Goal: Information Seeking & Learning: Find specific fact

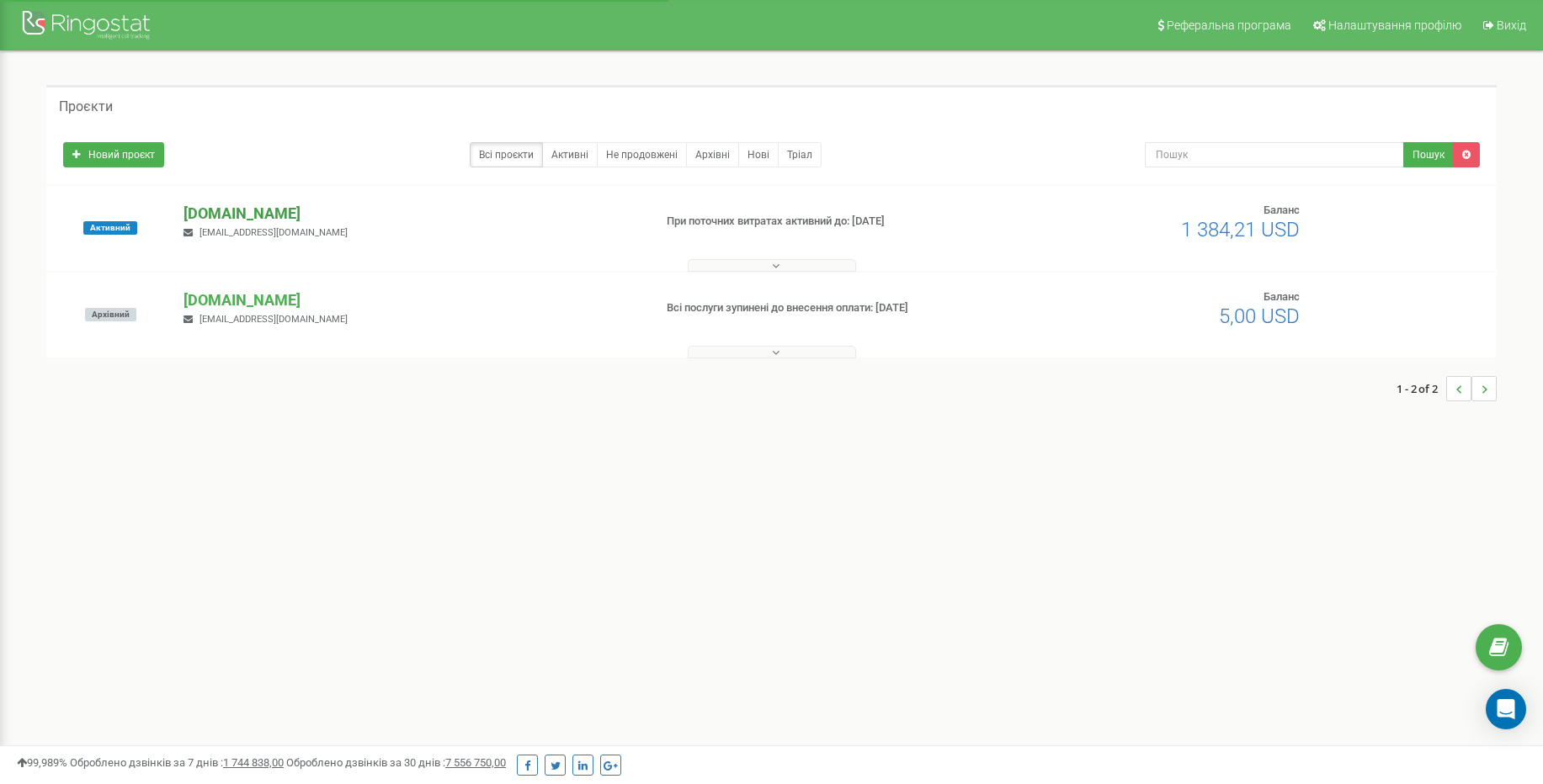
click at [250, 215] on p "[DOMAIN_NAME]" at bounding box center [411, 214] width 455 height 22
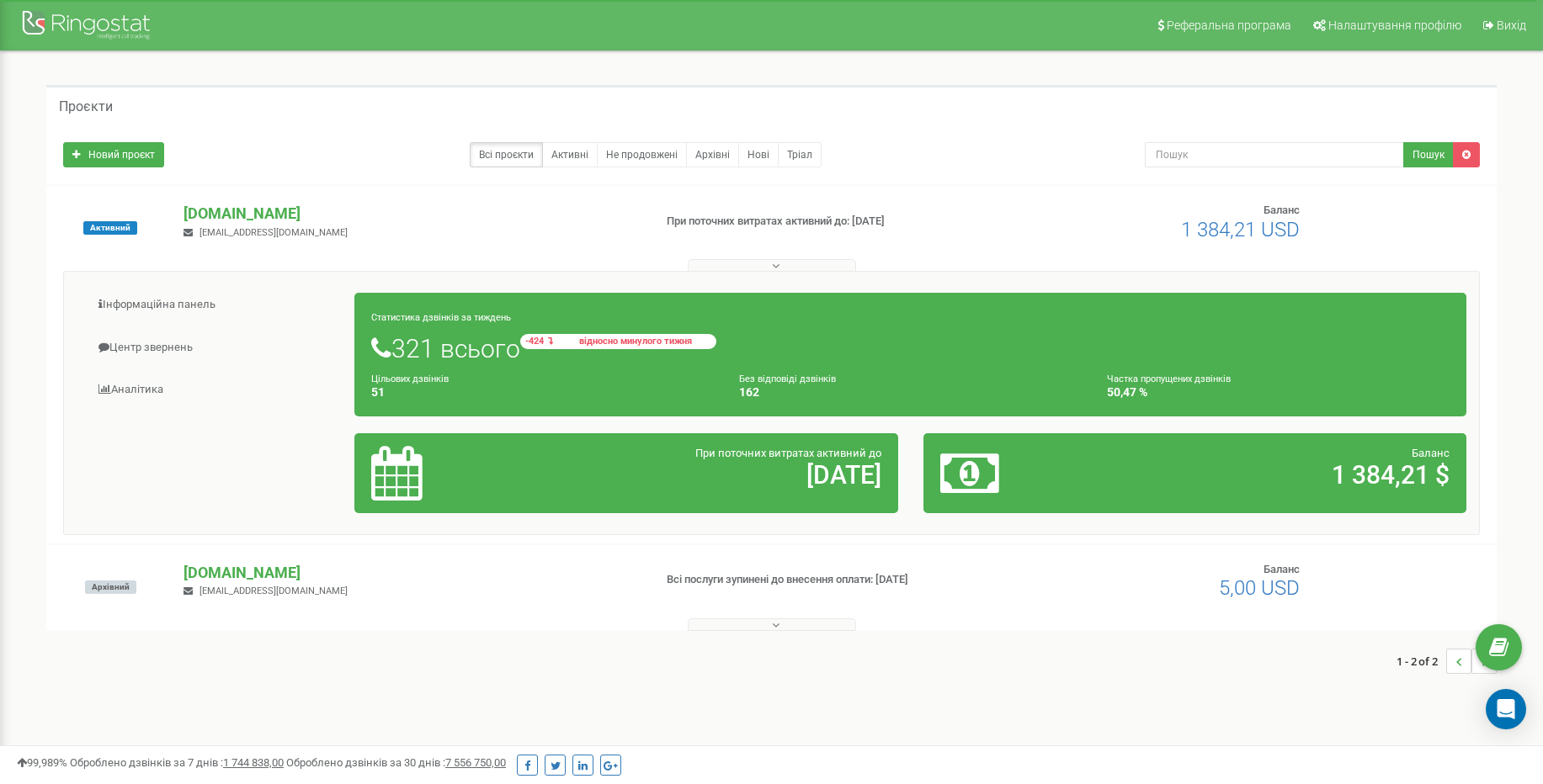
click at [609, 341] on span "відносно минулого тижня" at bounding box center [636, 341] width 151 height 9
click at [396, 356] on h1 "321 всього -424 відносно минулого тижня" at bounding box center [911, 348] width 1078 height 28
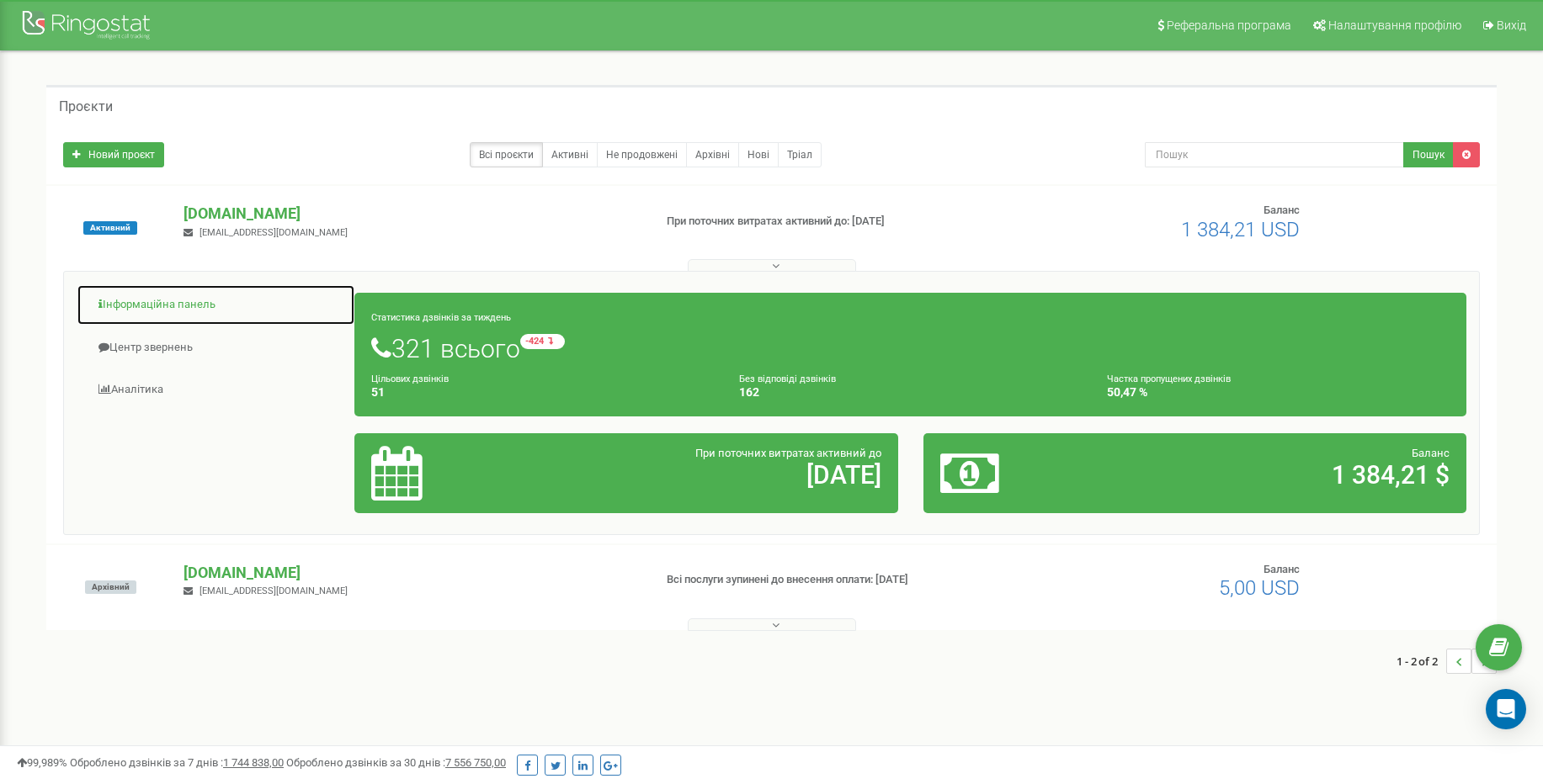
click at [187, 313] on link "Інформаційна панель" at bounding box center [216, 304] width 279 height 41
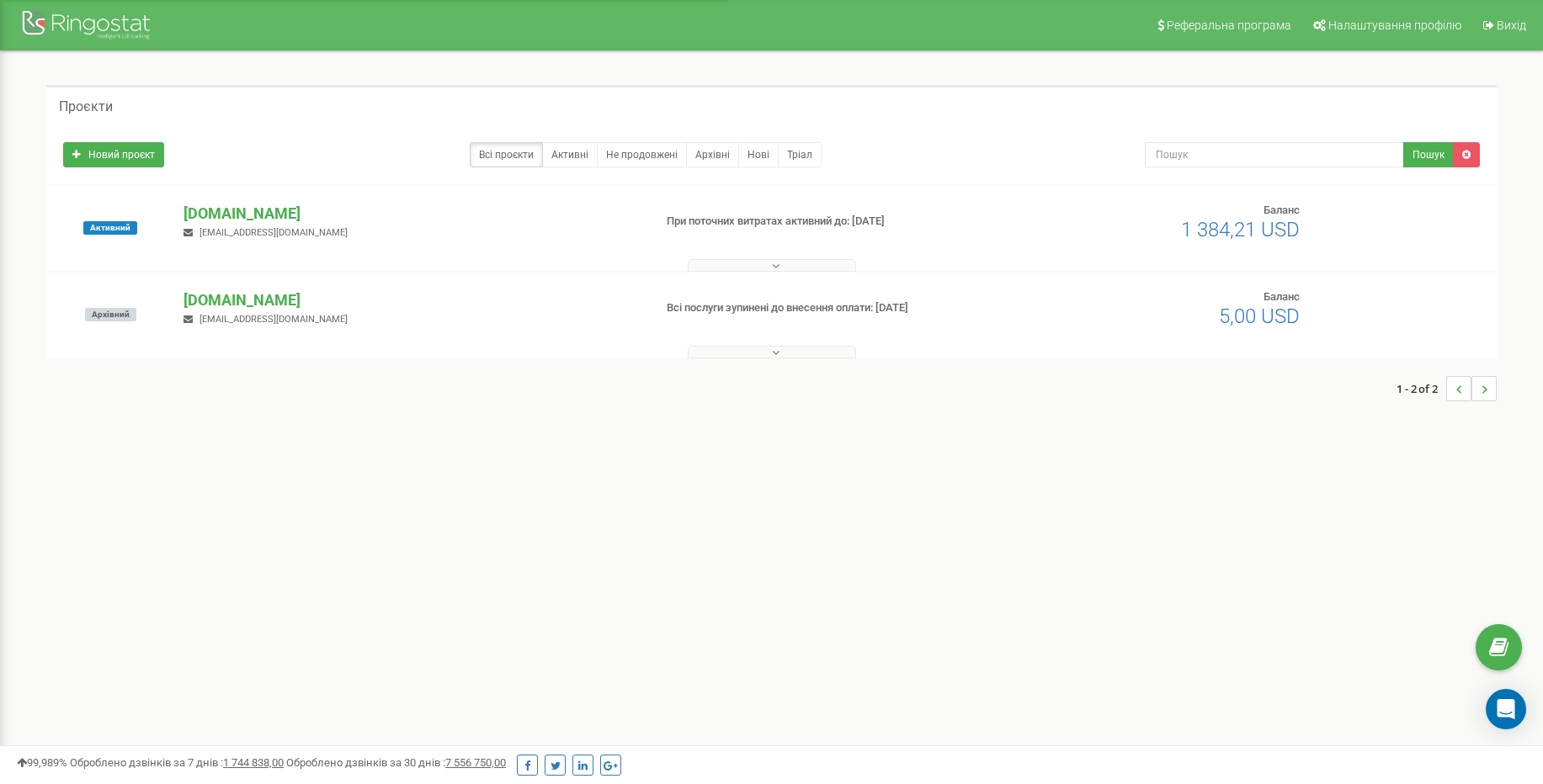
click at [782, 266] on button at bounding box center [772, 266] width 169 height 13
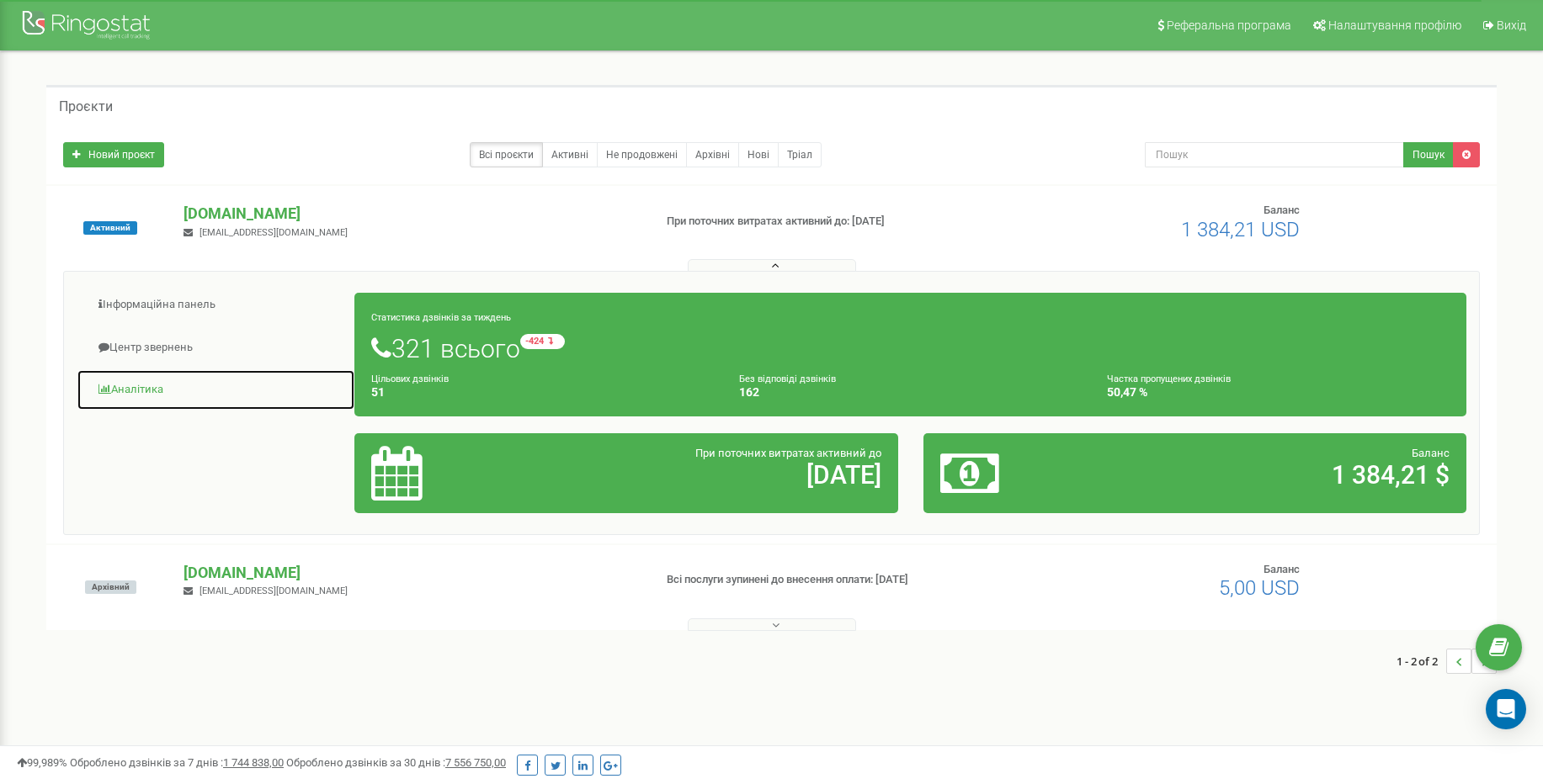
click at [149, 392] on link "Аналiтика" at bounding box center [216, 390] width 279 height 41
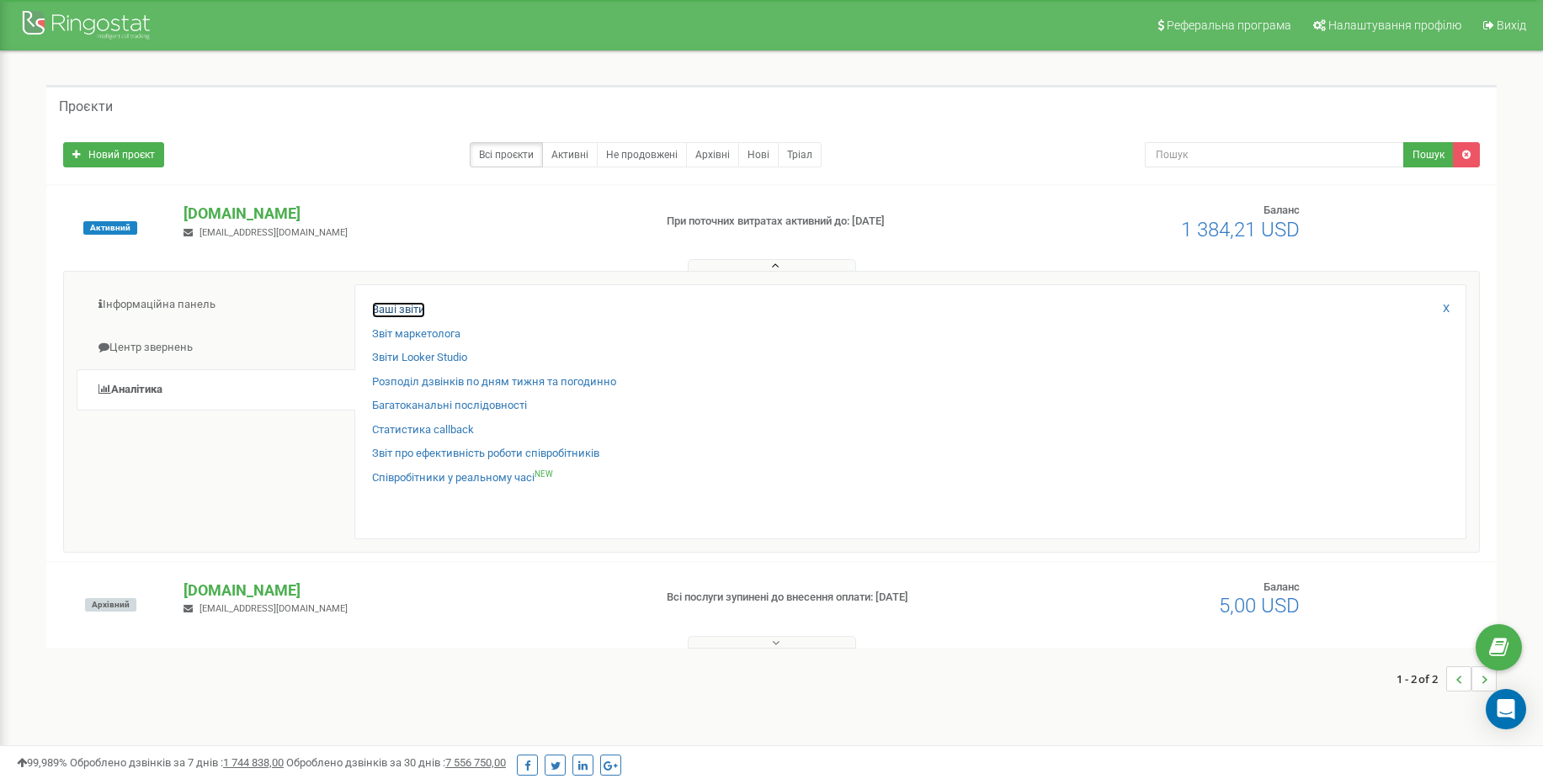
click at [413, 307] on link "Ваші звіти" at bounding box center [398, 311] width 53 height 16
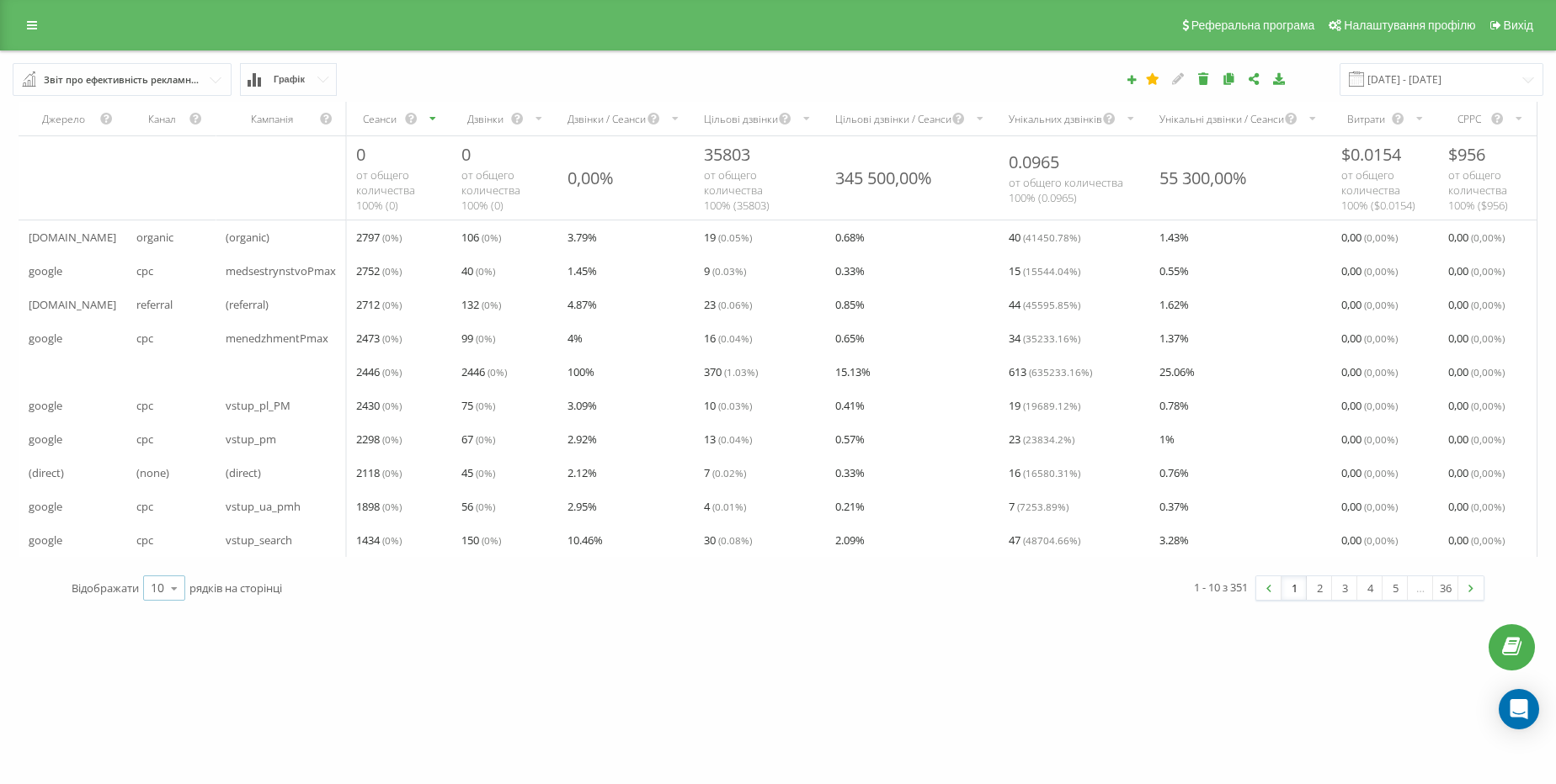
click at [169, 605] on icon at bounding box center [174, 588] width 26 height 33
click at [171, 572] on span "100" at bounding box center [160, 565] width 20 height 16
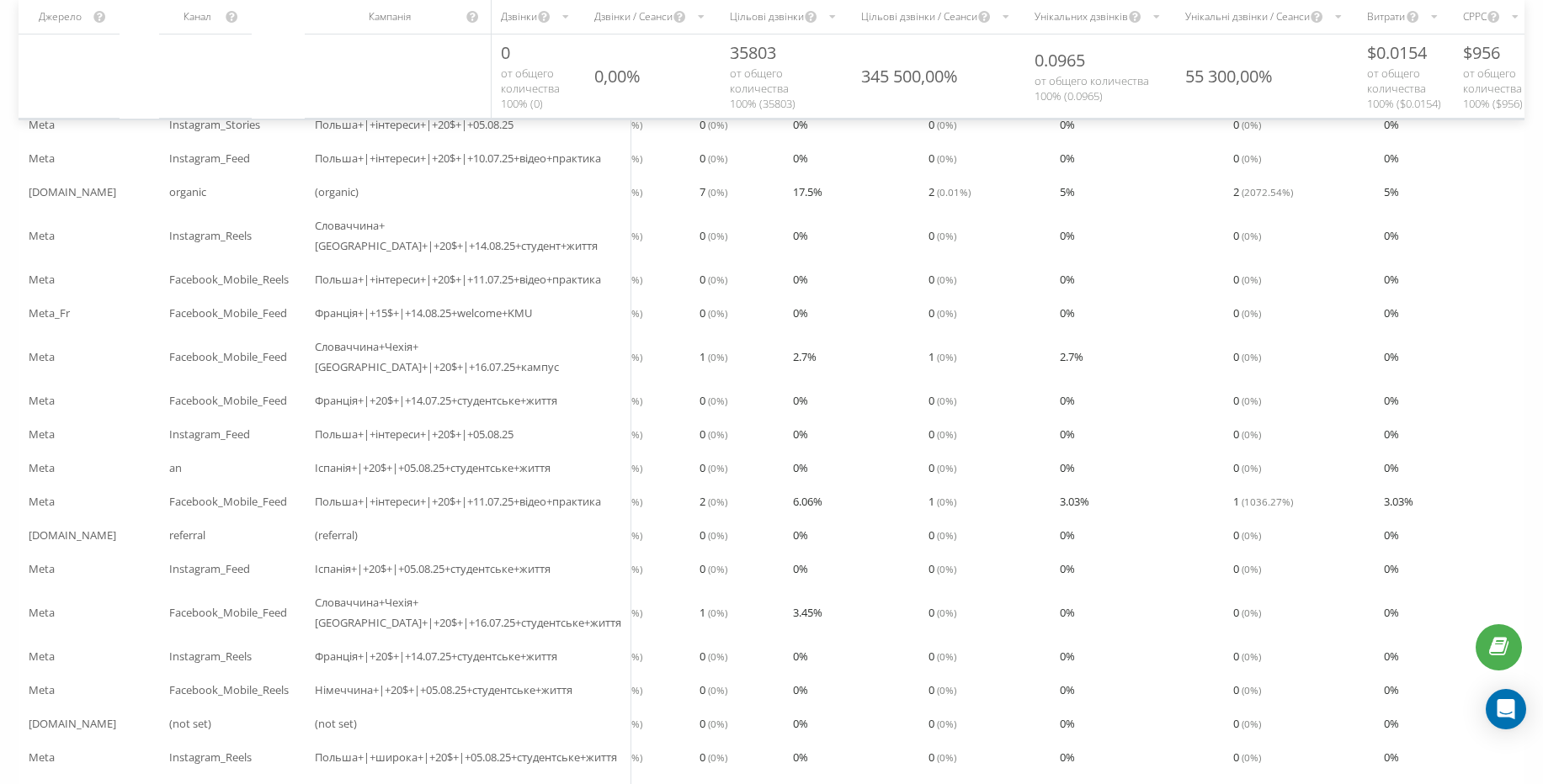
scroll to position [2887, 0]
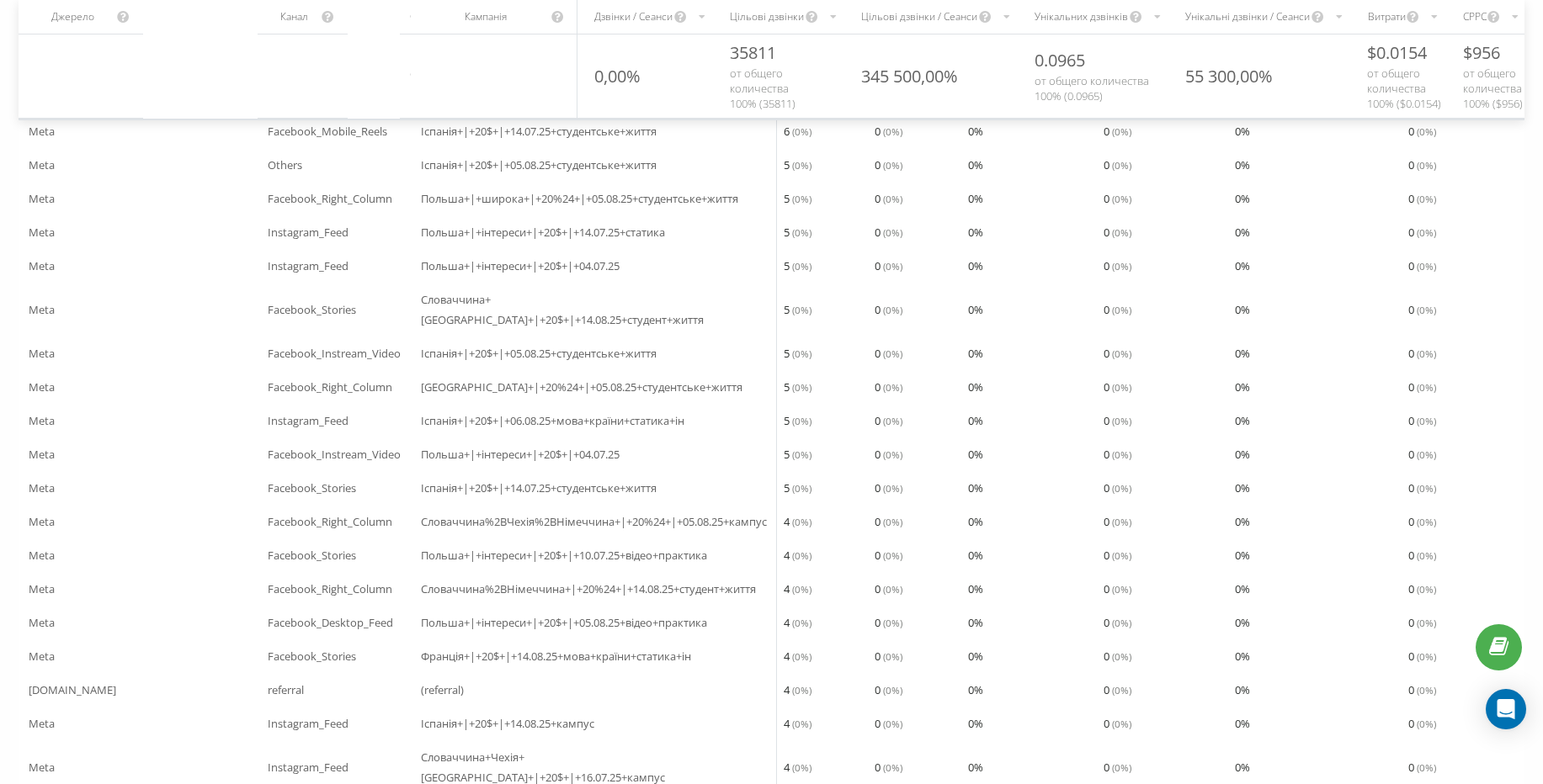
scroll to position [2887, 0]
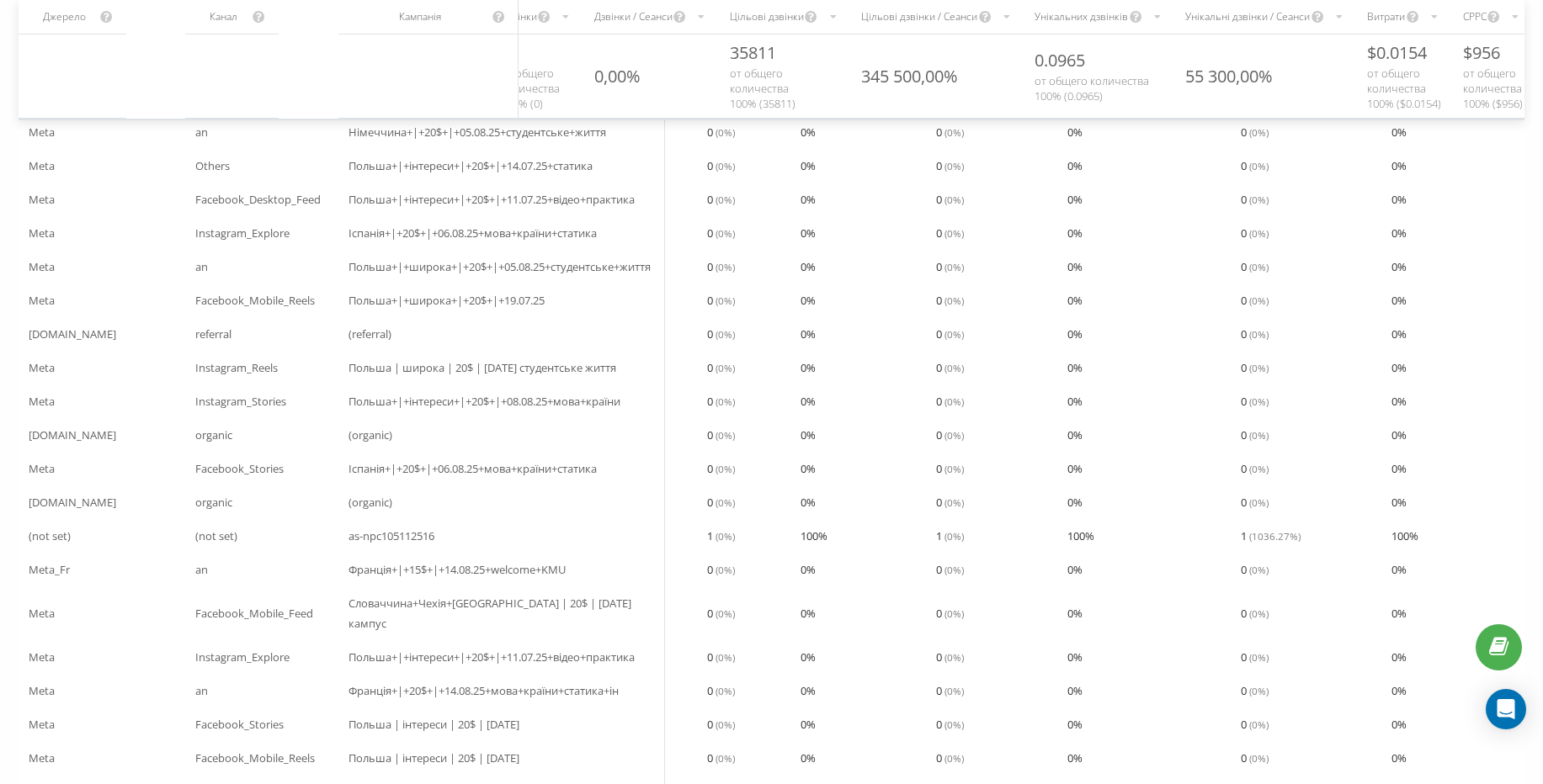
scroll to position [2907, 0]
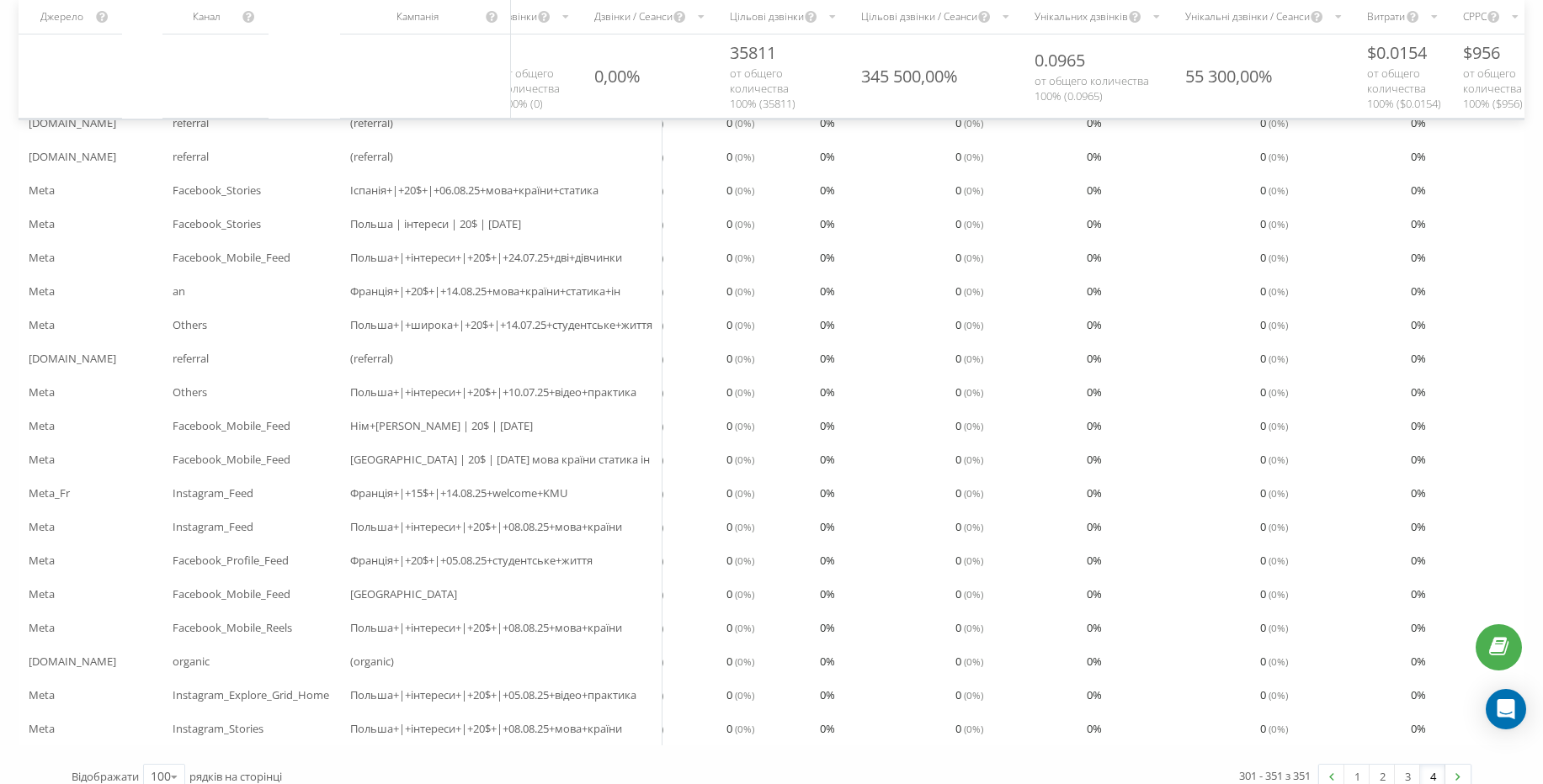
scroll to position [1237, 0]
click at [1353, 767] on link "1" at bounding box center [1357, 771] width 26 height 24
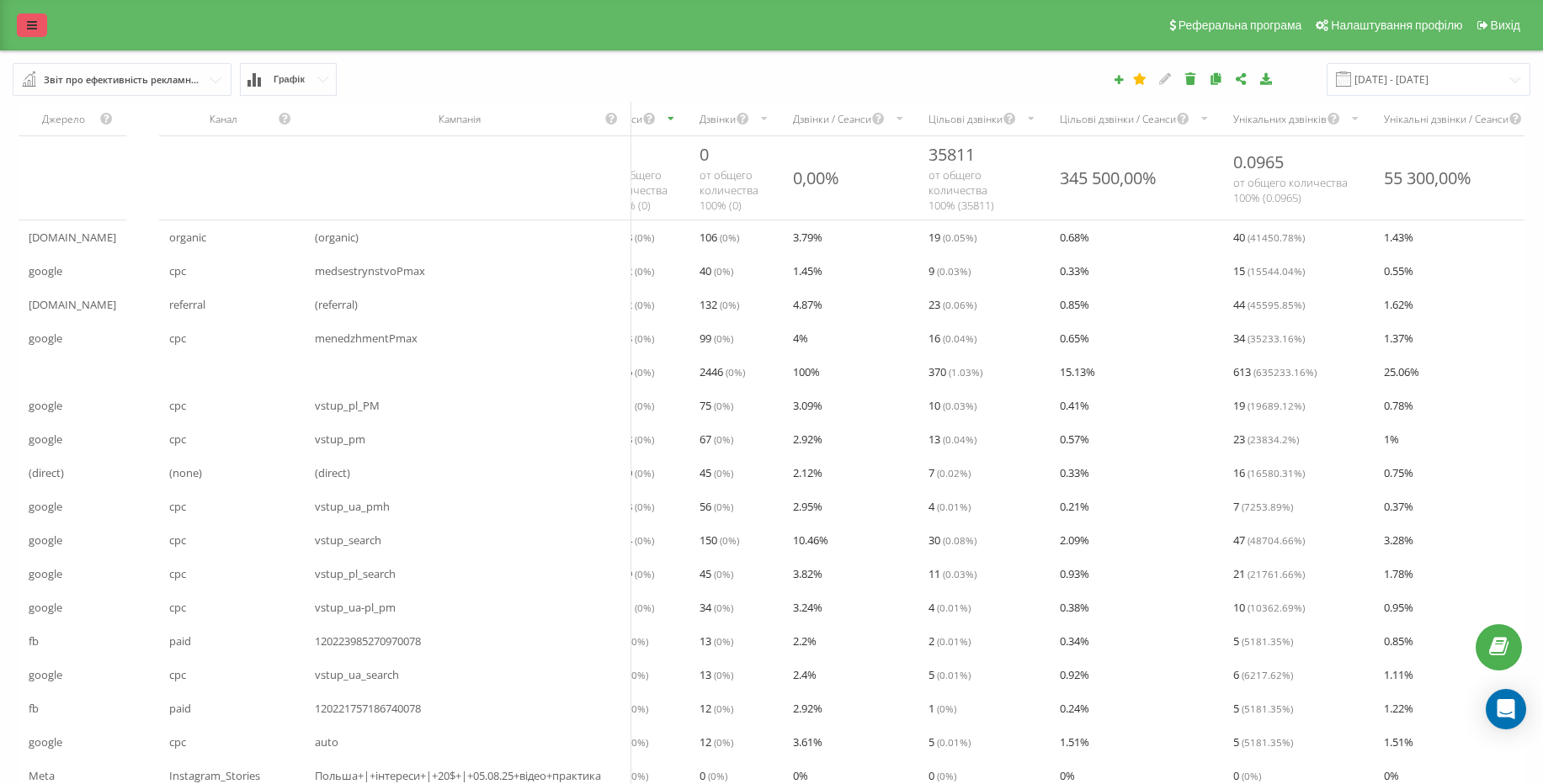
click at [38, 27] on link at bounding box center [31, 25] width 30 height 24
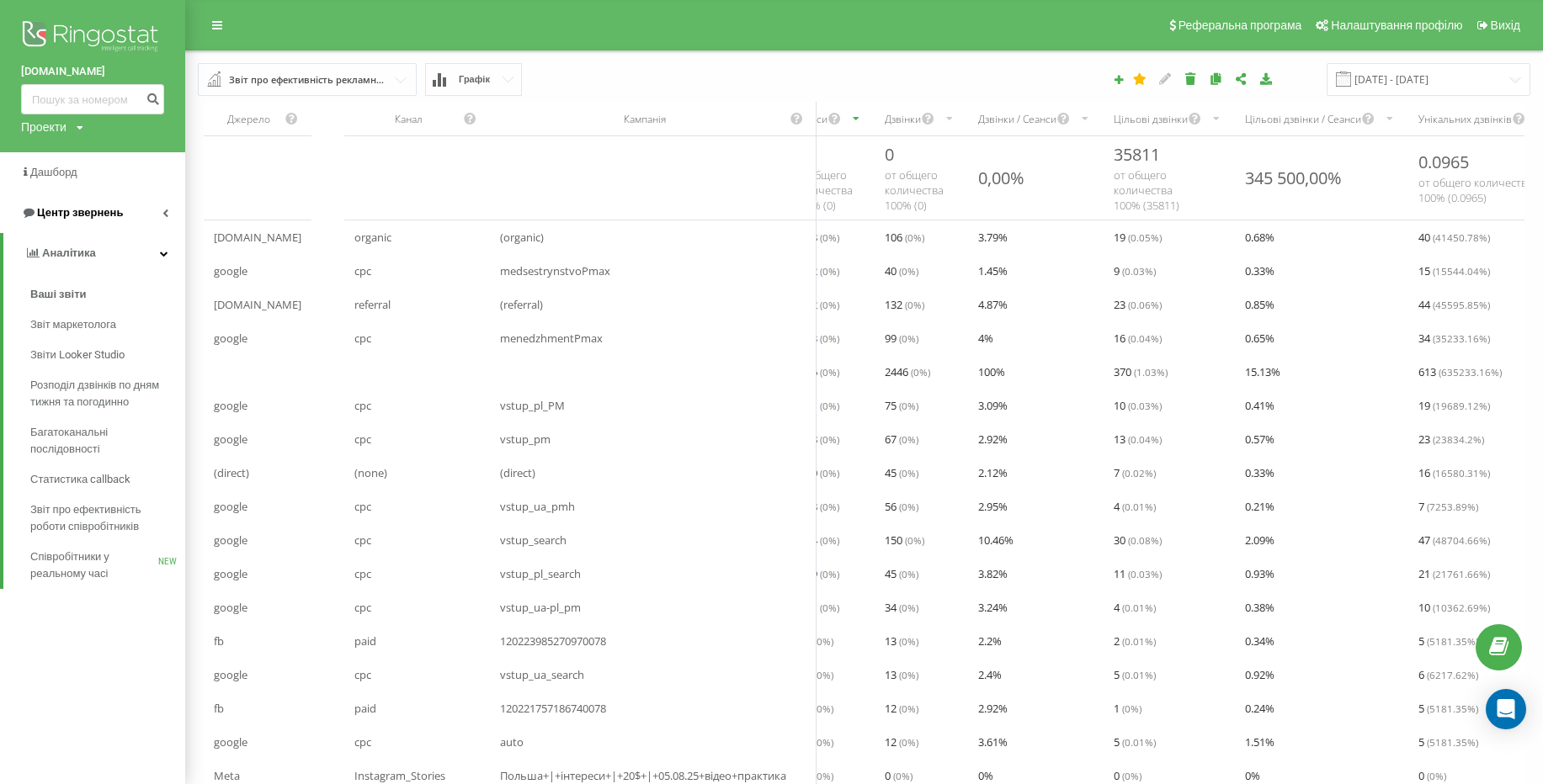
click at [168, 220] on link "Центр звернень" at bounding box center [92, 213] width 185 height 40
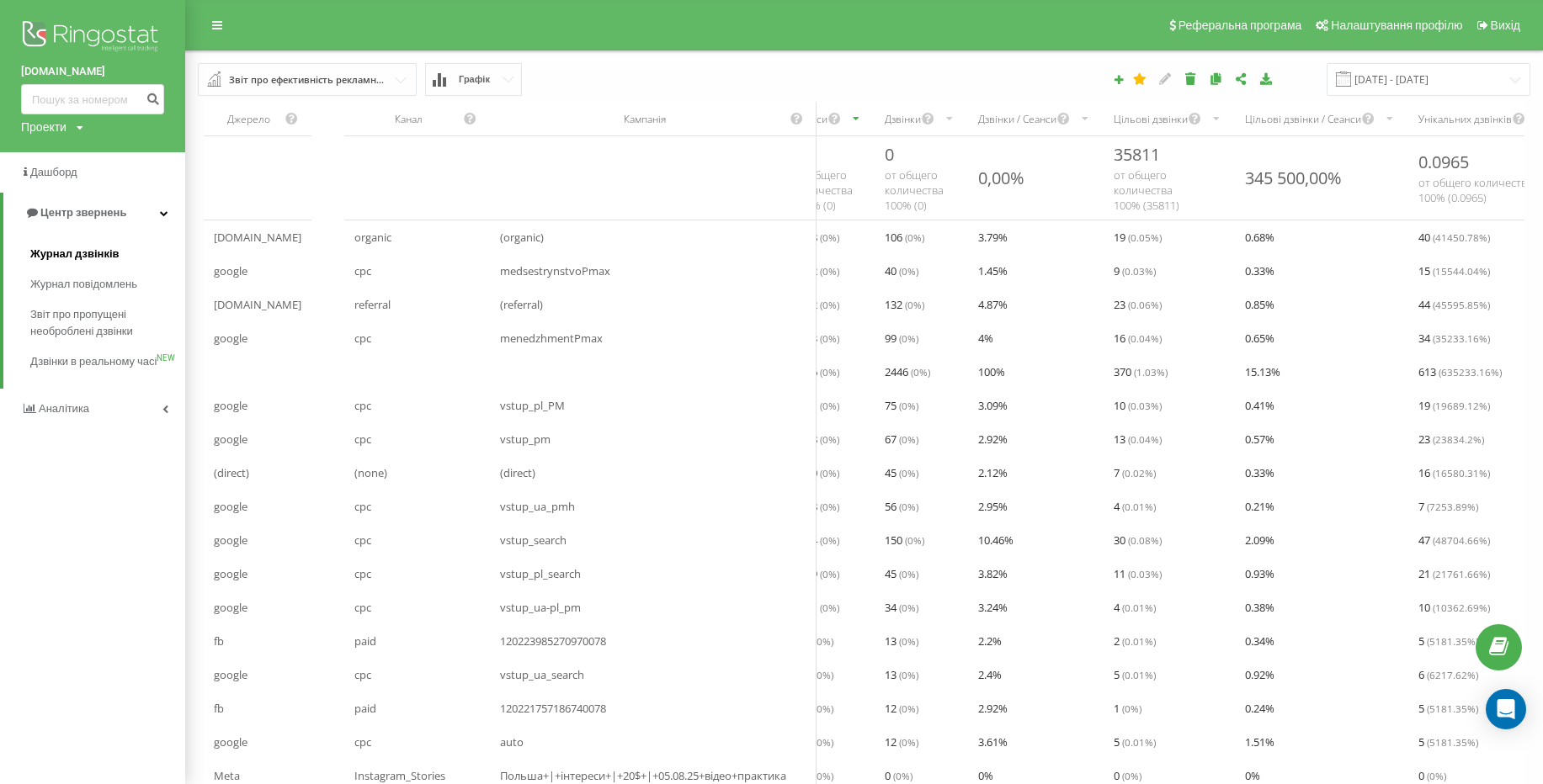
click at [103, 259] on span "Журнал дзвінків" at bounding box center [75, 254] width 89 height 16
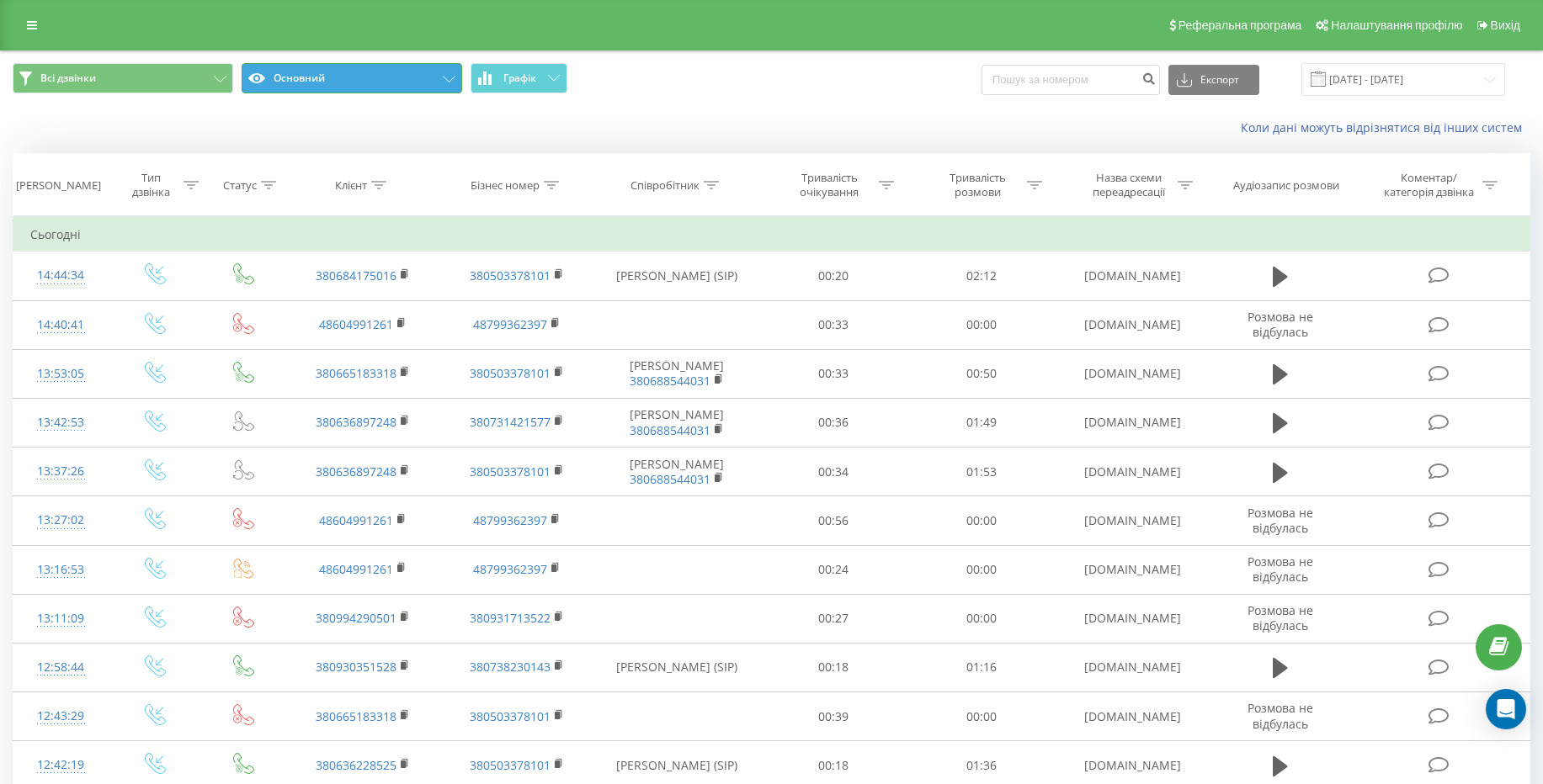
click at [349, 77] on button "Основний" at bounding box center [352, 77] width 220 height 30
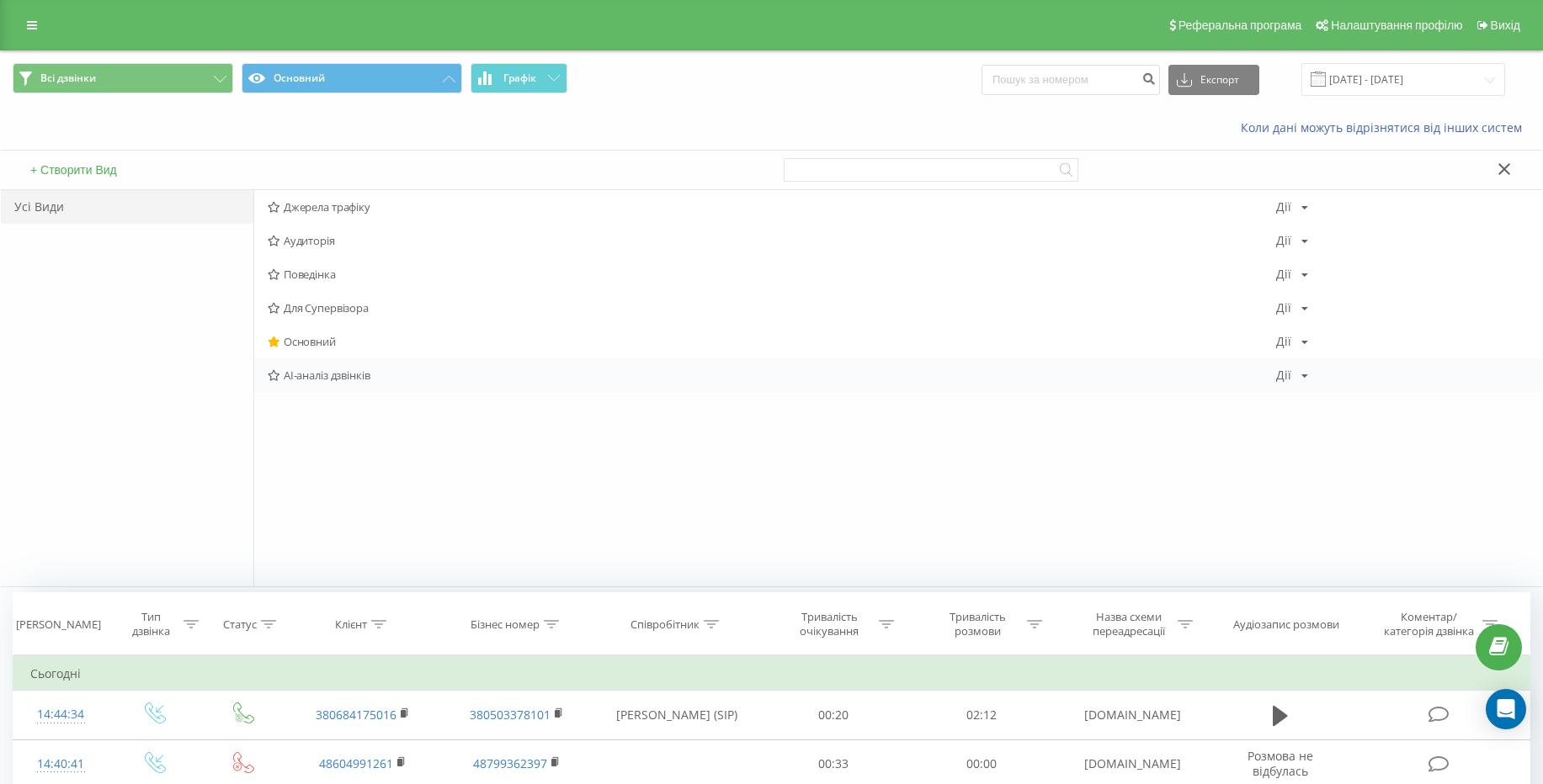
click at [359, 382] on div "AI-аналіз дзвінків Дії Редагувати Копіювати Видалити За замовчуванням Поділитися" at bounding box center [898, 375] width 1288 height 34
click at [360, 211] on span "Джерела трафіку" at bounding box center [772, 207] width 1008 height 12
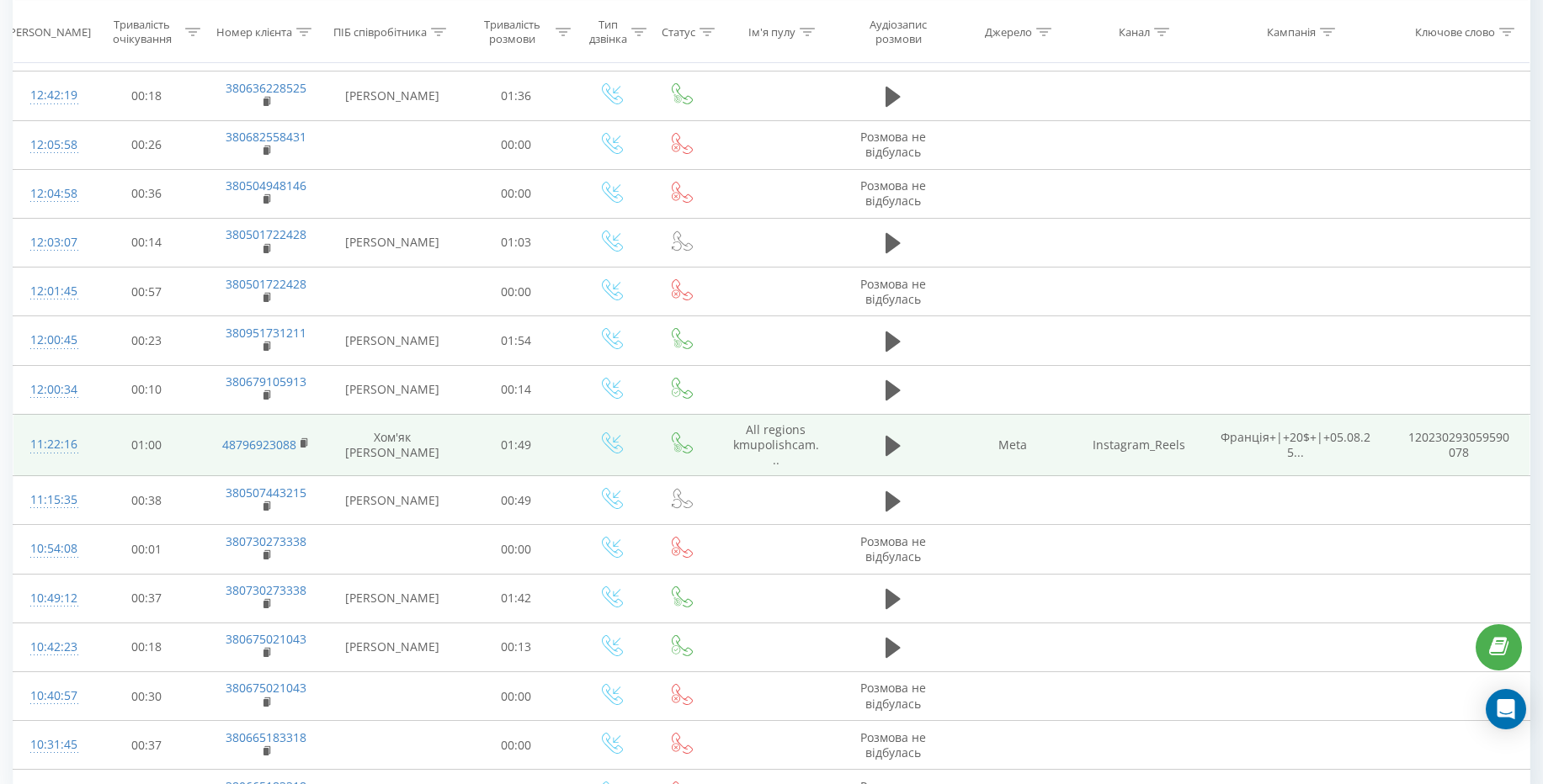
scroll to position [807, 0]
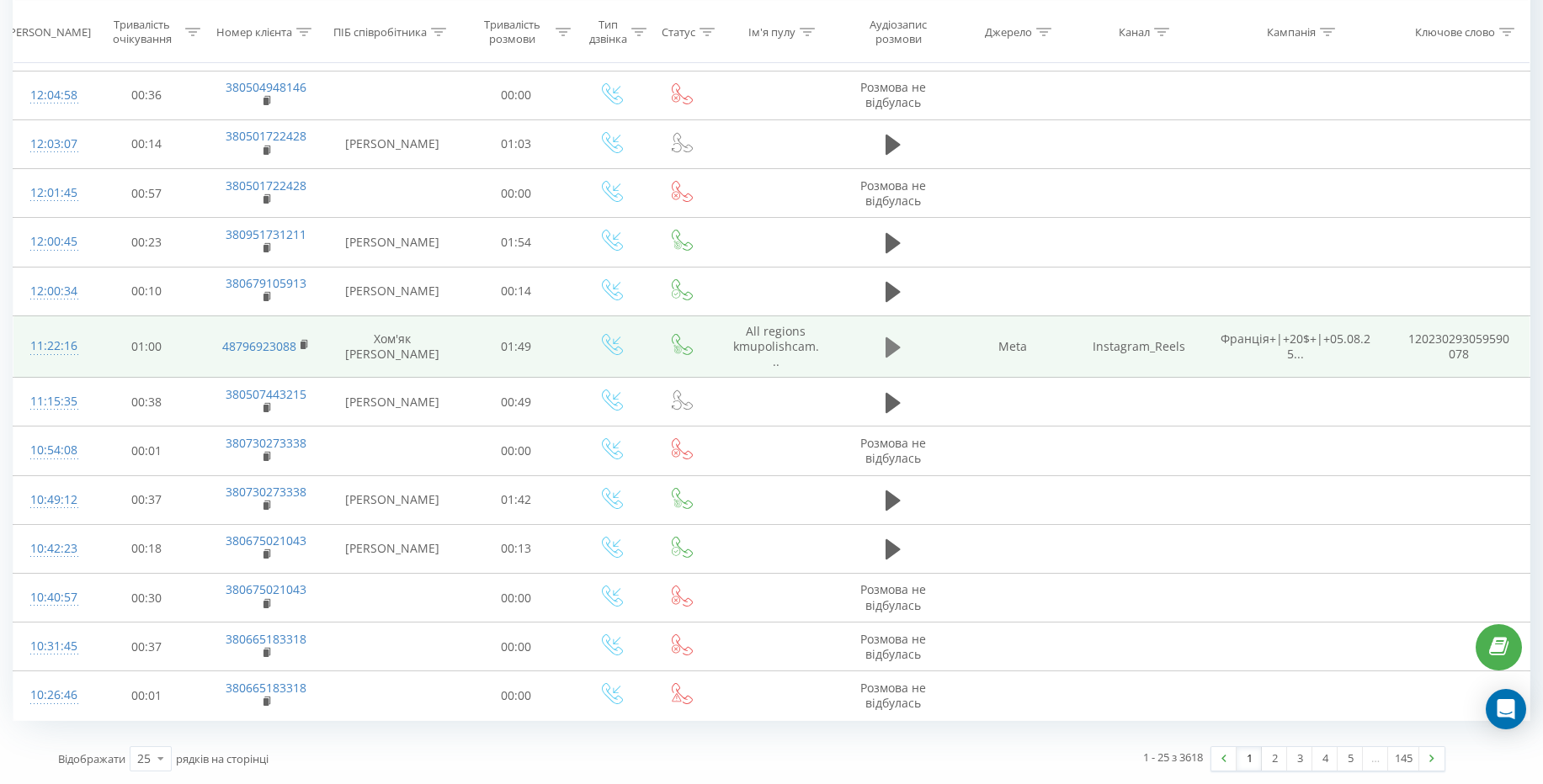
click at [896, 349] on icon at bounding box center [893, 348] width 15 height 20
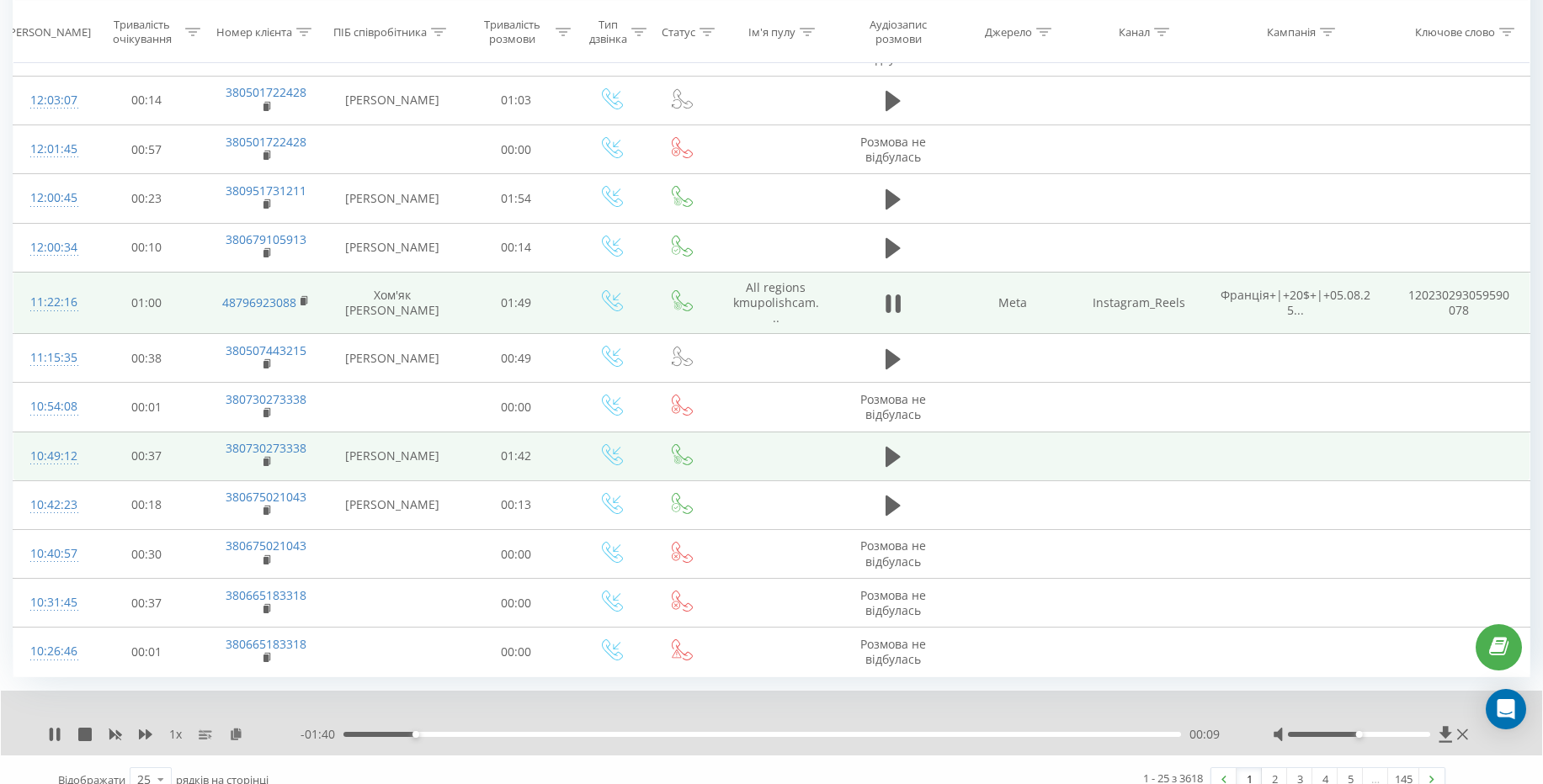
scroll to position [871, 0]
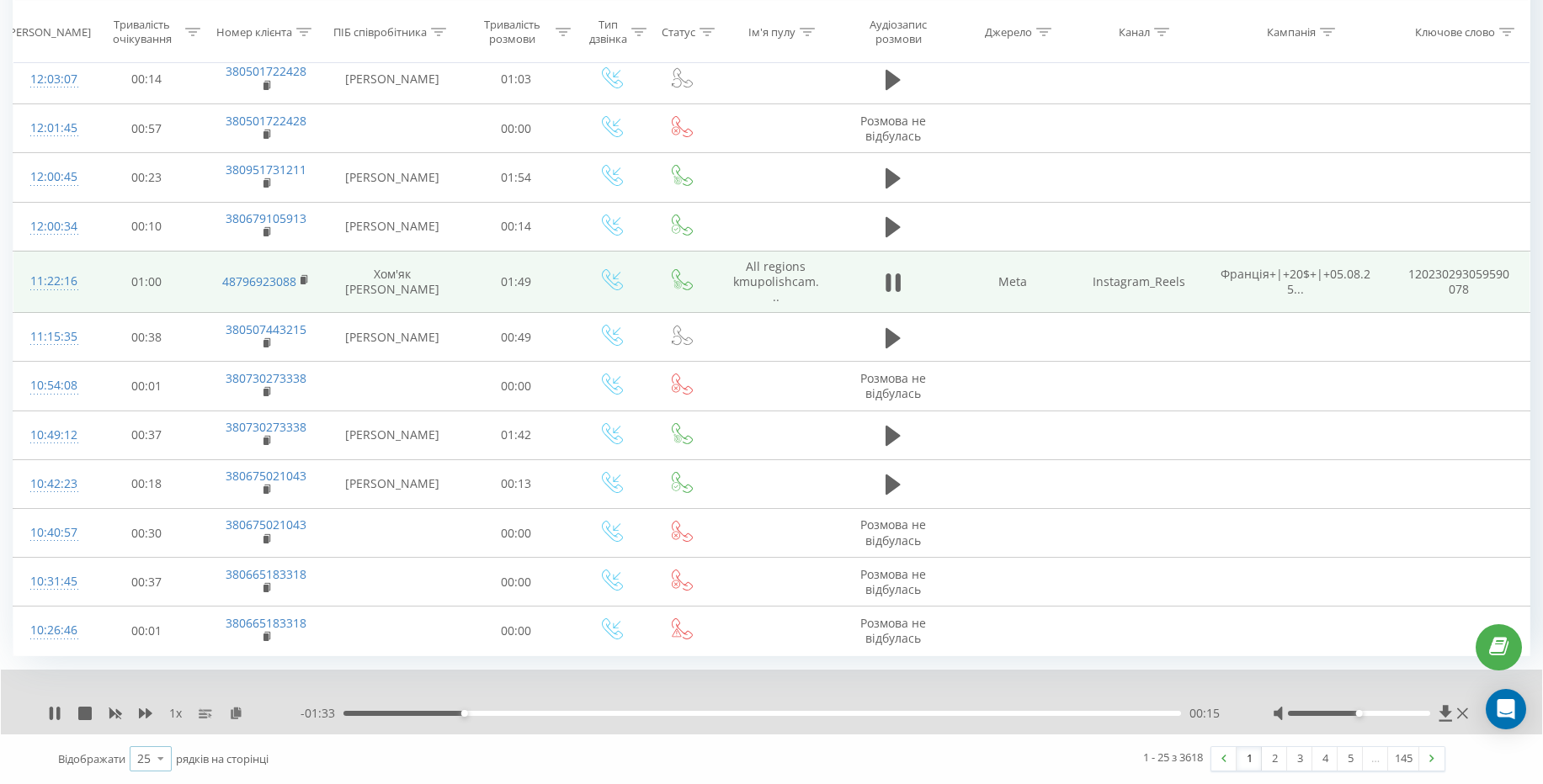
click at [165, 762] on icon at bounding box center [161, 759] width 26 height 33
click at [157, 743] on div "100" at bounding box center [150, 735] width 40 height 25
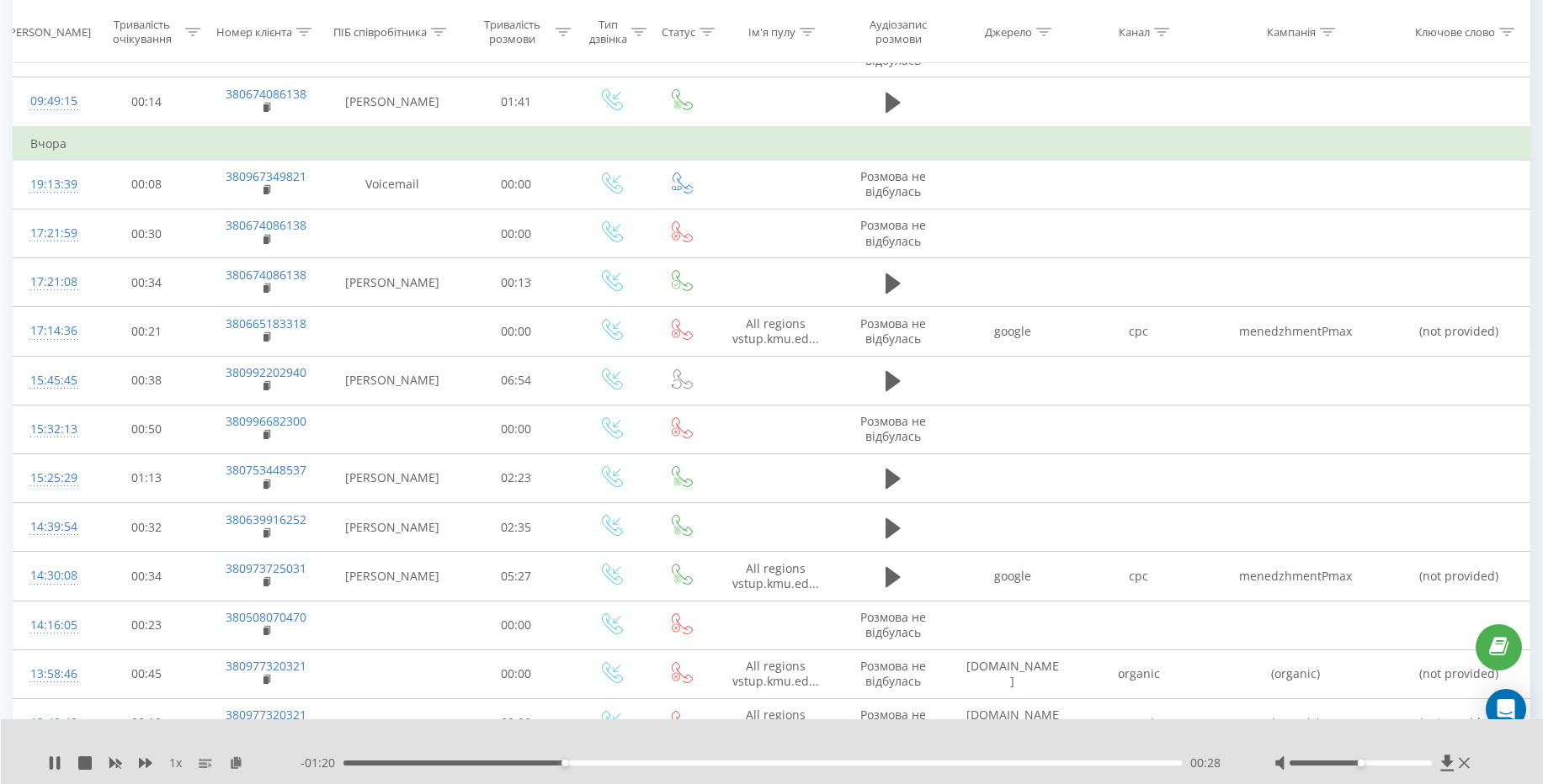
scroll to position [1780, 0]
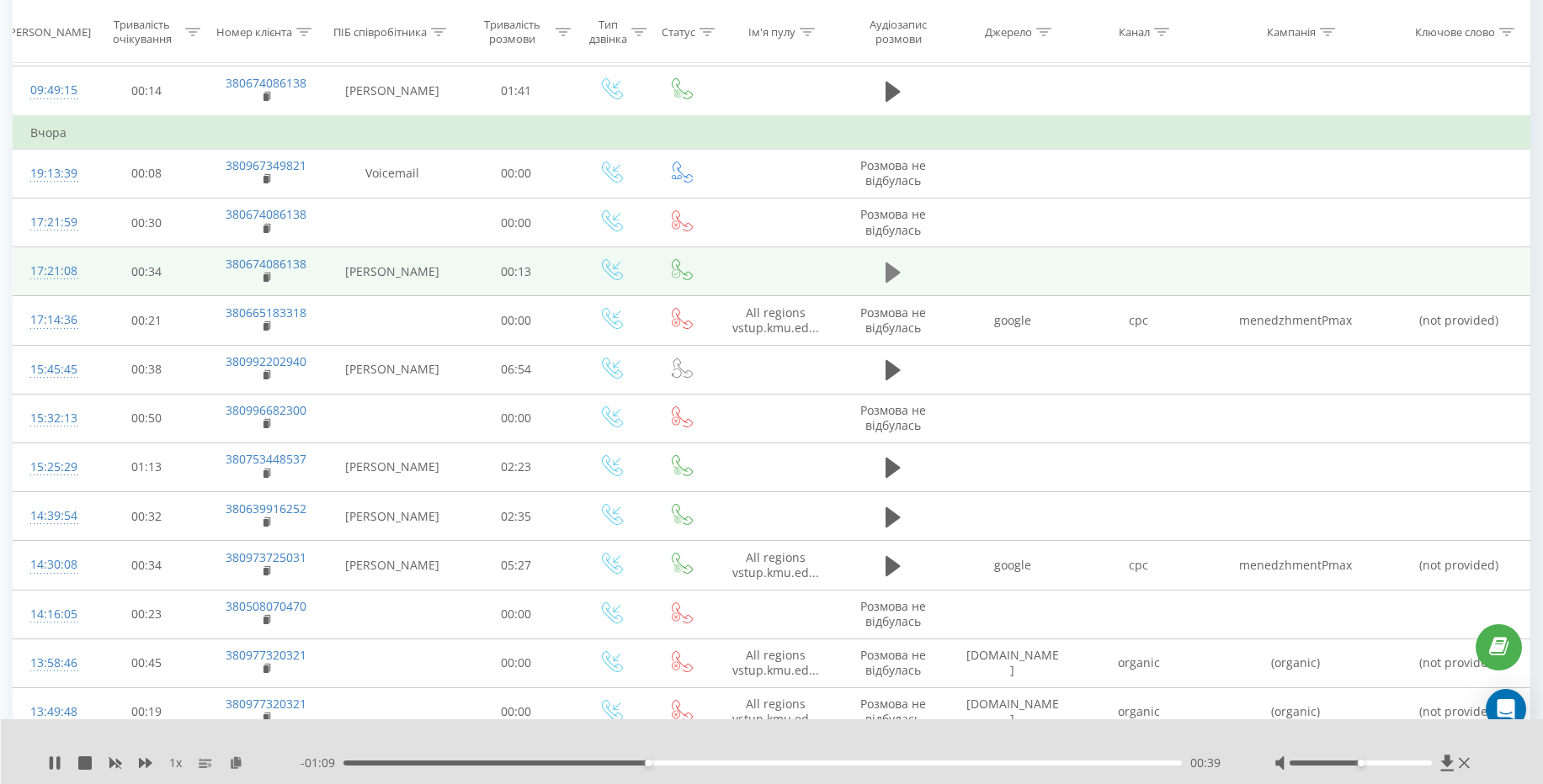
click at [902, 270] on button at bounding box center [894, 273] width 26 height 25
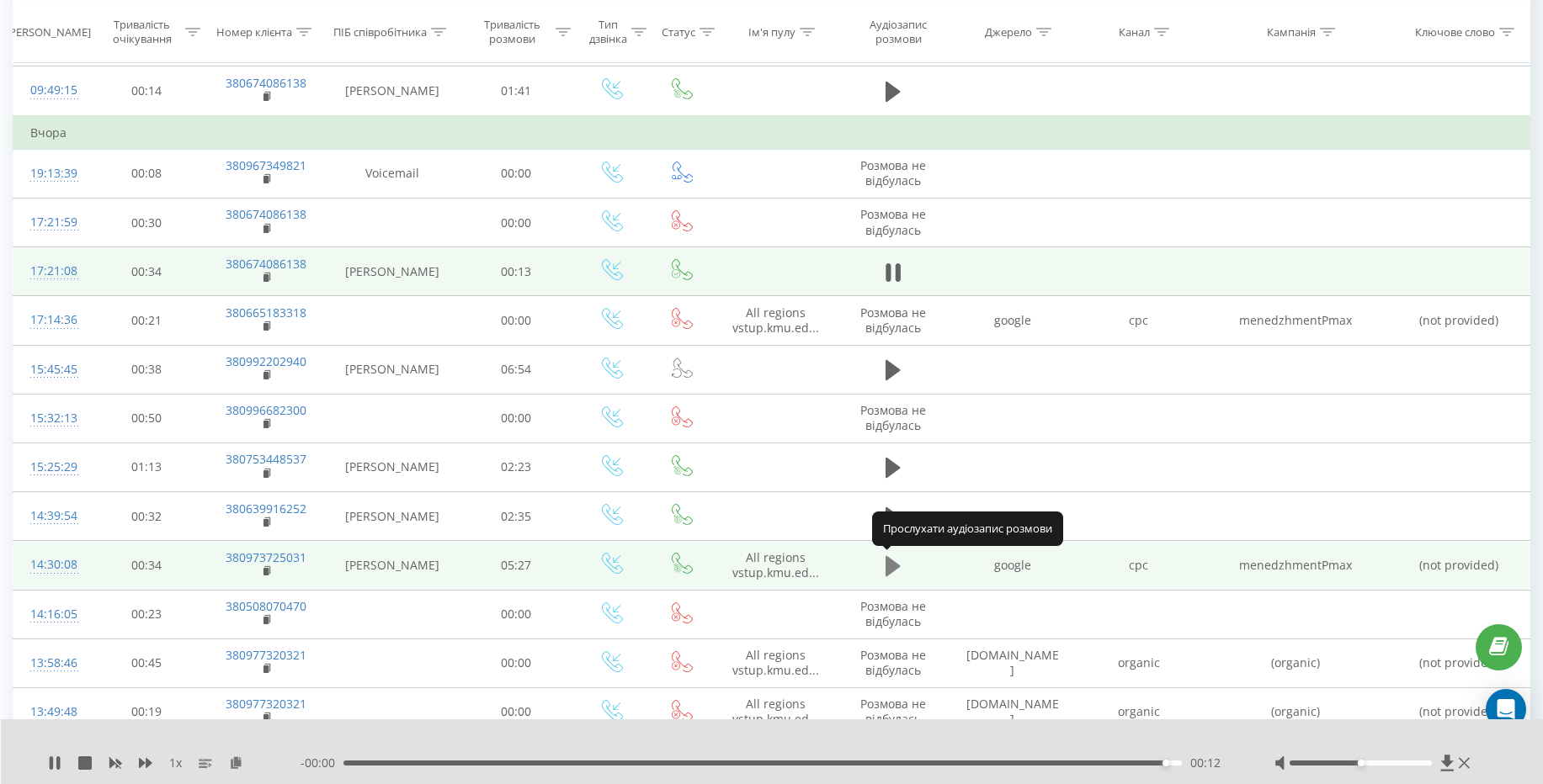
click at [889, 571] on icon at bounding box center [893, 566] width 15 height 20
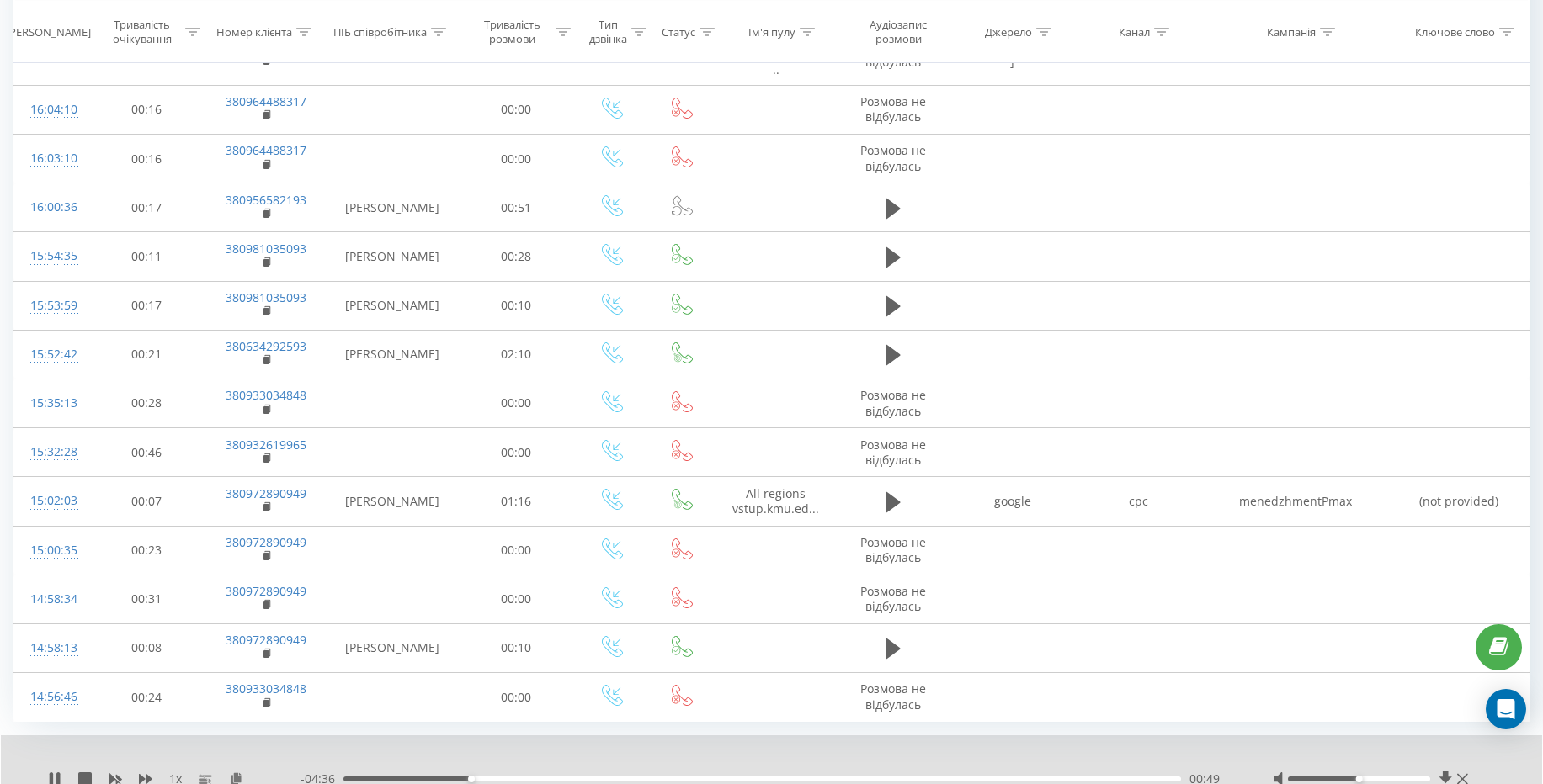
scroll to position [4727, 0]
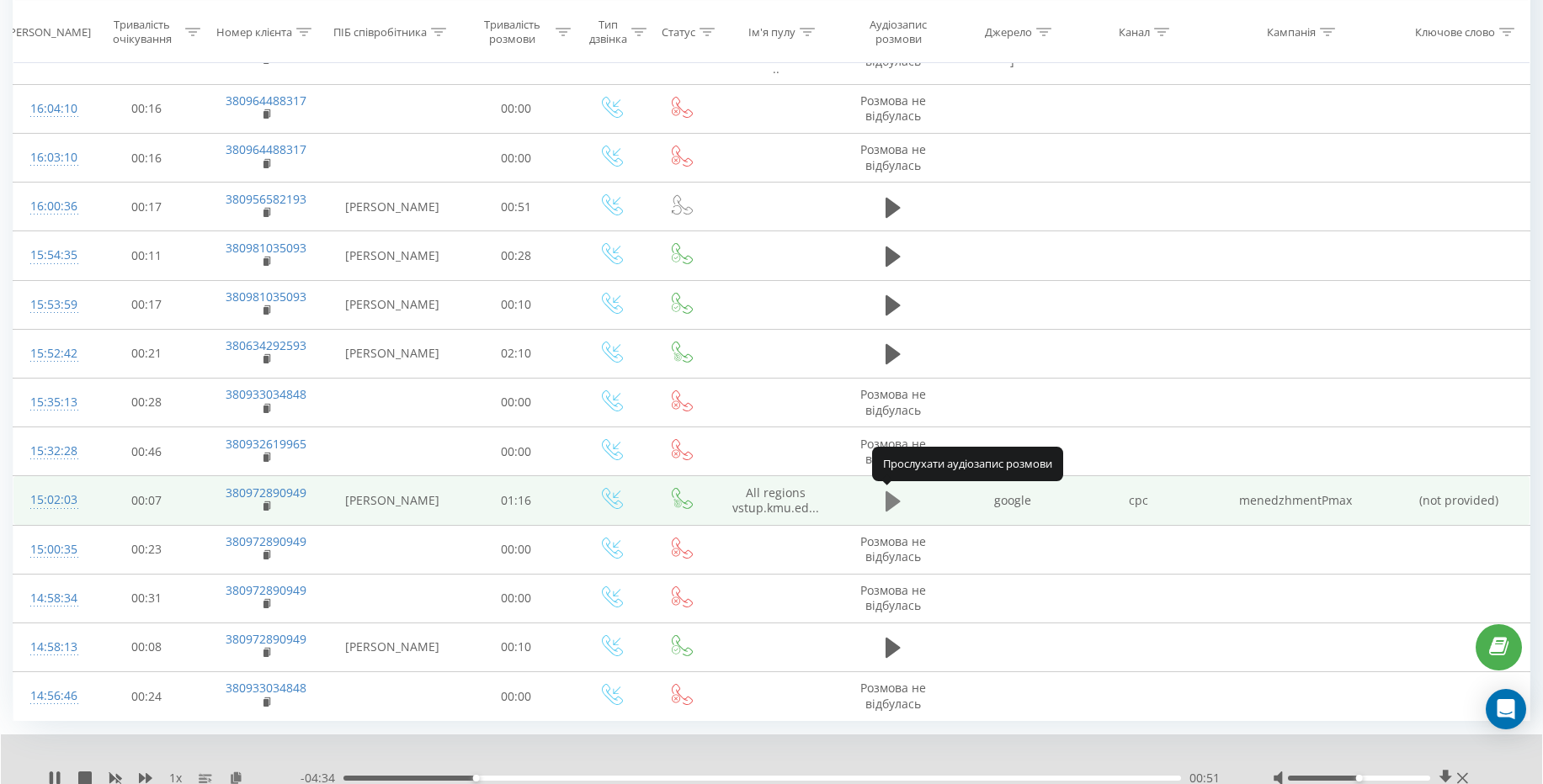
click at [893, 503] on icon at bounding box center [893, 502] width 15 height 20
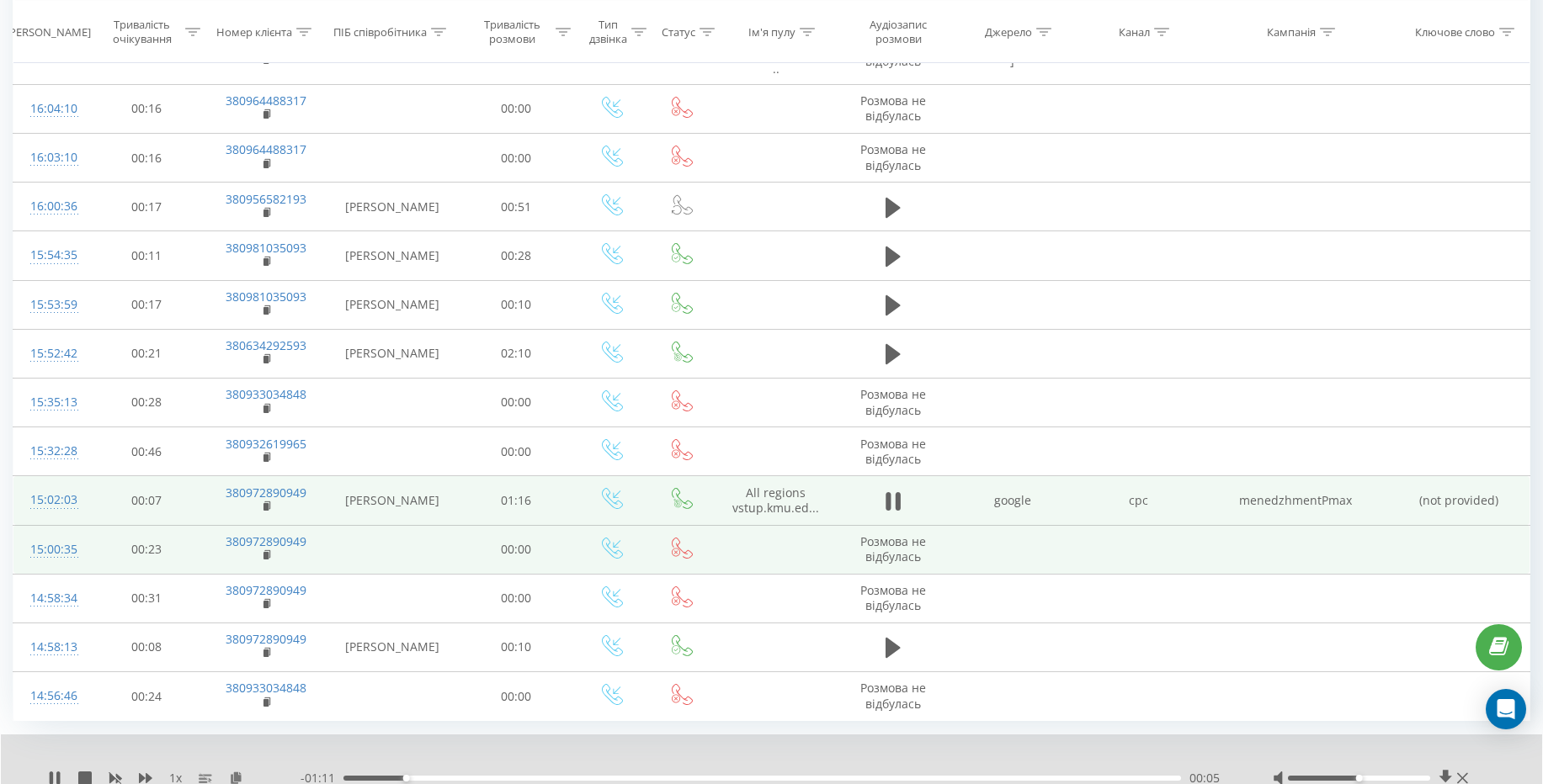
scroll to position [4792, 0]
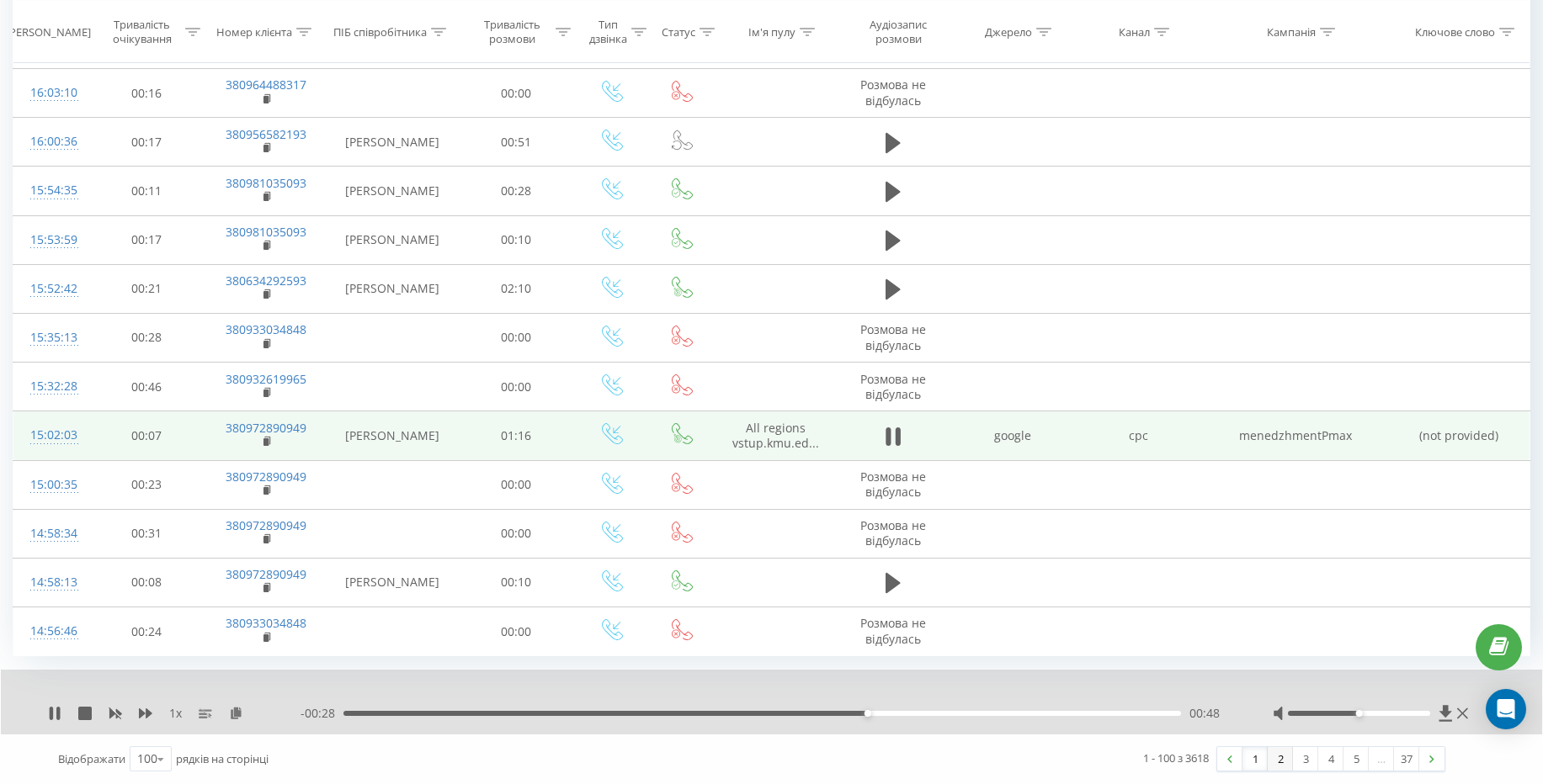
click at [1278, 759] on link "2" at bounding box center [1281, 759] width 26 height 24
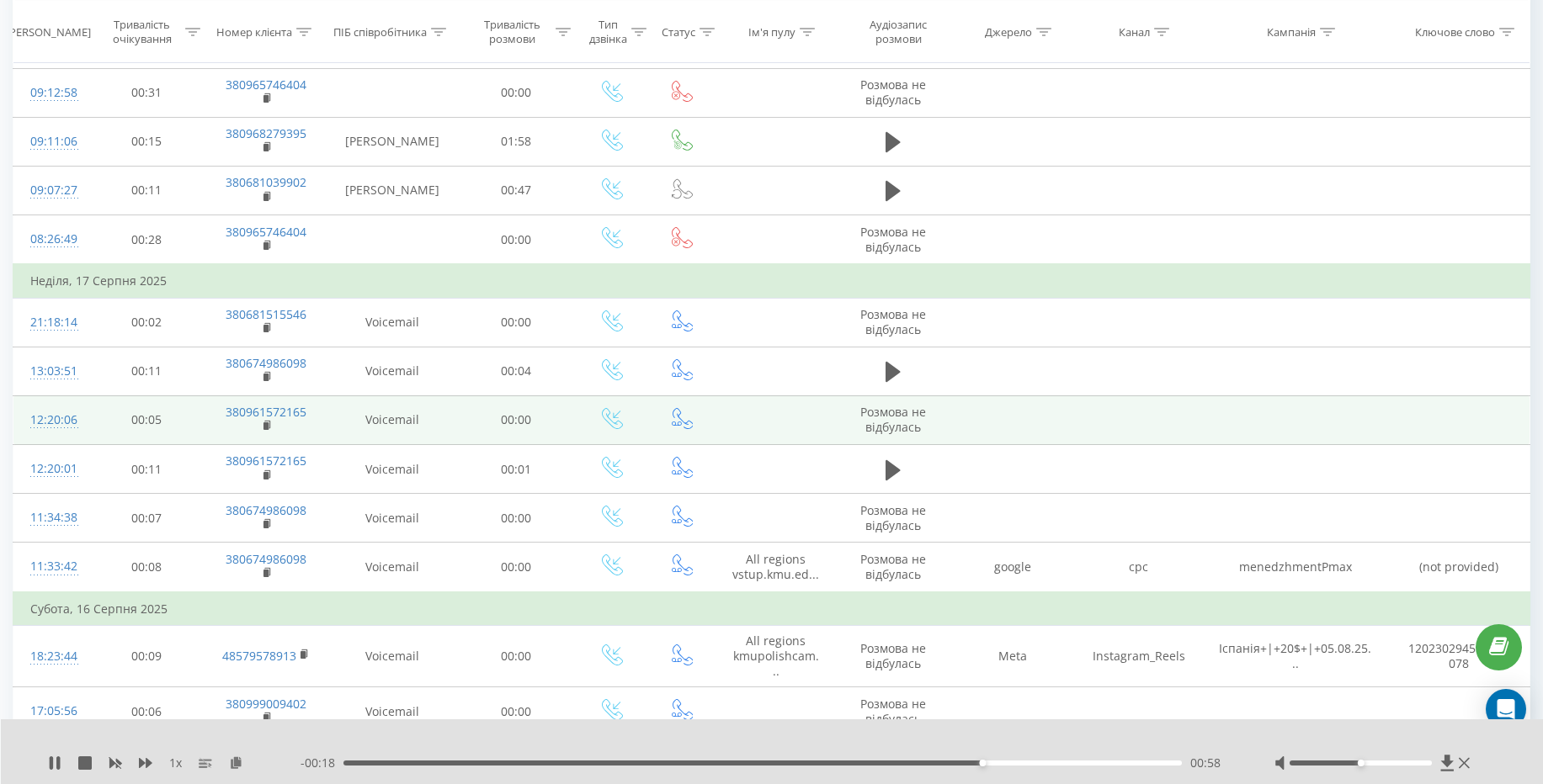
scroll to position [2635, 0]
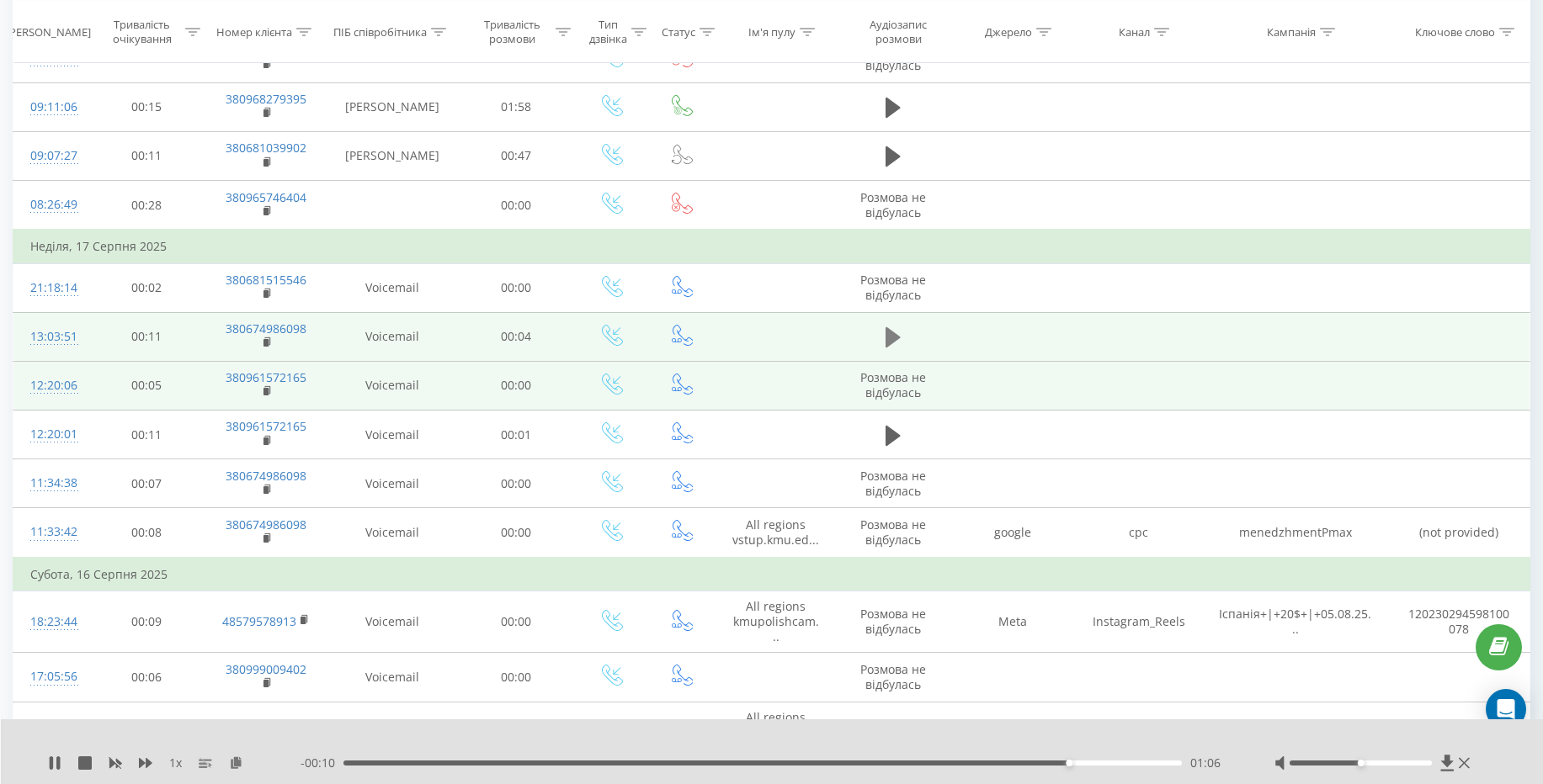
click at [887, 327] on icon at bounding box center [893, 337] width 15 height 20
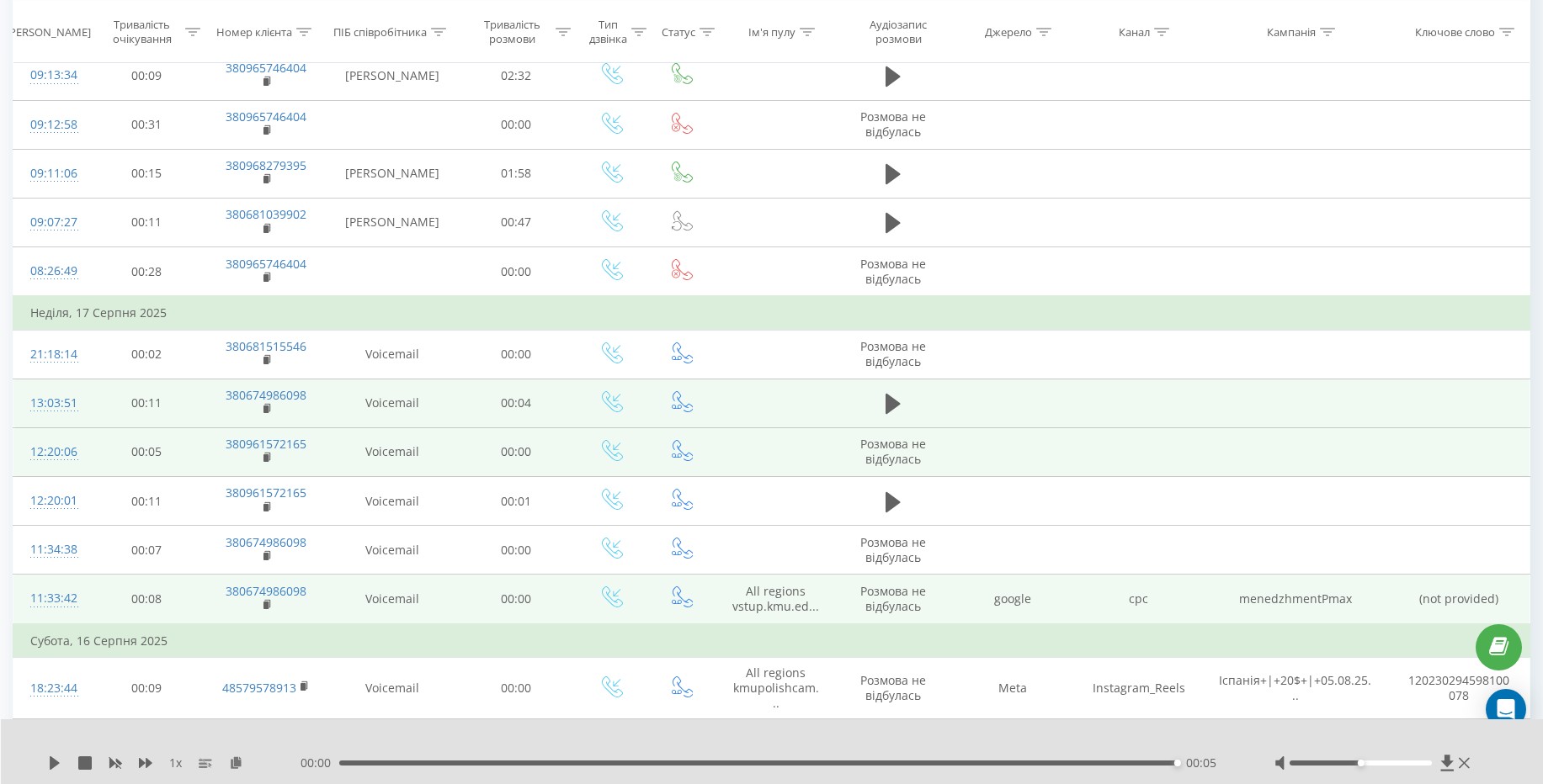
scroll to position [2534, 0]
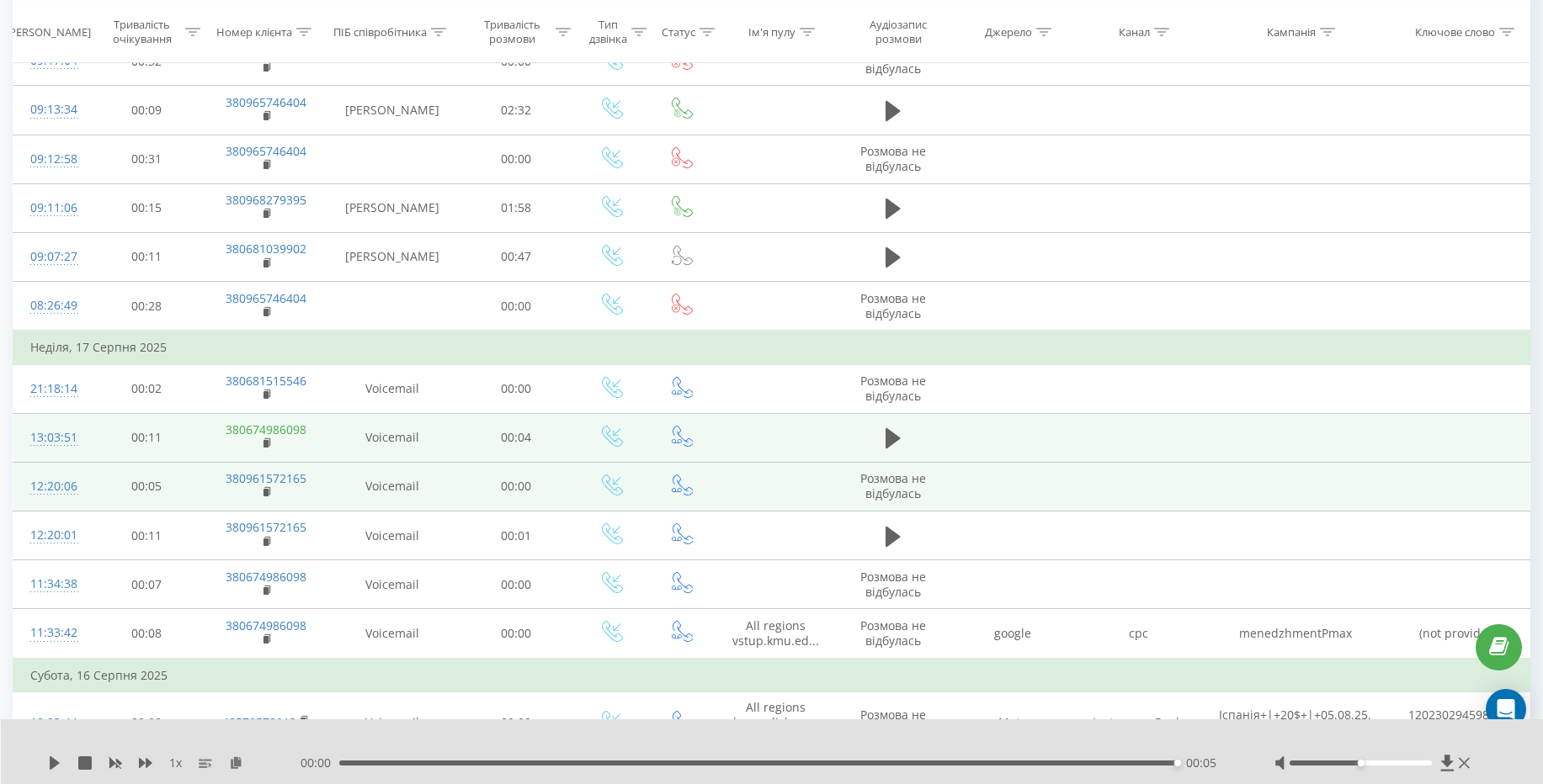
click at [259, 422] on link "380674986098" at bounding box center [266, 430] width 81 height 16
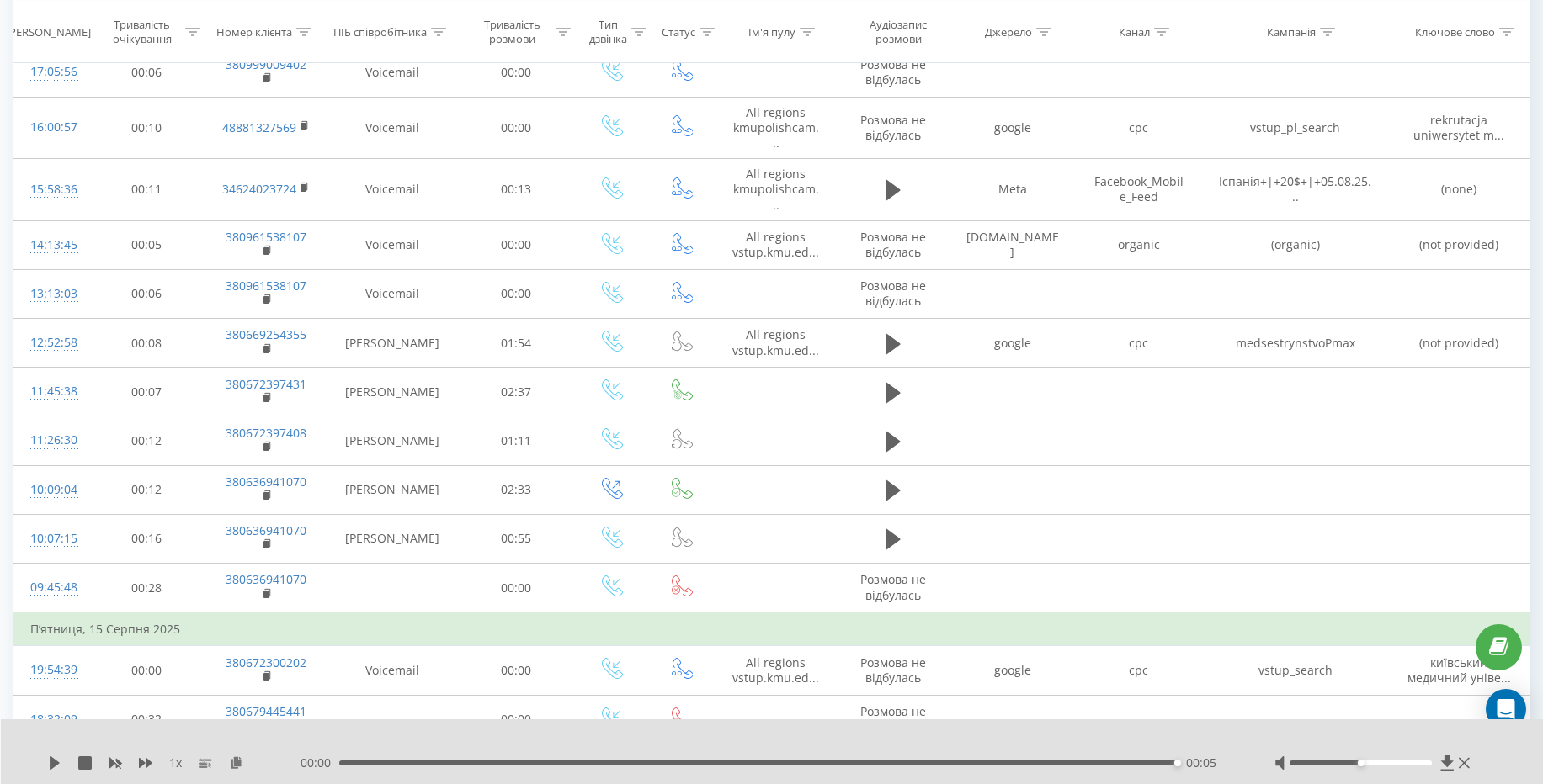
scroll to position [3241, 0]
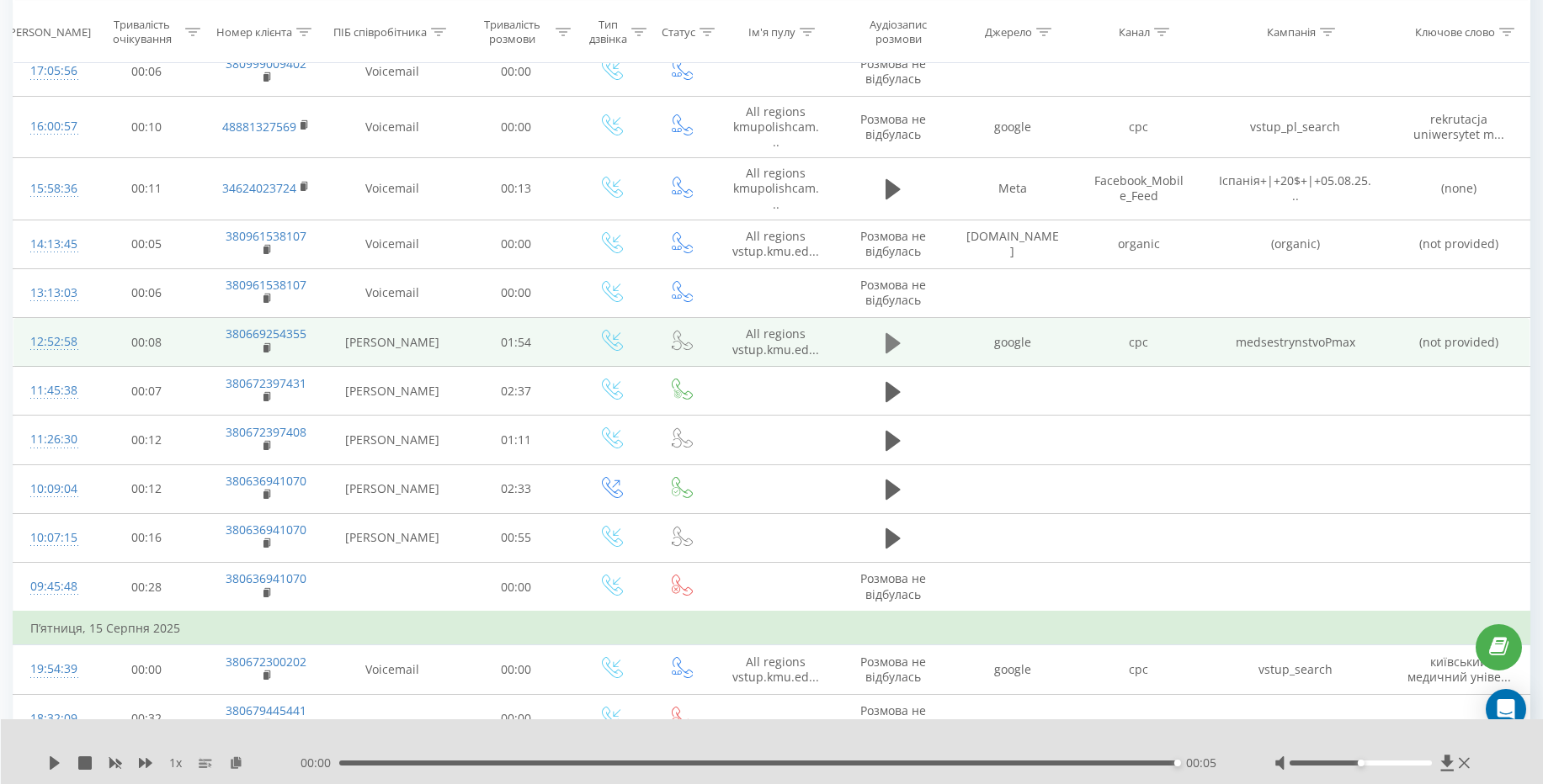
click at [899, 331] on icon at bounding box center [893, 343] width 15 height 24
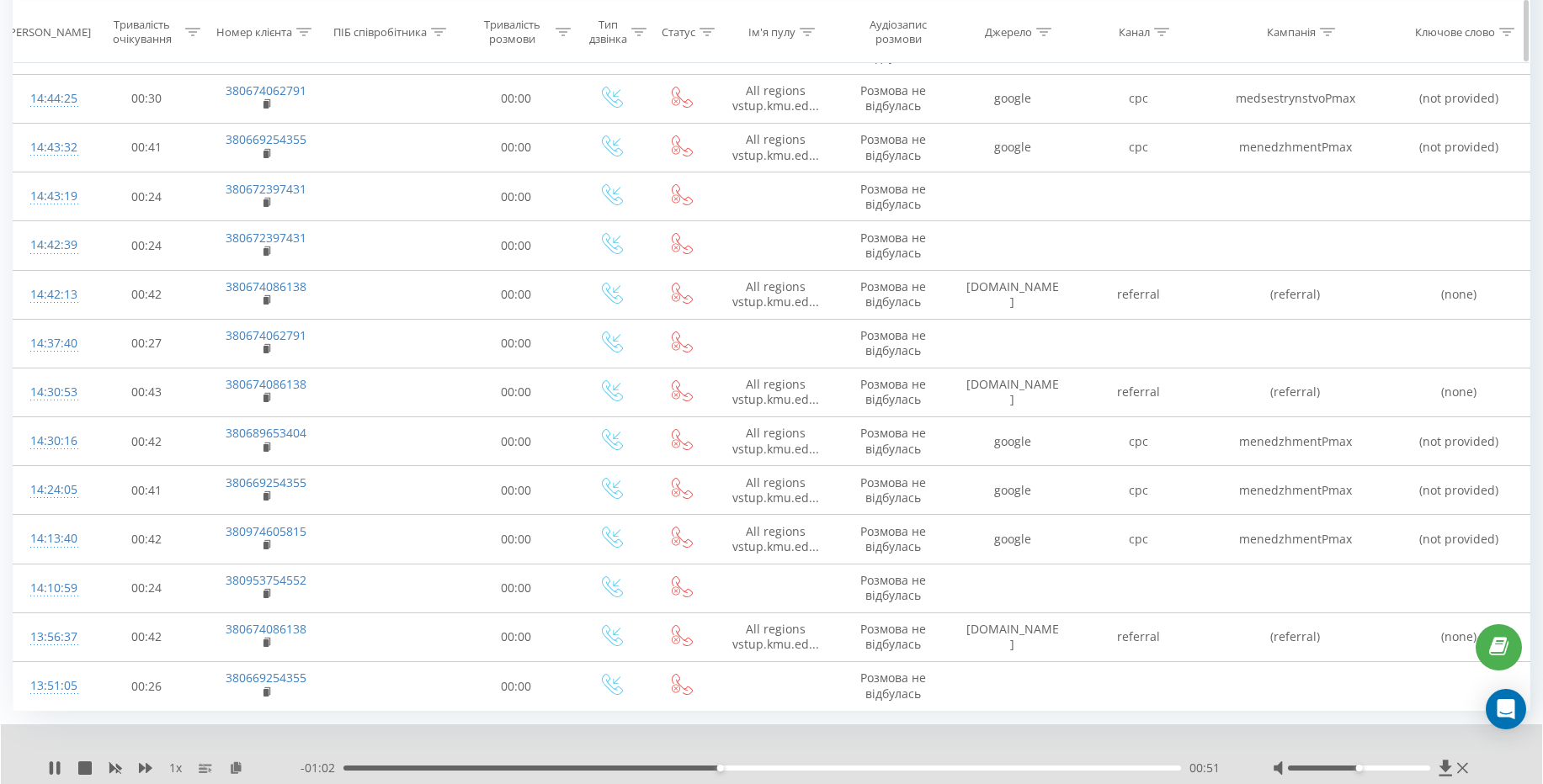
scroll to position [4722, 0]
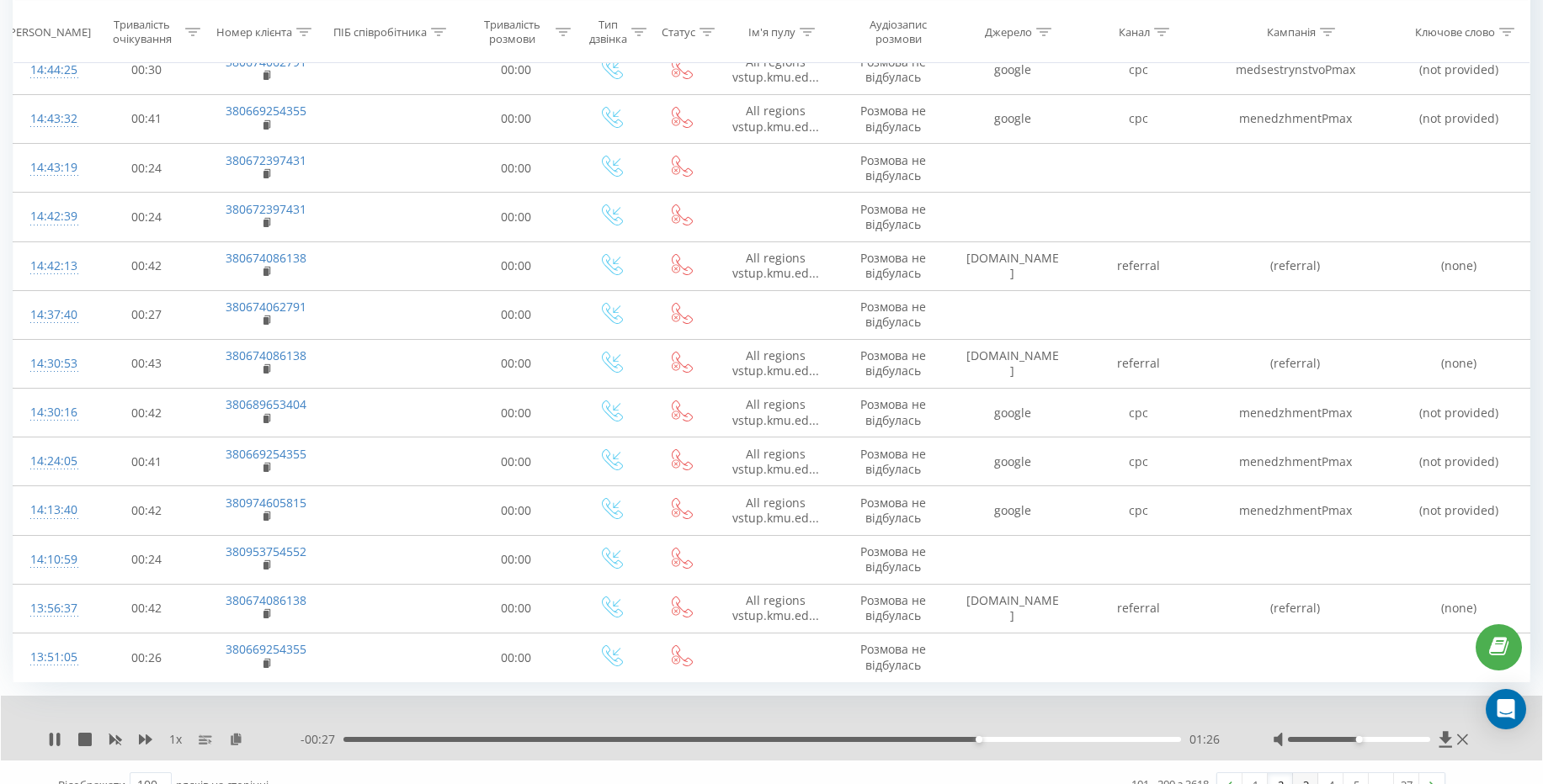
click at [1301, 773] on link "3" at bounding box center [1305, 785] width 26 height 24
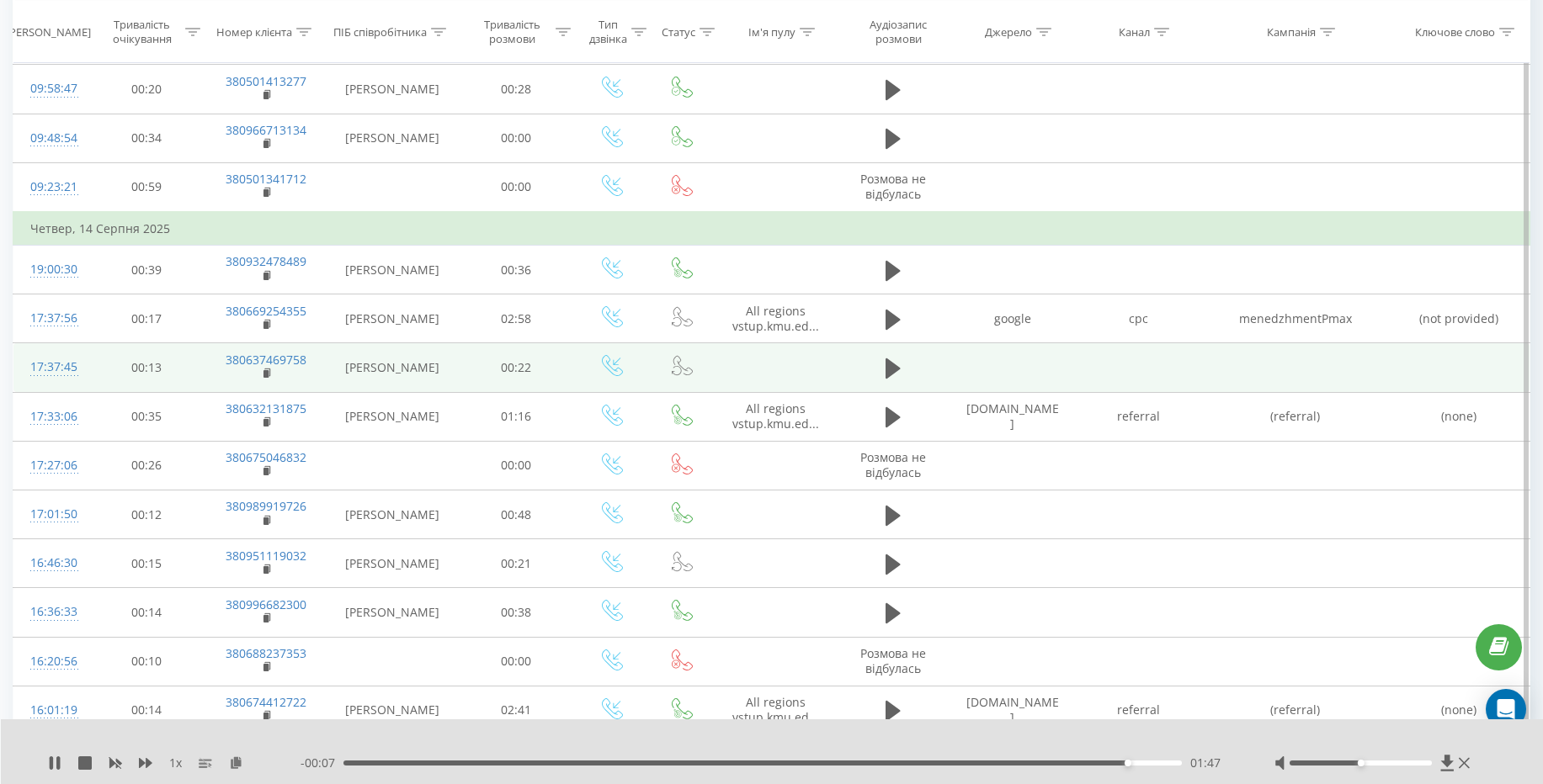
scroll to position [2827, 0]
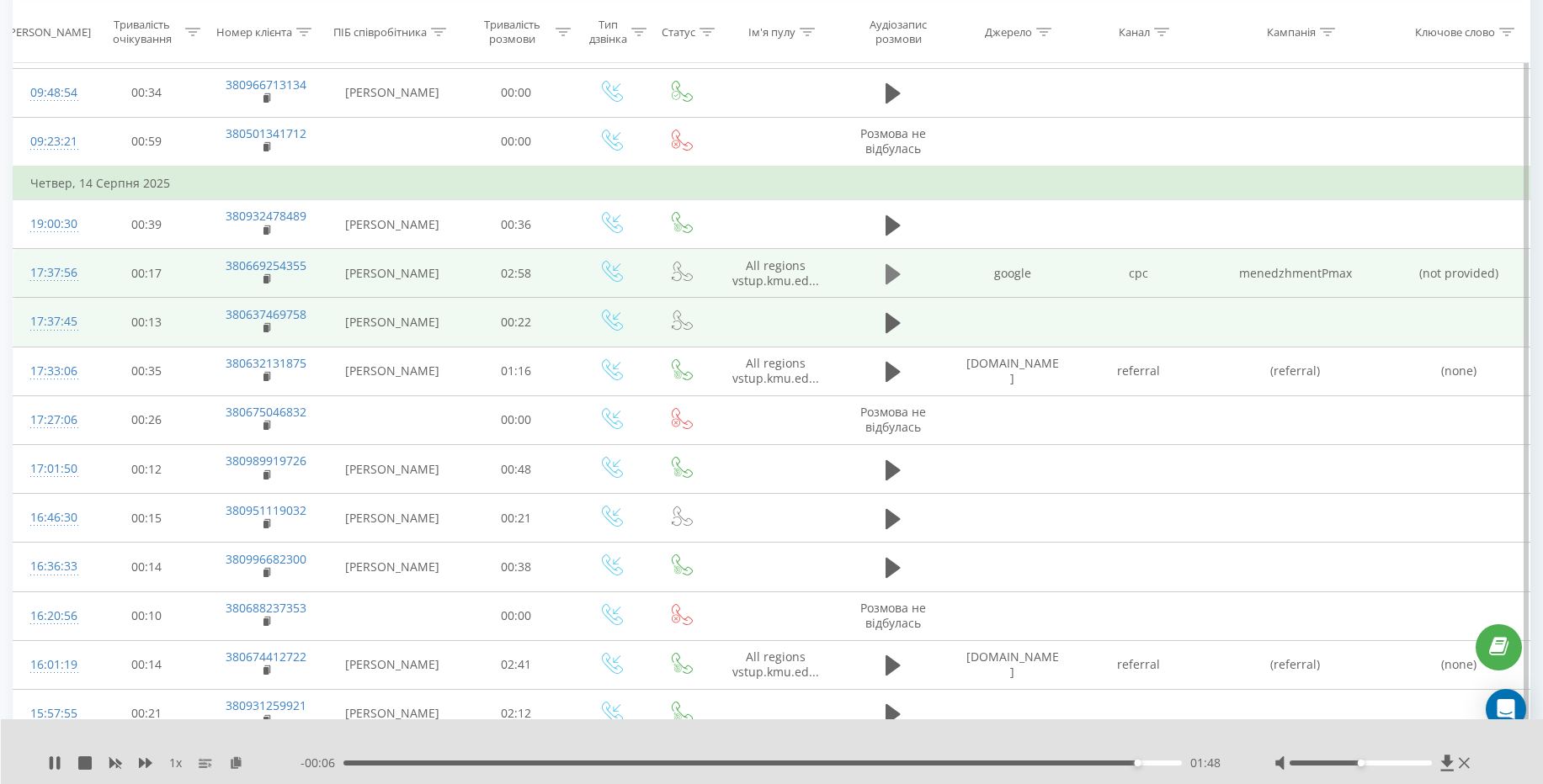
click at [885, 280] on icon at bounding box center [893, 274] width 15 height 20
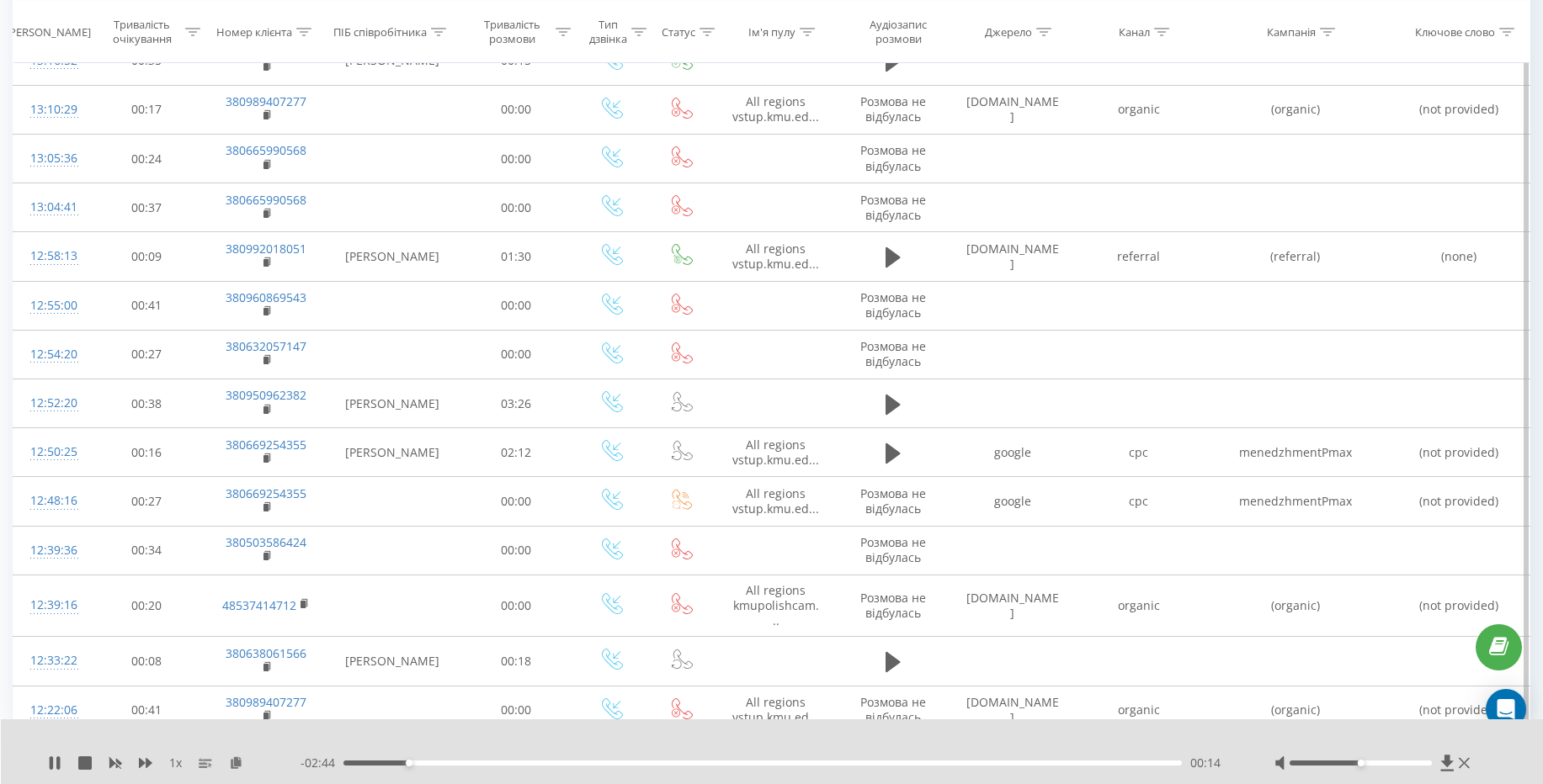
scroll to position [4474, 0]
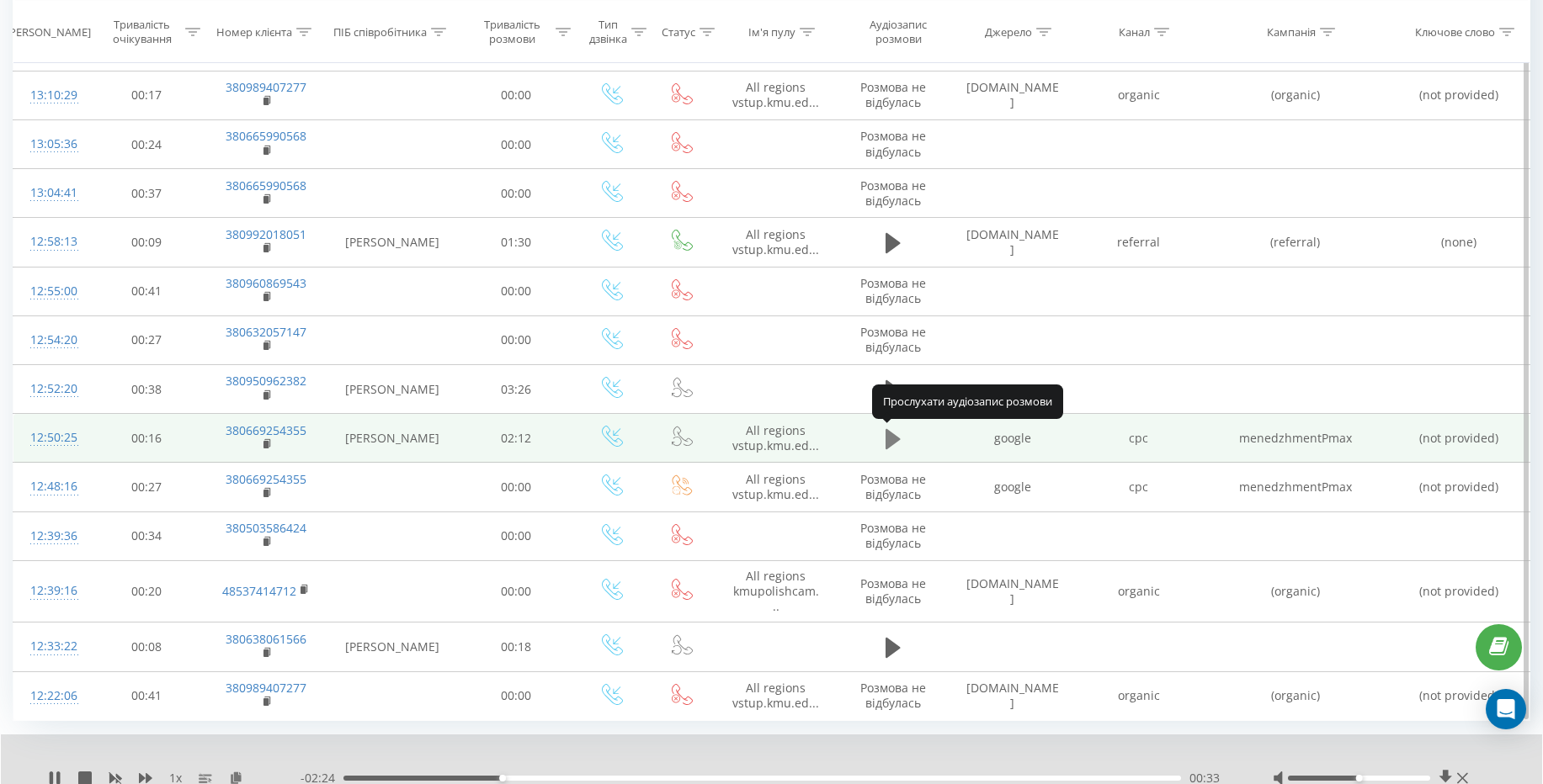
click at [894, 438] on icon at bounding box center [893, 439] width 15 height 20
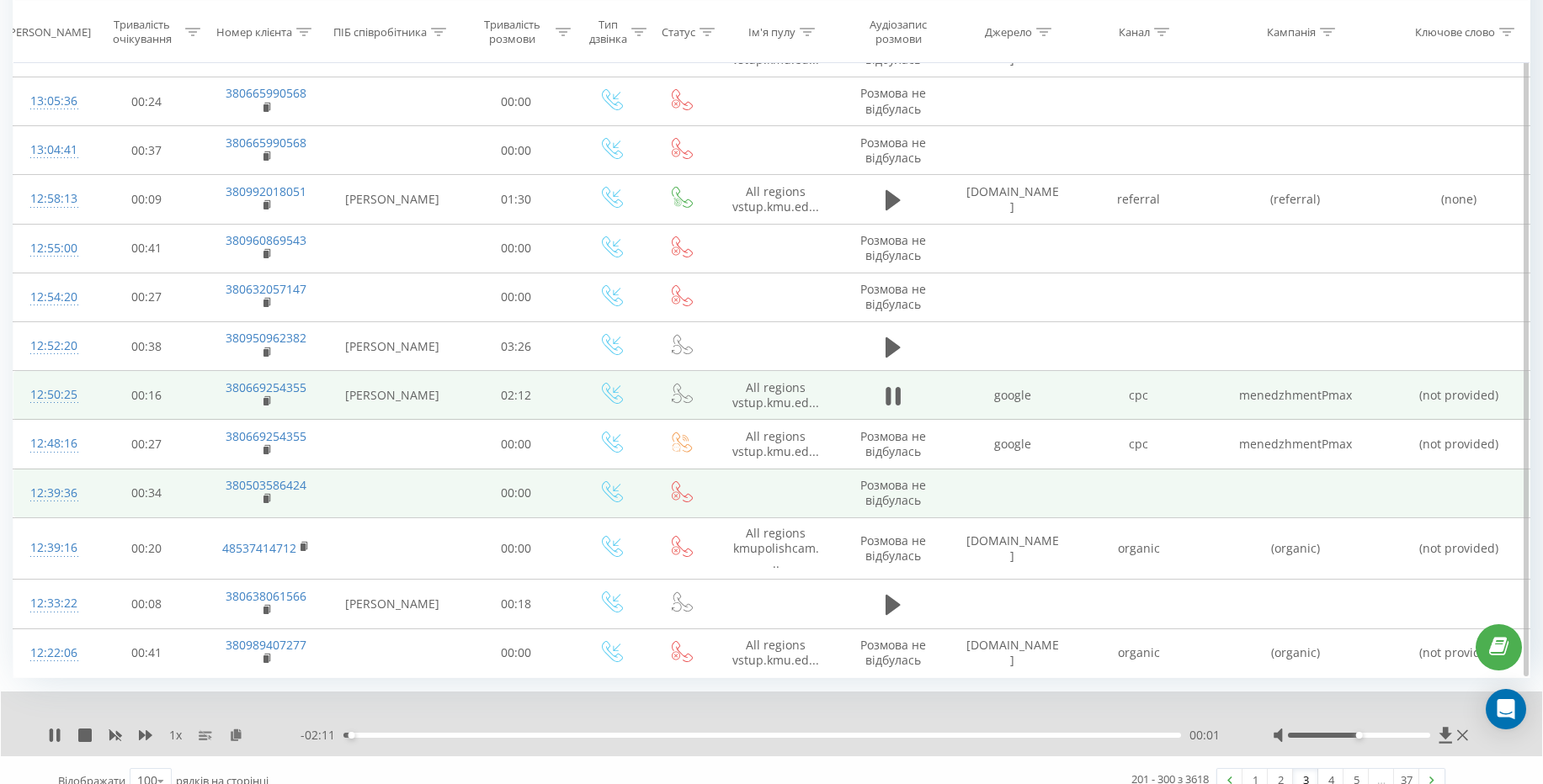
scroll to position [4538, 0]
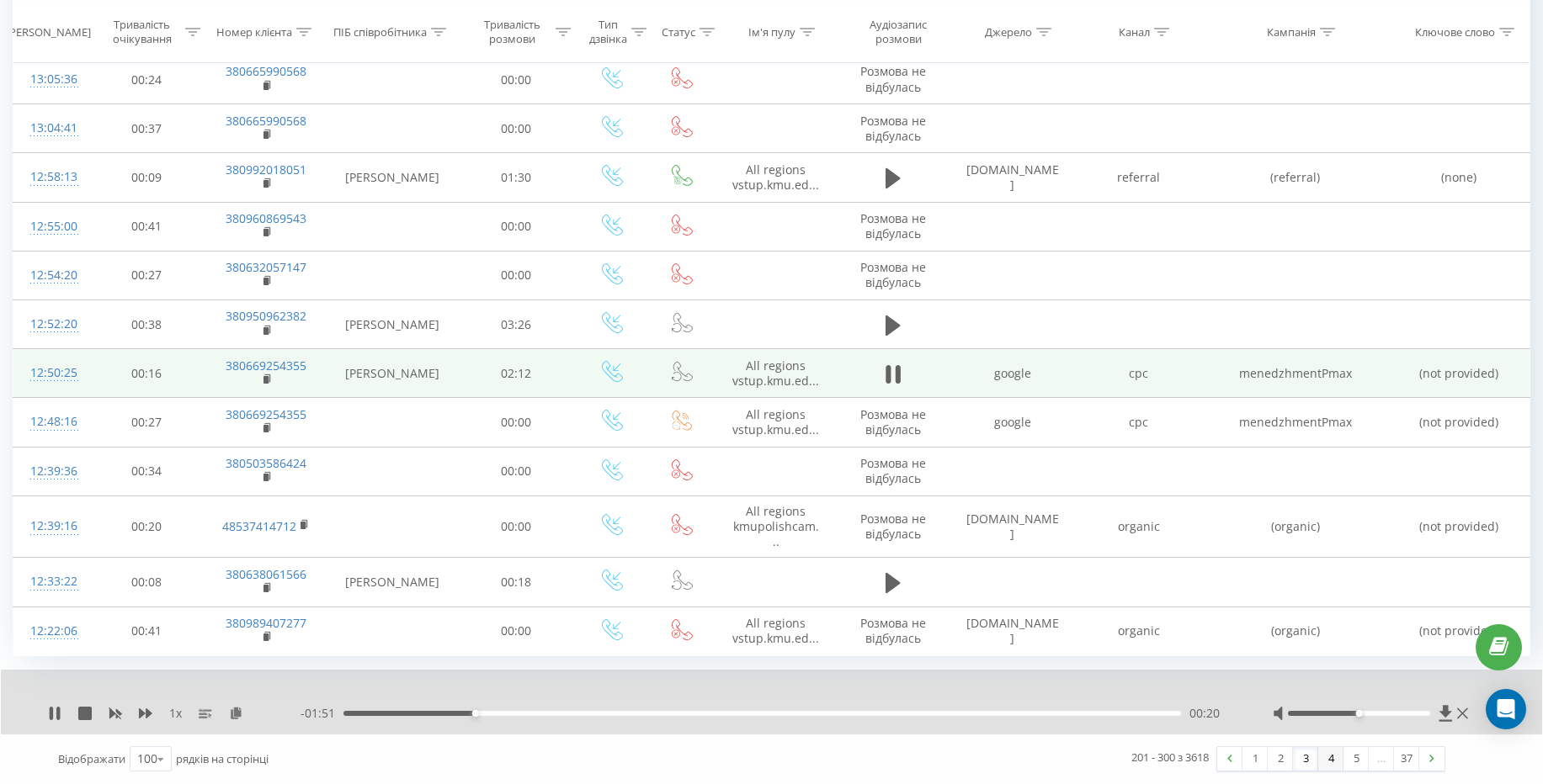
click at [1328, 762] on link "4" at bounding box center [1331, 759] width 26 height 24
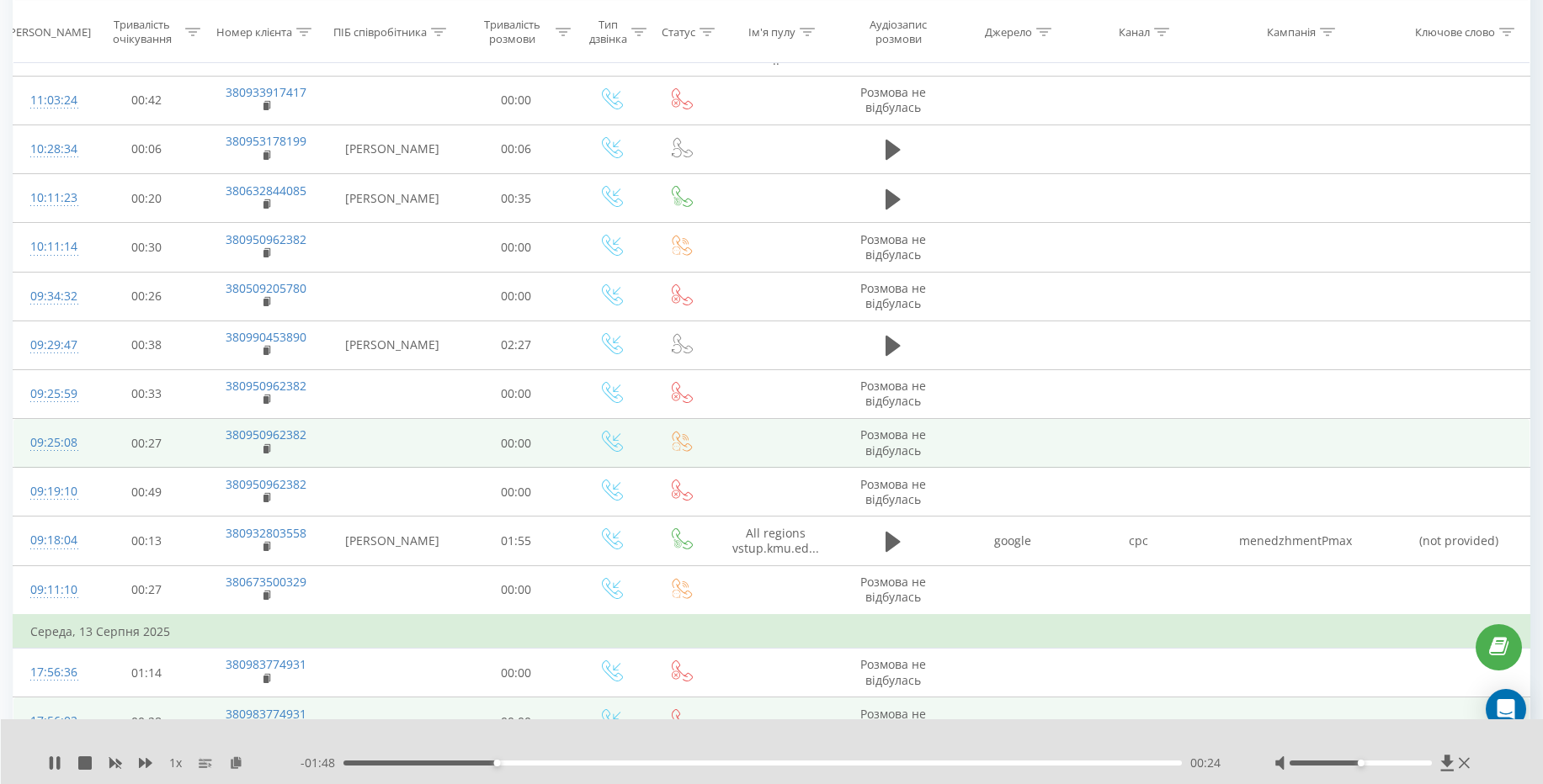
scroll to position [818, 0]
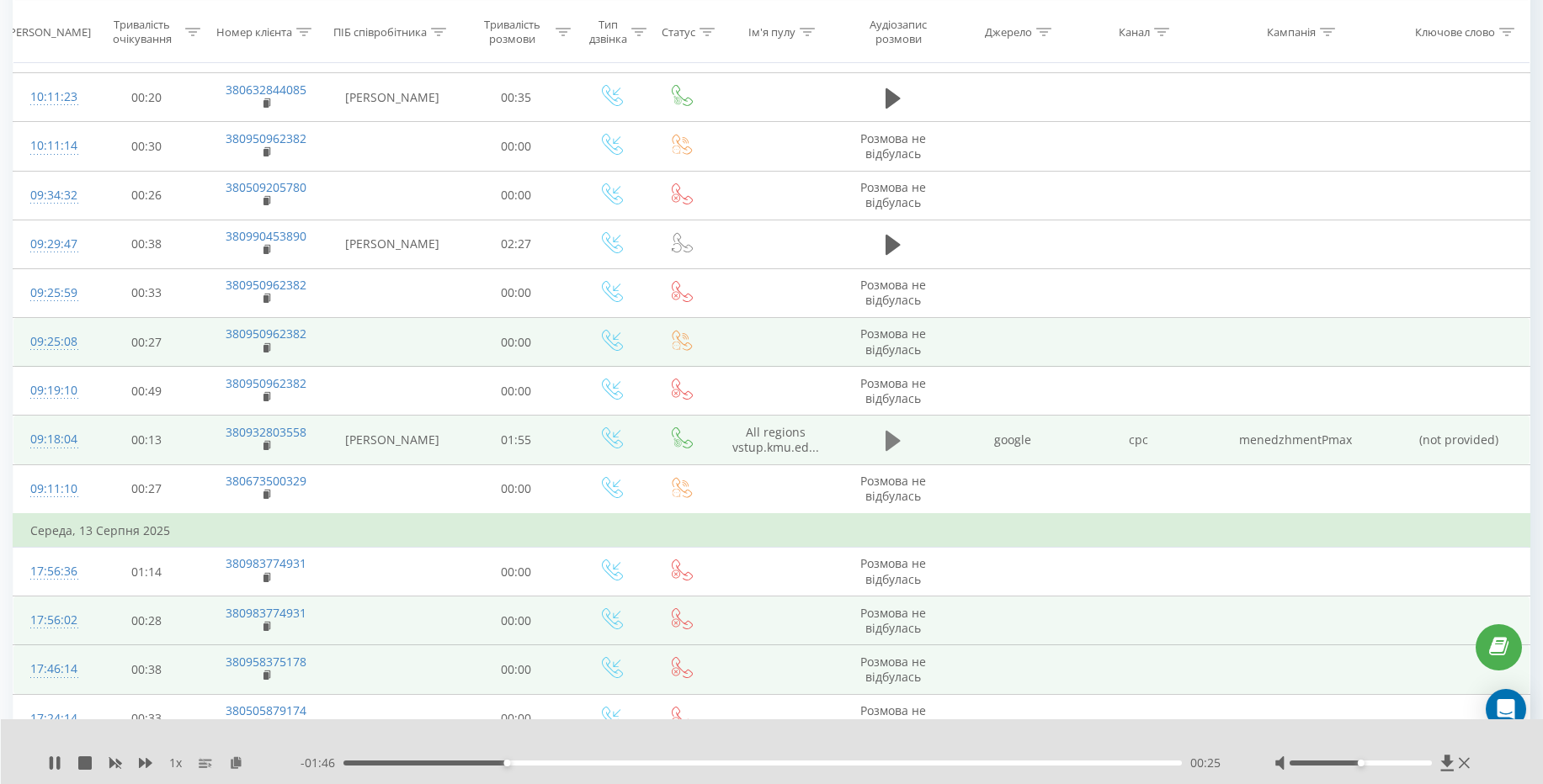
click at [894, 442] on icon at bounding box center [893, 441] width 15 height 20
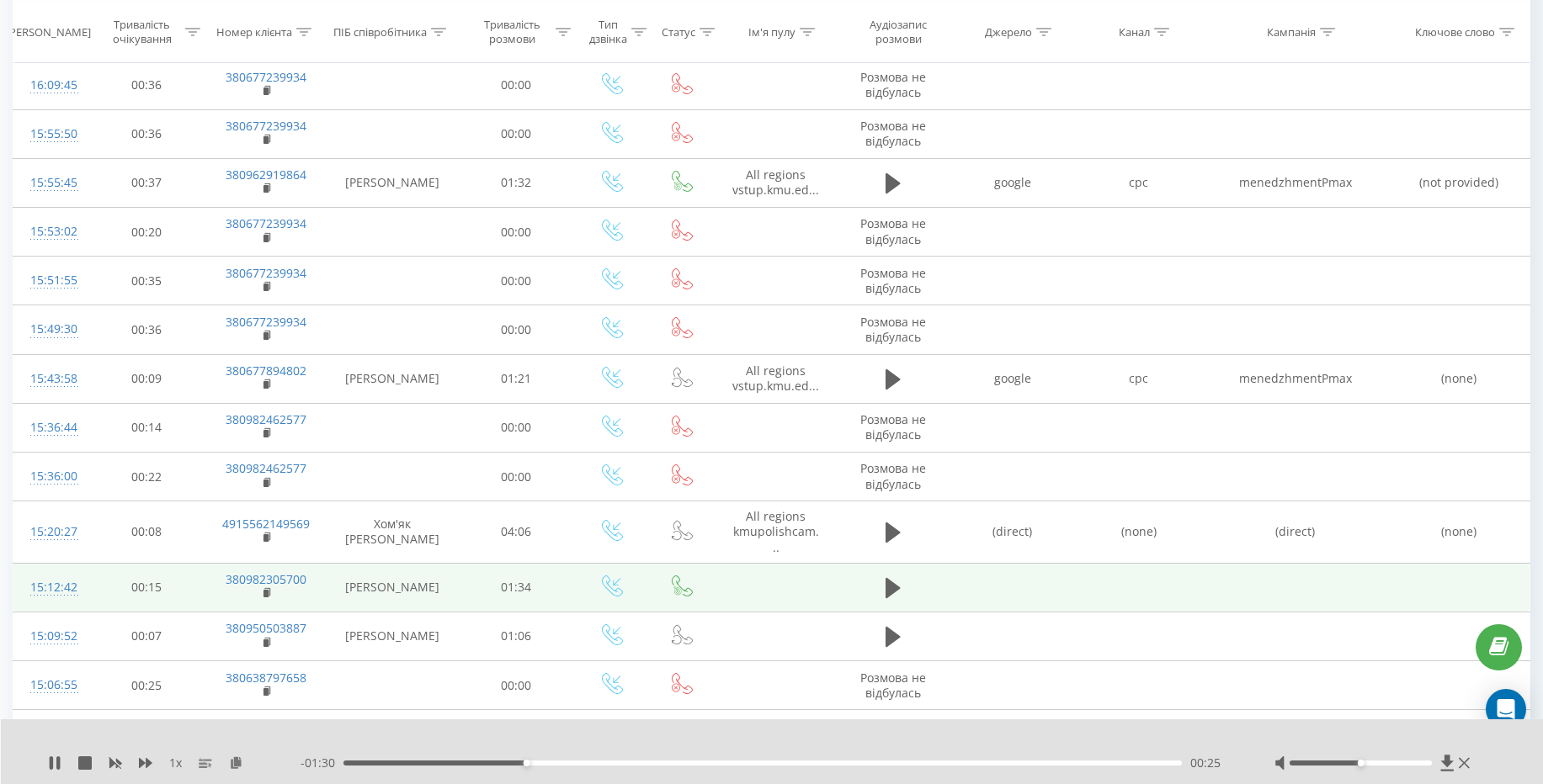
scroll to position [1726, 0]
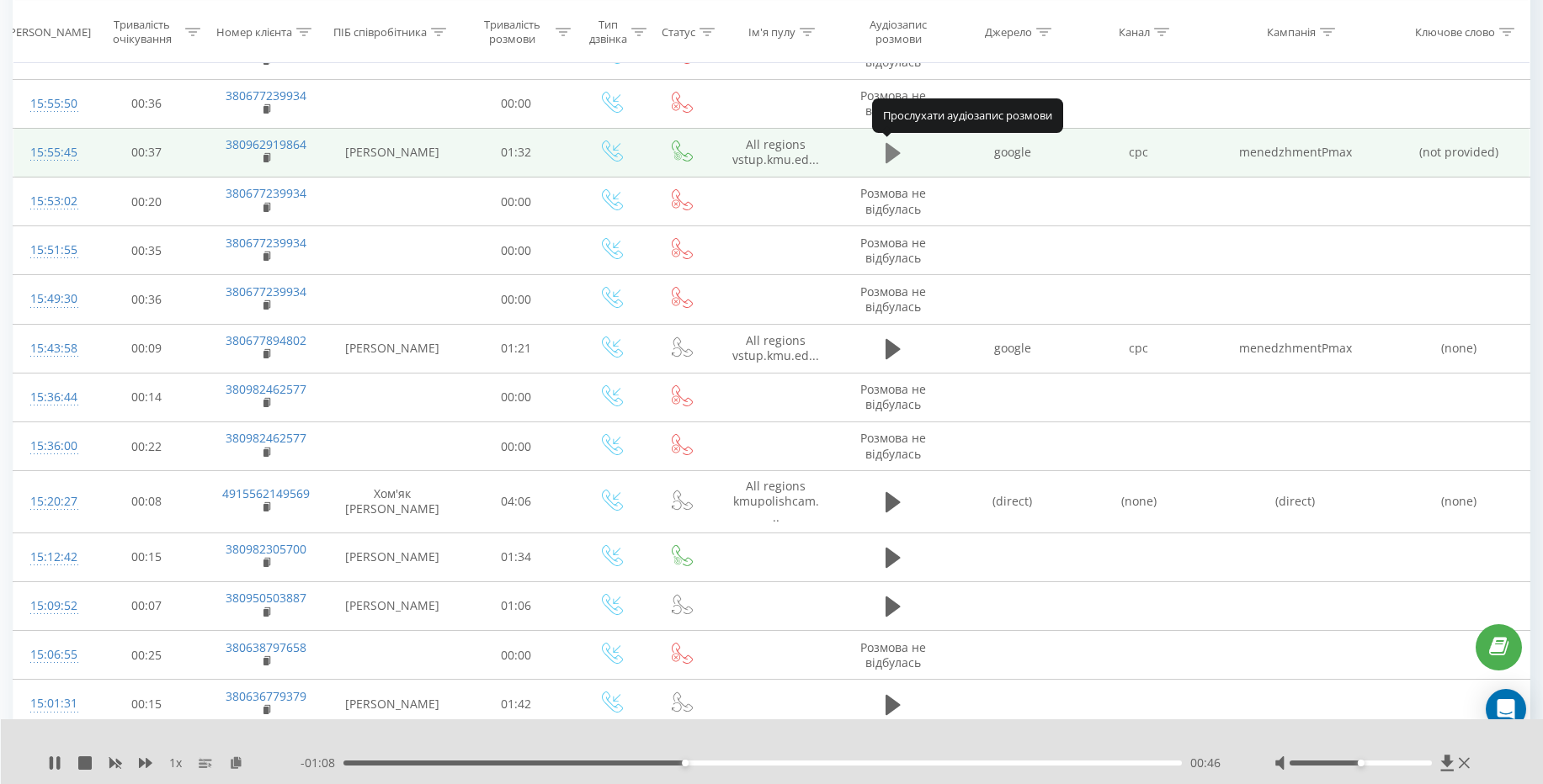
click at [895, 156] on icon at bounding box center [893, 153] width 15 height 20
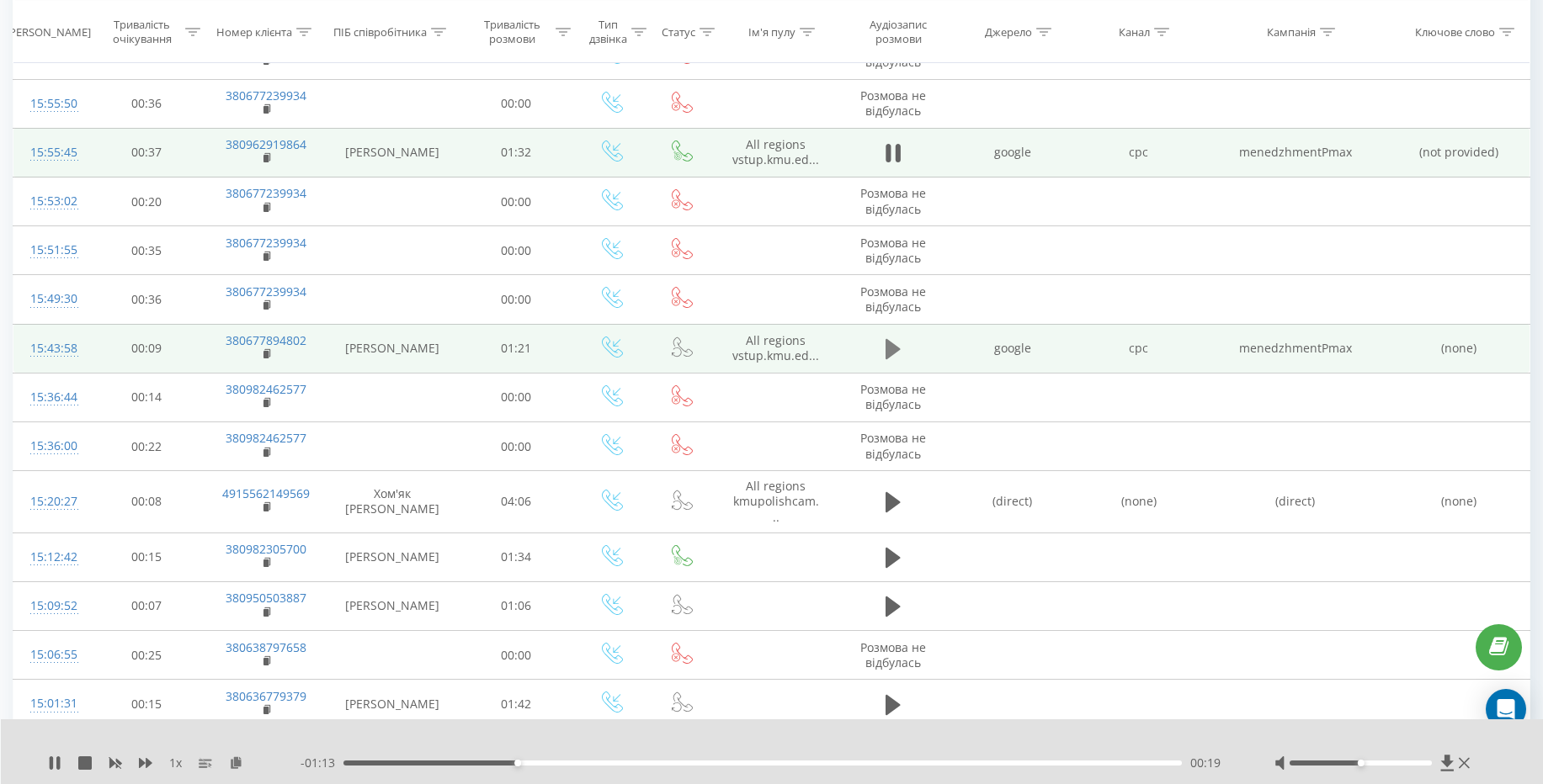
click at [893, 350] on icon at bounding box center [893, 349] width 15 height 20
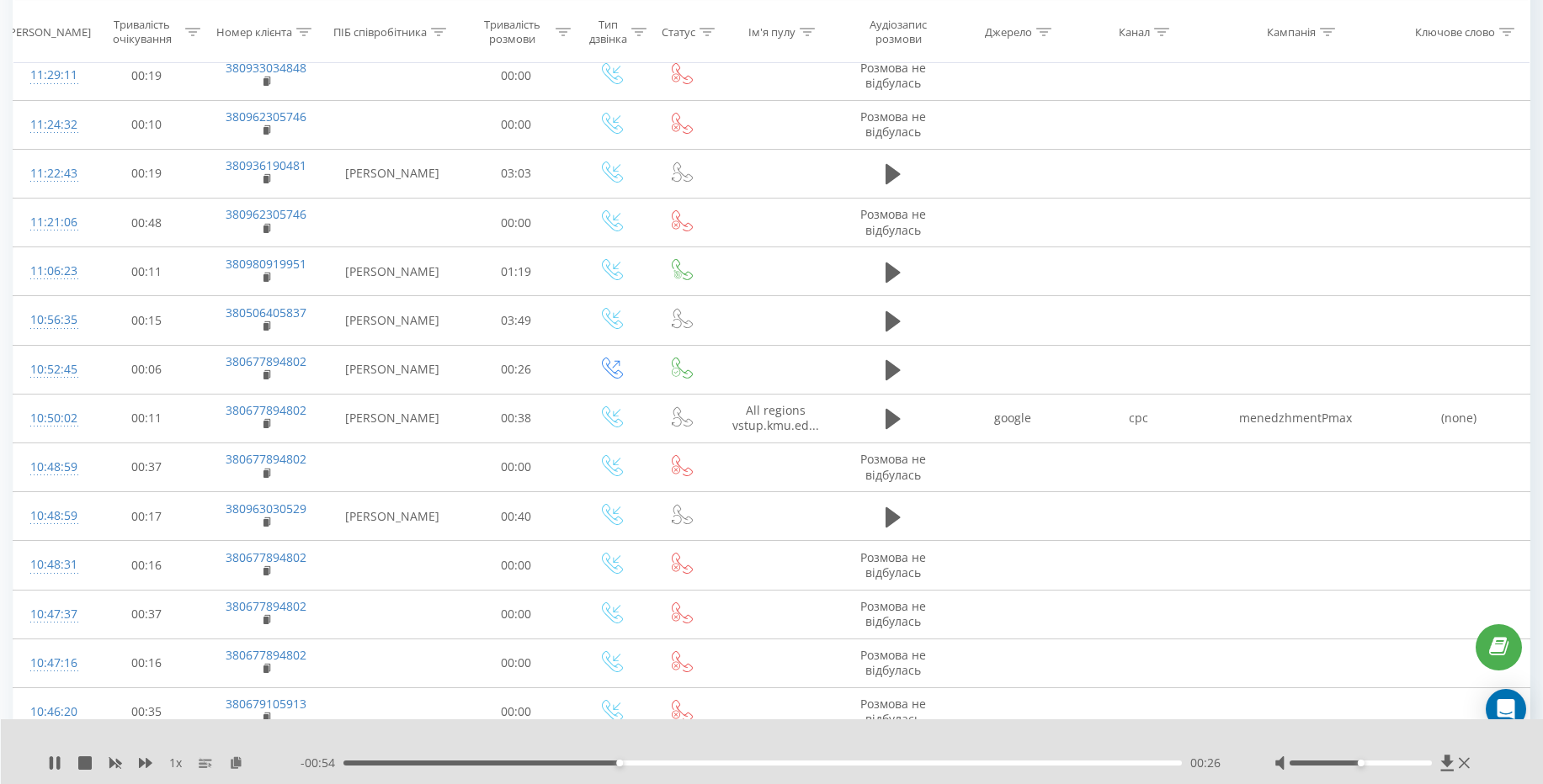
scroll to position [4049, 0]
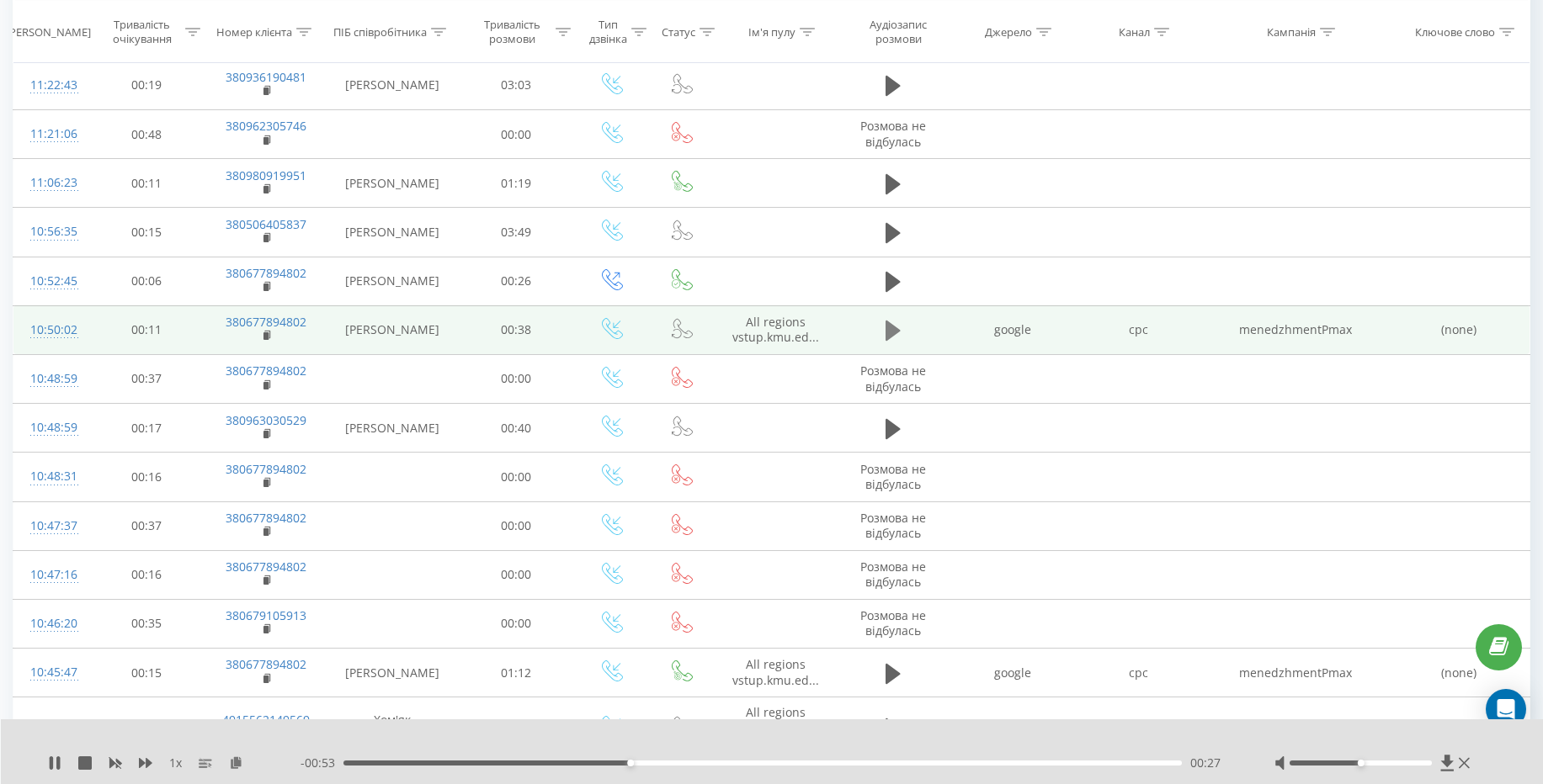
click at [898, 321] on icon at bounding box center [893, 331] width 15 height 24
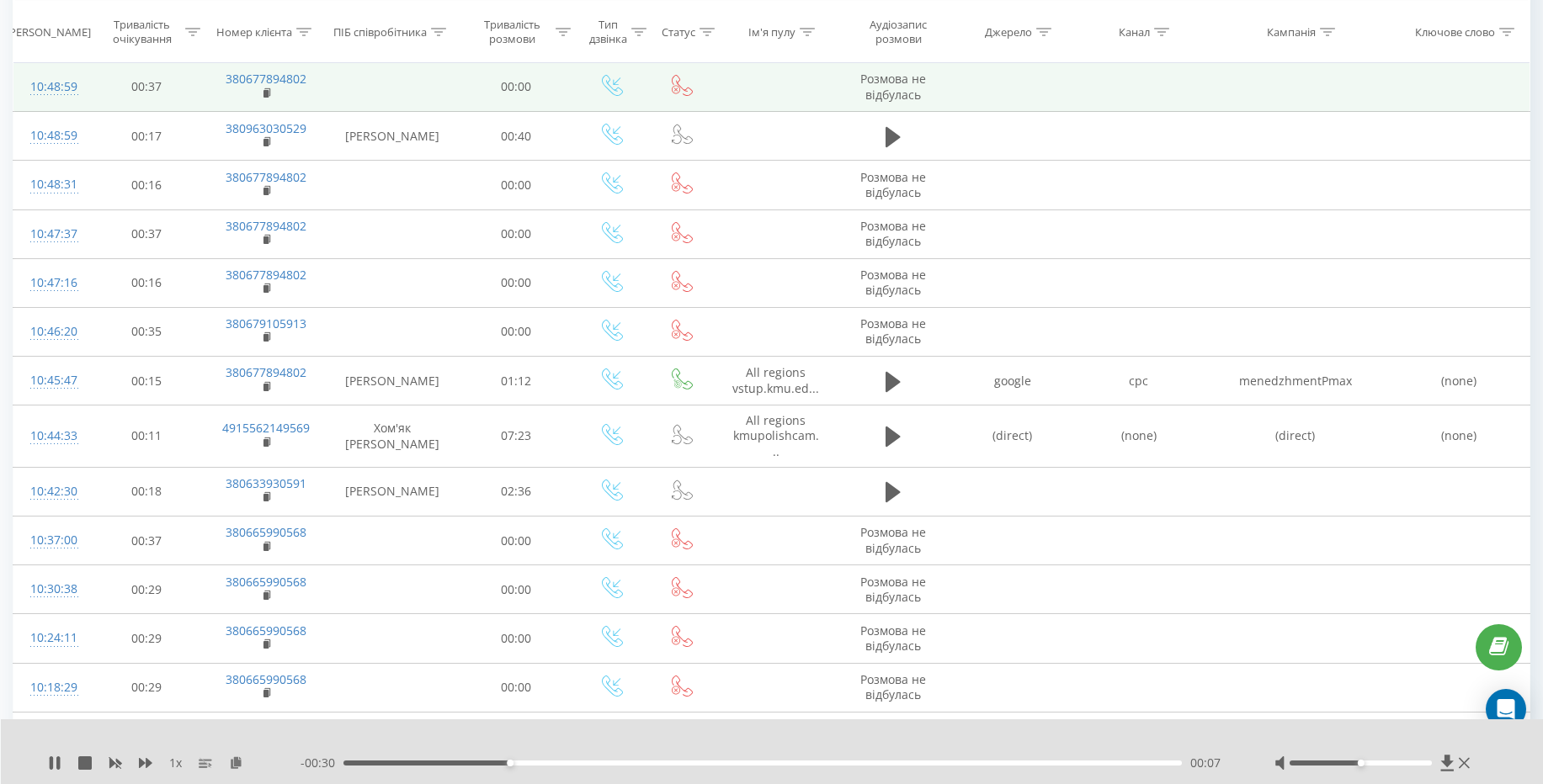
scroll to position [4352, 0]
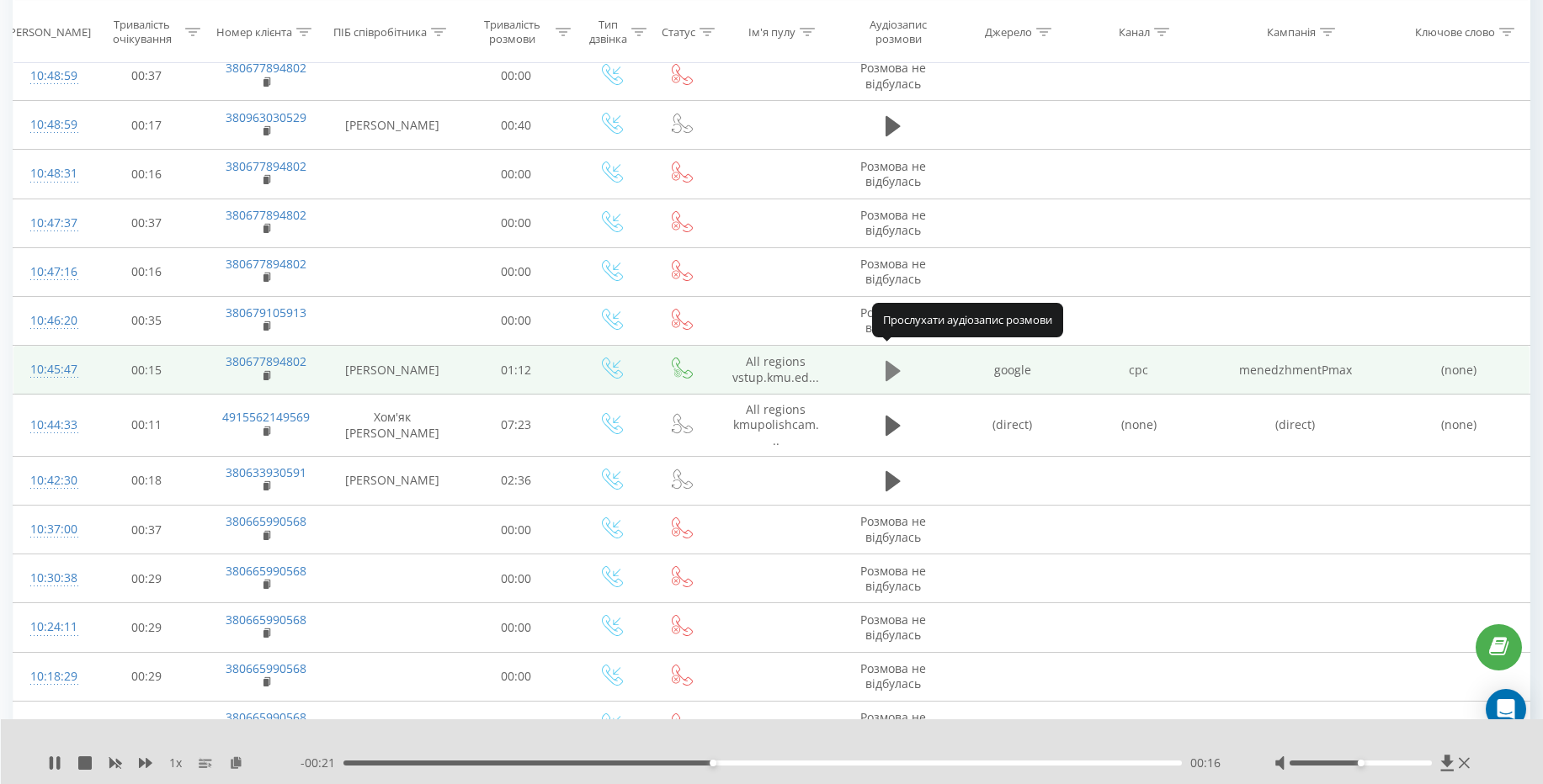
click at [891, 363] on icon at bounding box center [893, 370] width 15 height 20
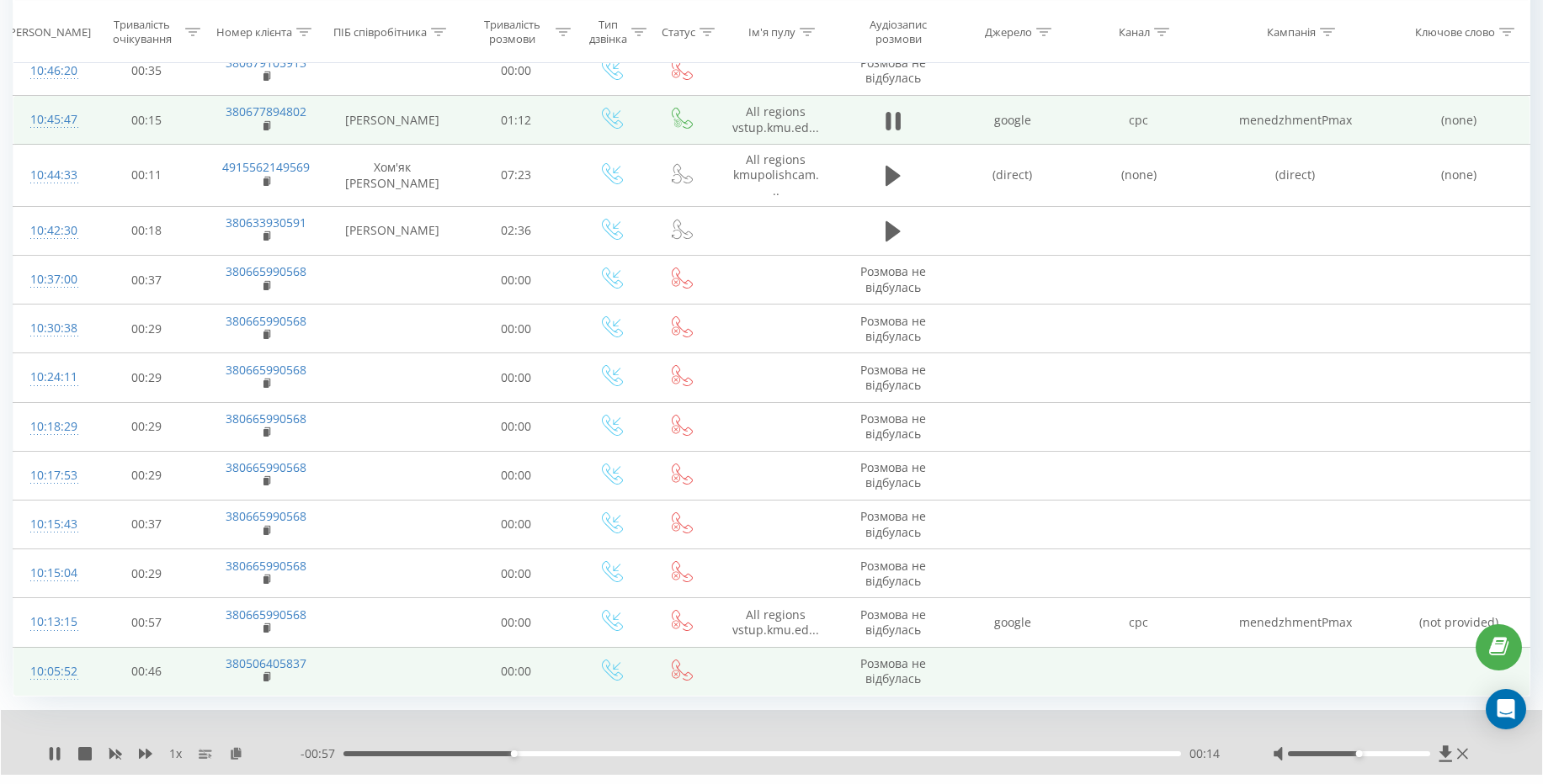
scroll to position [4628, 0]
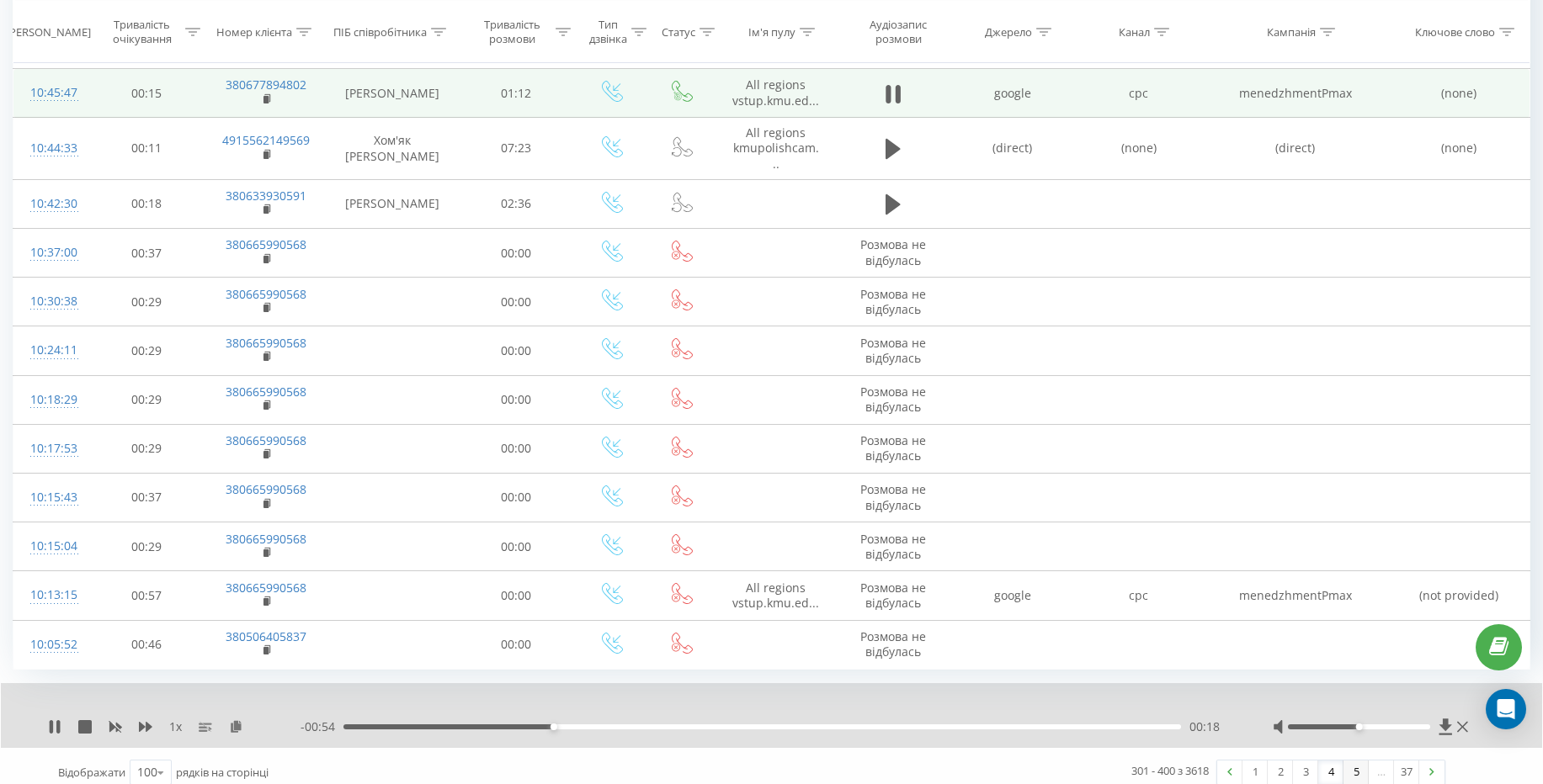
click at [1358, 762] on link "5" at bounding box center [1356, 772] width 26 height 24
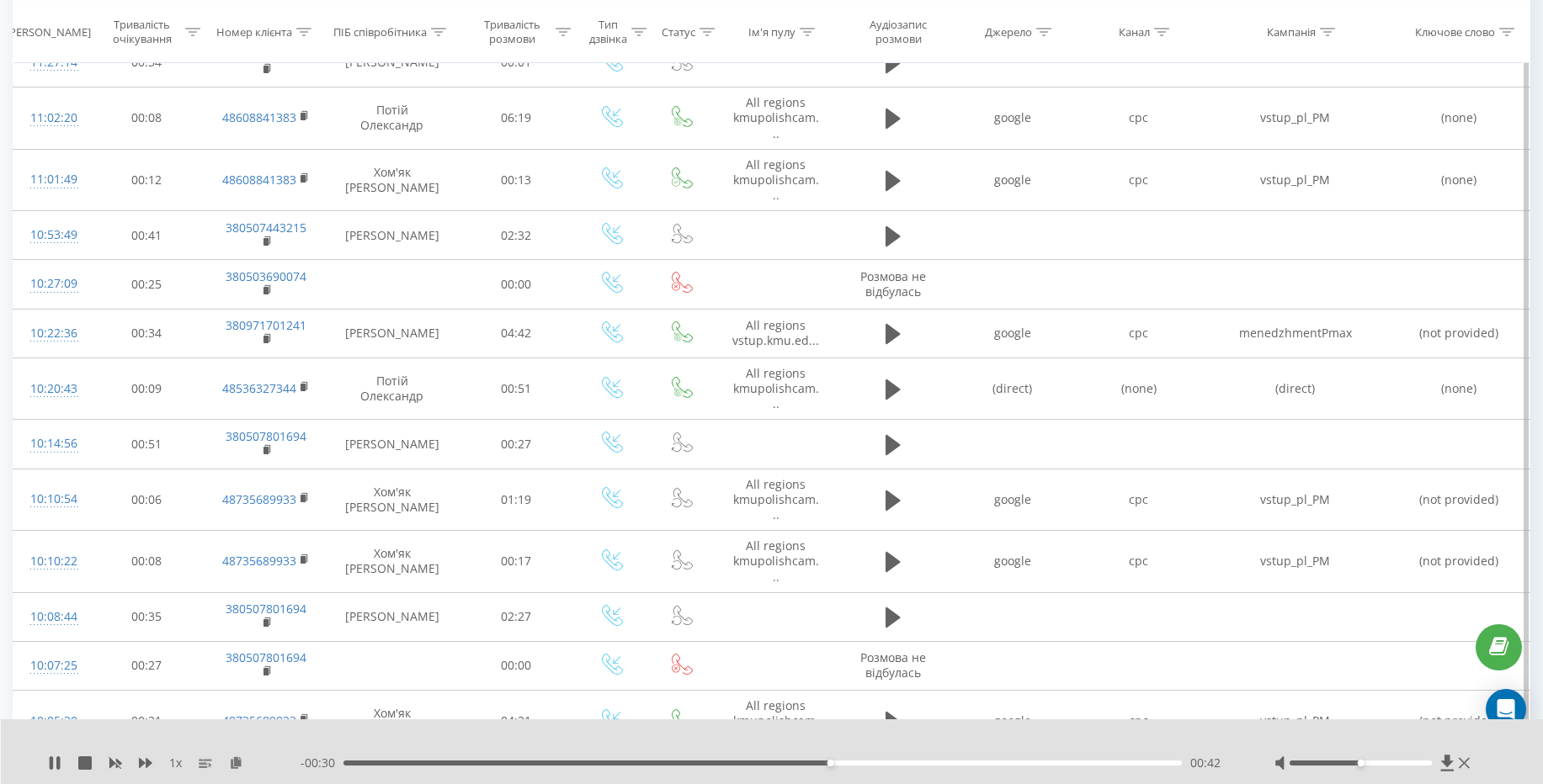
scroll to position [3141, 0]
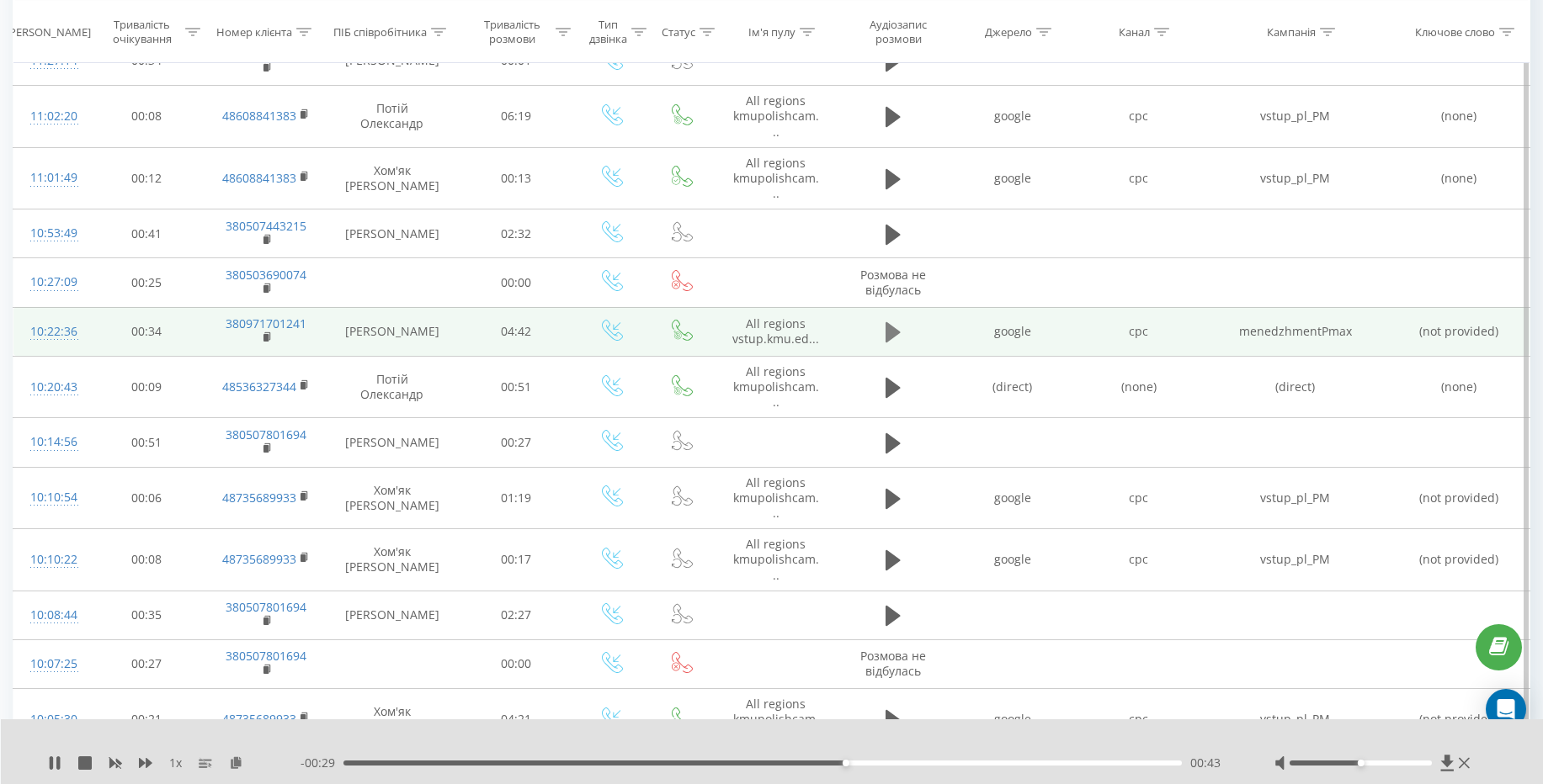
click at [893, 333] on icon at bounding box center [893, 332] width 15 height 20
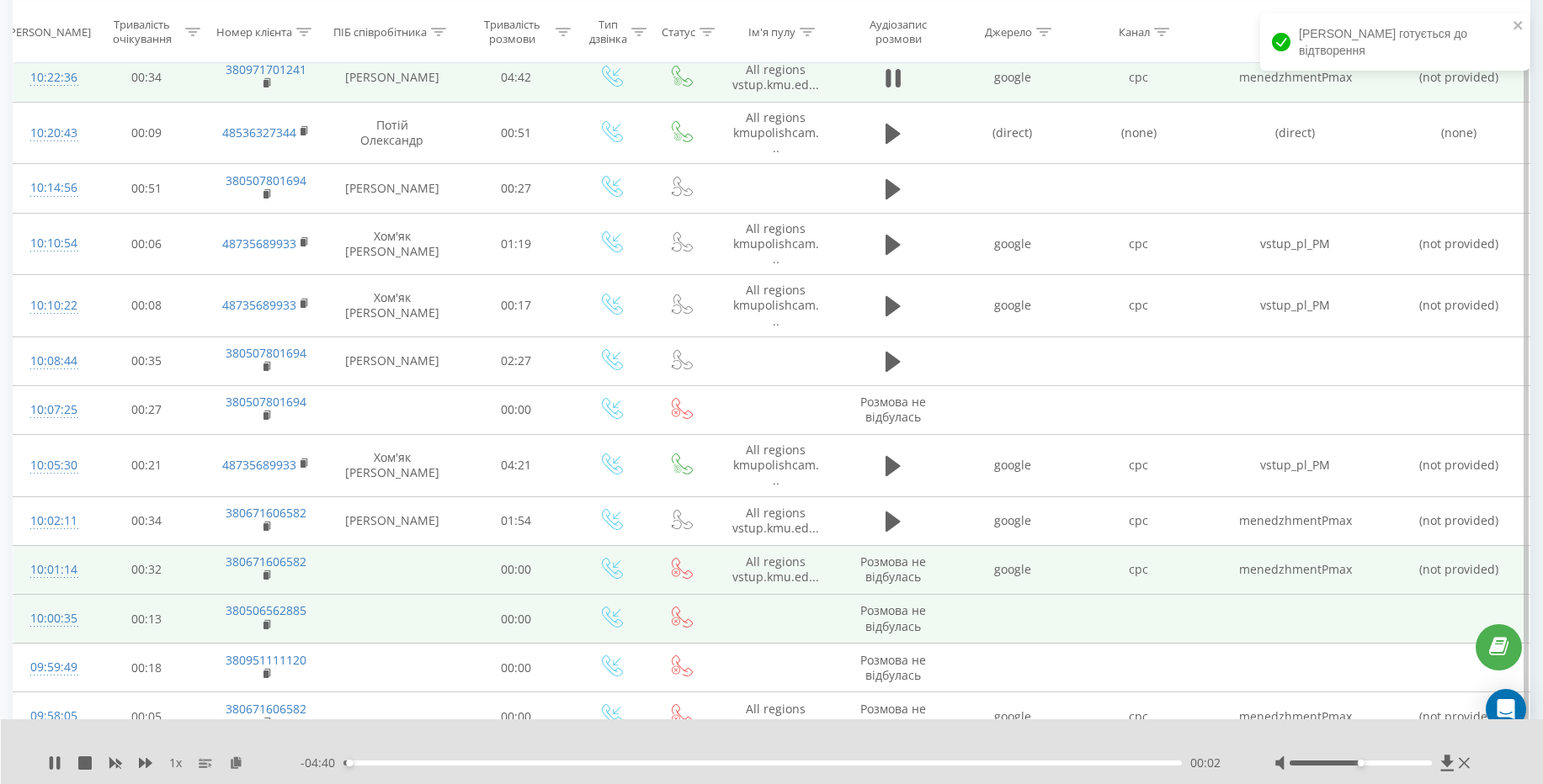
scroll to position [3342, 0]
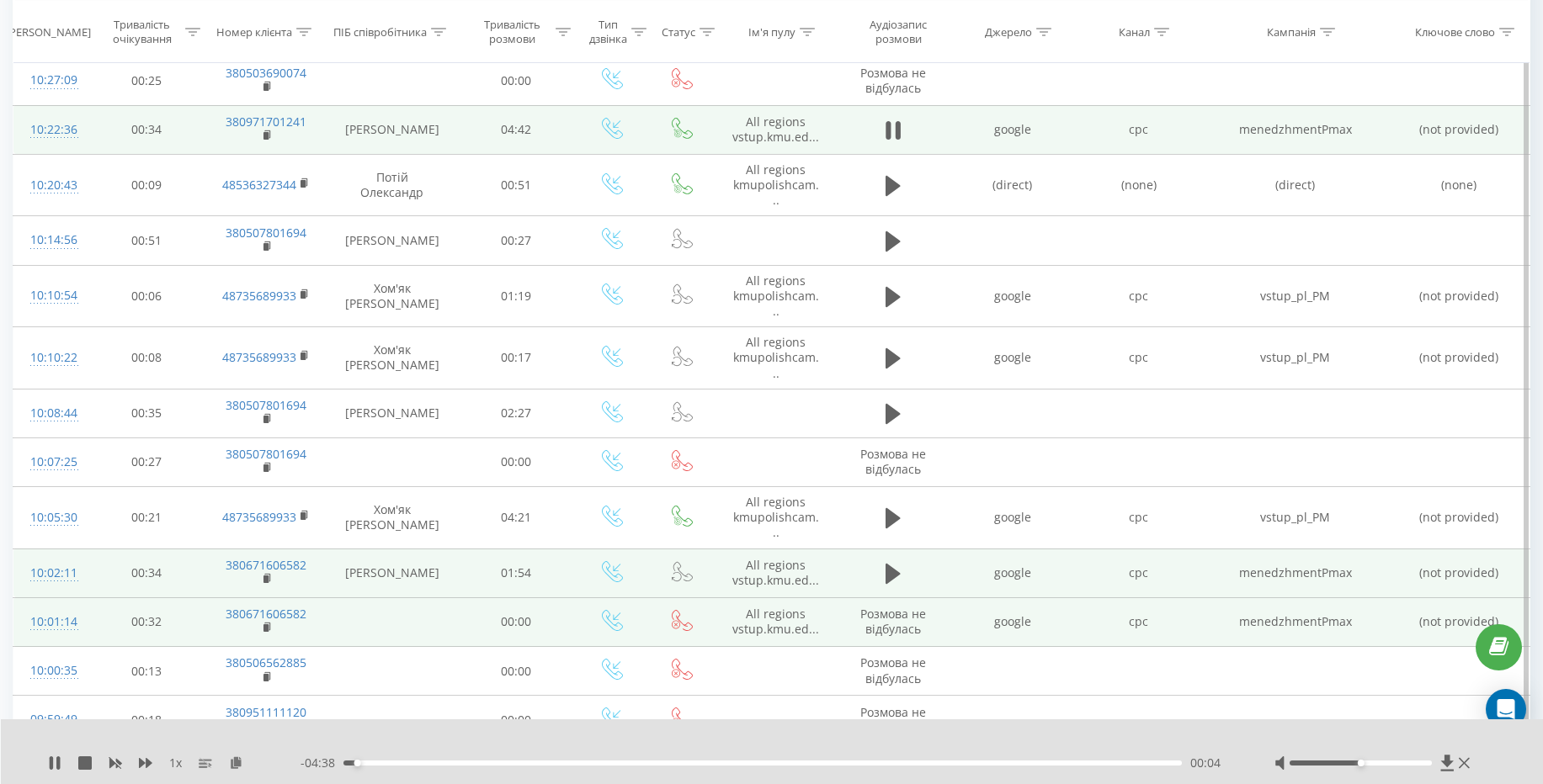
click at [1319, 569] on td "menedzhmentPmax" at bounding box center [1295, 573] width 187 height 49
drag, startPoint x: 1318, startPoint y: 570, endPoint x: 1234, endPoint y: 567, distance: 84.1
click at [1234, 567] on td "menedzhmentPmax" at bounding box center [1295, 573] width 187 height 49
copy td "menedzhment"
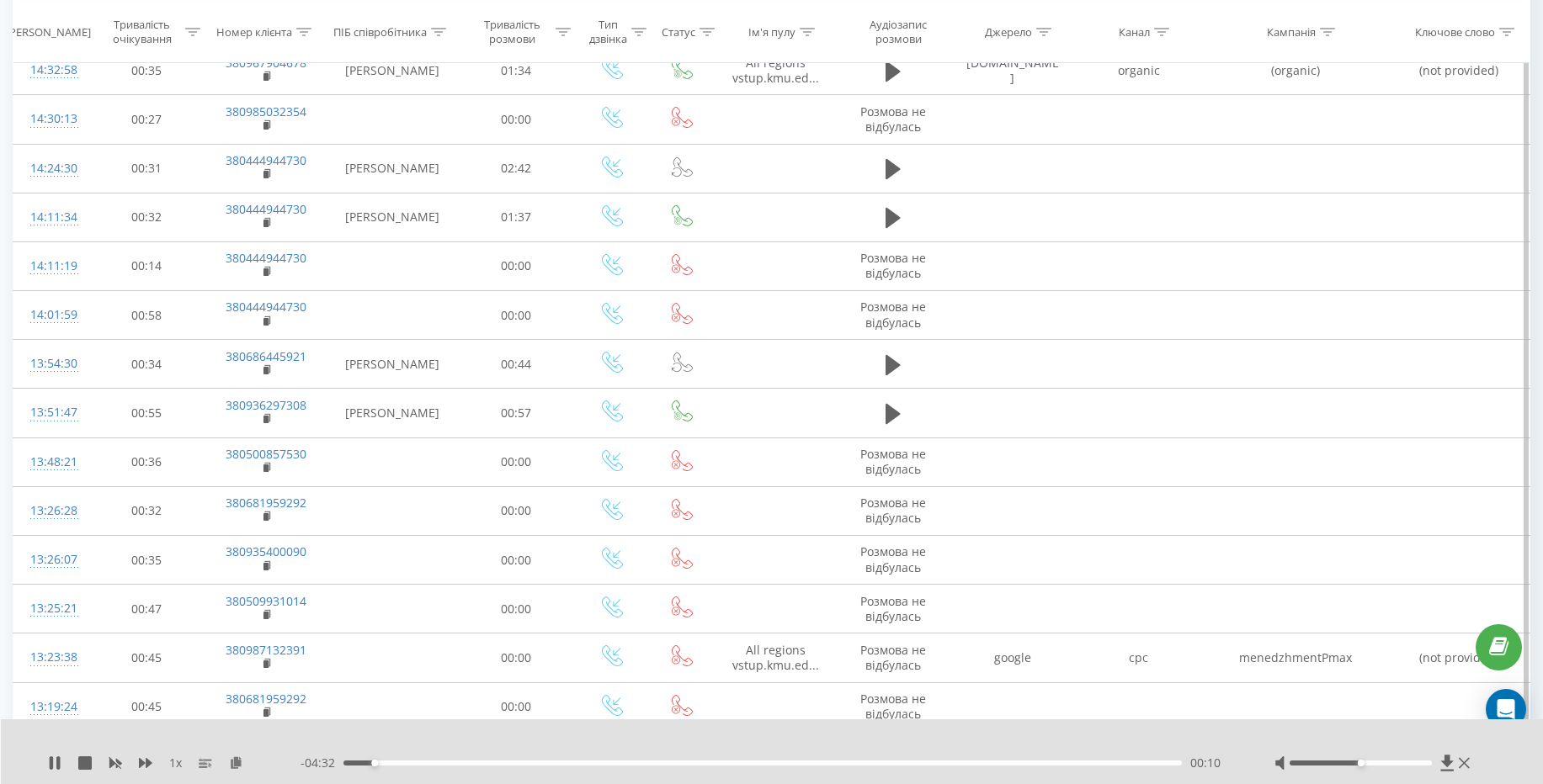
scroll to position [1625, 0]
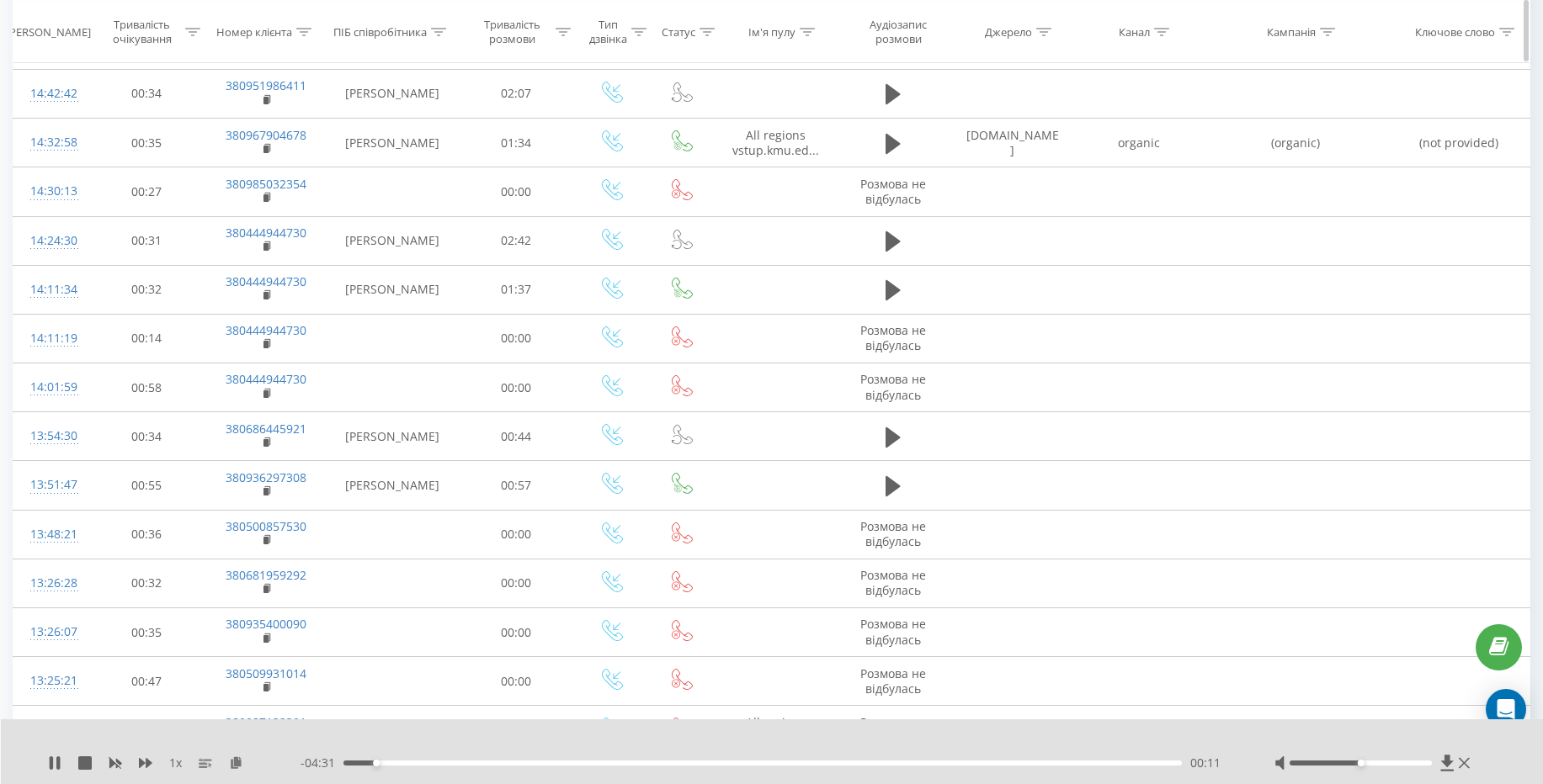
click at [1327, 30] on icon at bounding box center [1327, 31] width 15 height 8
click at [1293, 157] on input "text" at bounding box center [1295, 152] width 148 height 29
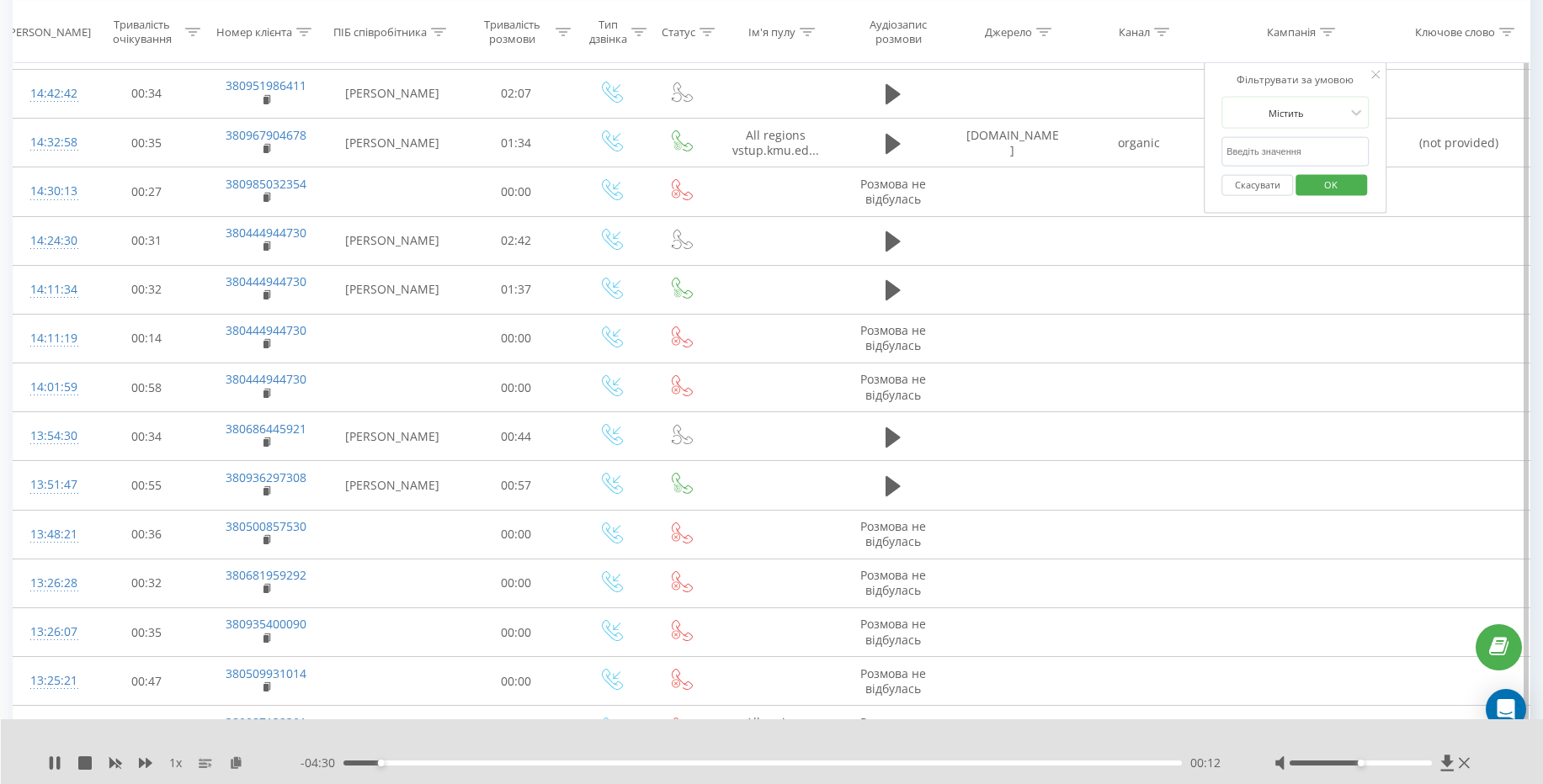
paste input "menedzhment"
click at [1334, 180] on span "OK" at bounding box center [1331, 184] width 47 height 26
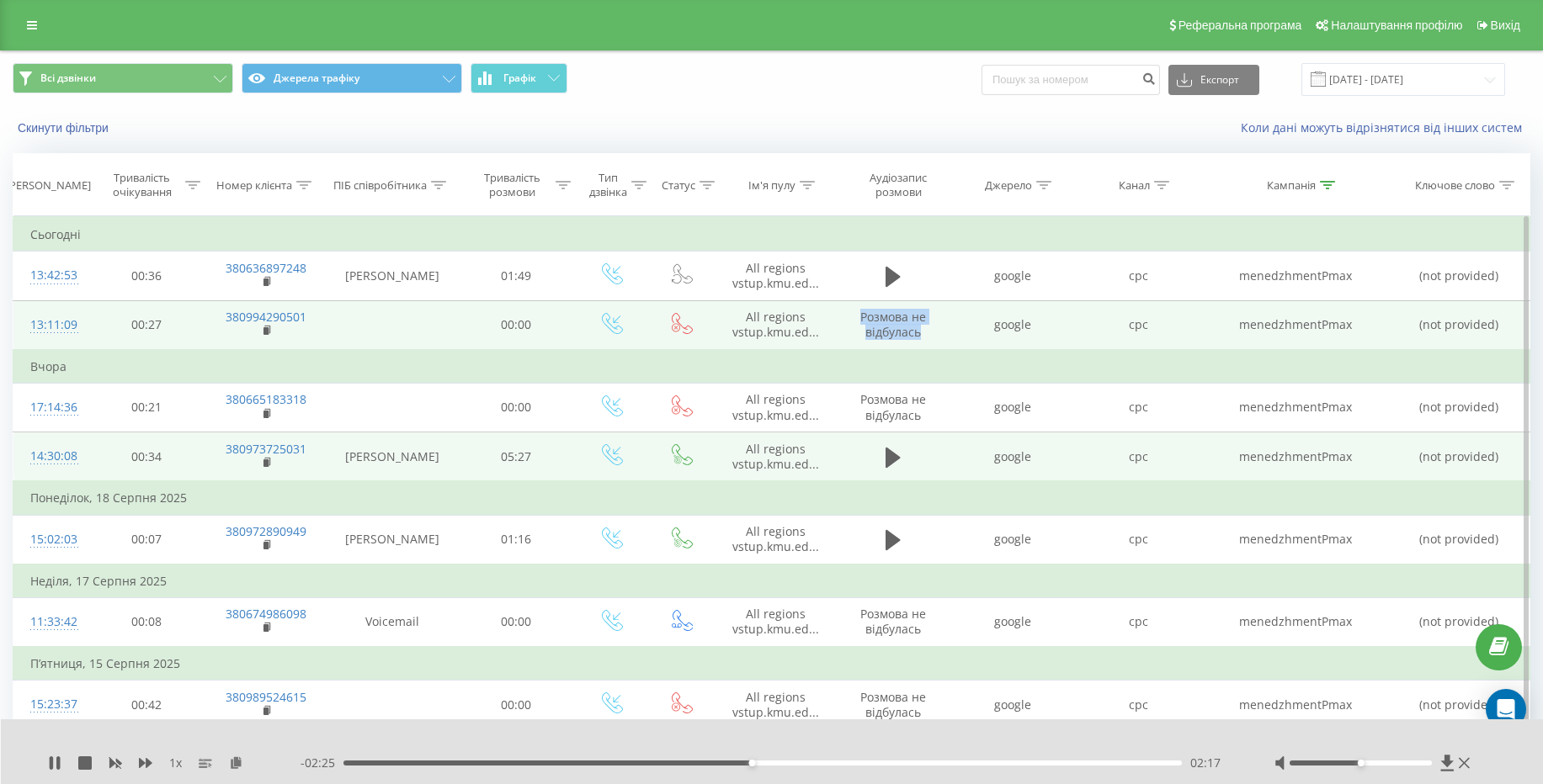
drag, startPoint x: 928, startPoint y: 330, endPoint x: 859, endPoint y: 321, distance: 69.6
click at [859, 321] on td "Розмова не відбулась" at bounding box center [893, 325] width 112 height 50
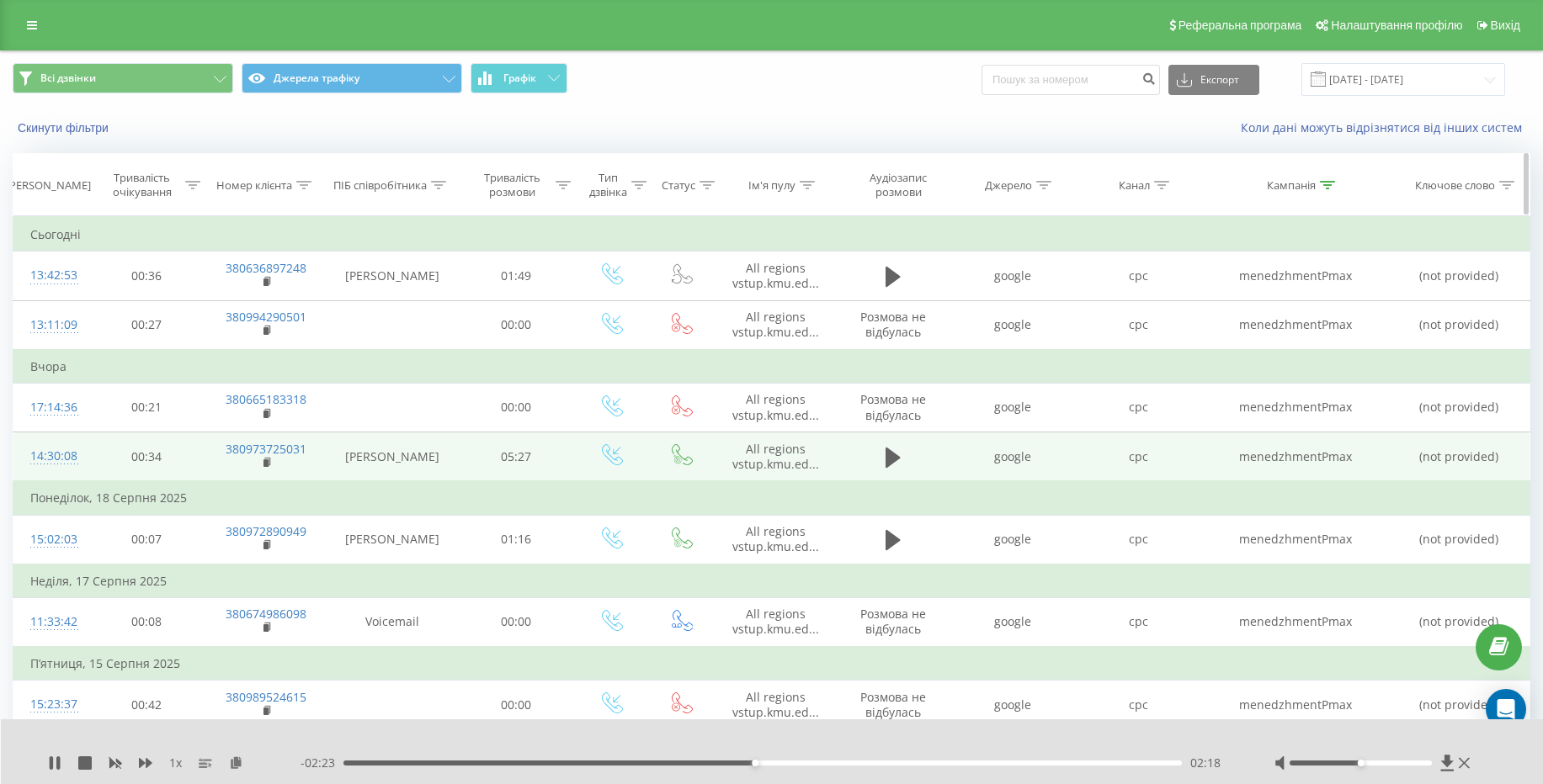
click at [904, 191] on div "Аудіозапис розмови" at bounding box center [898, 185] width 93 height 28
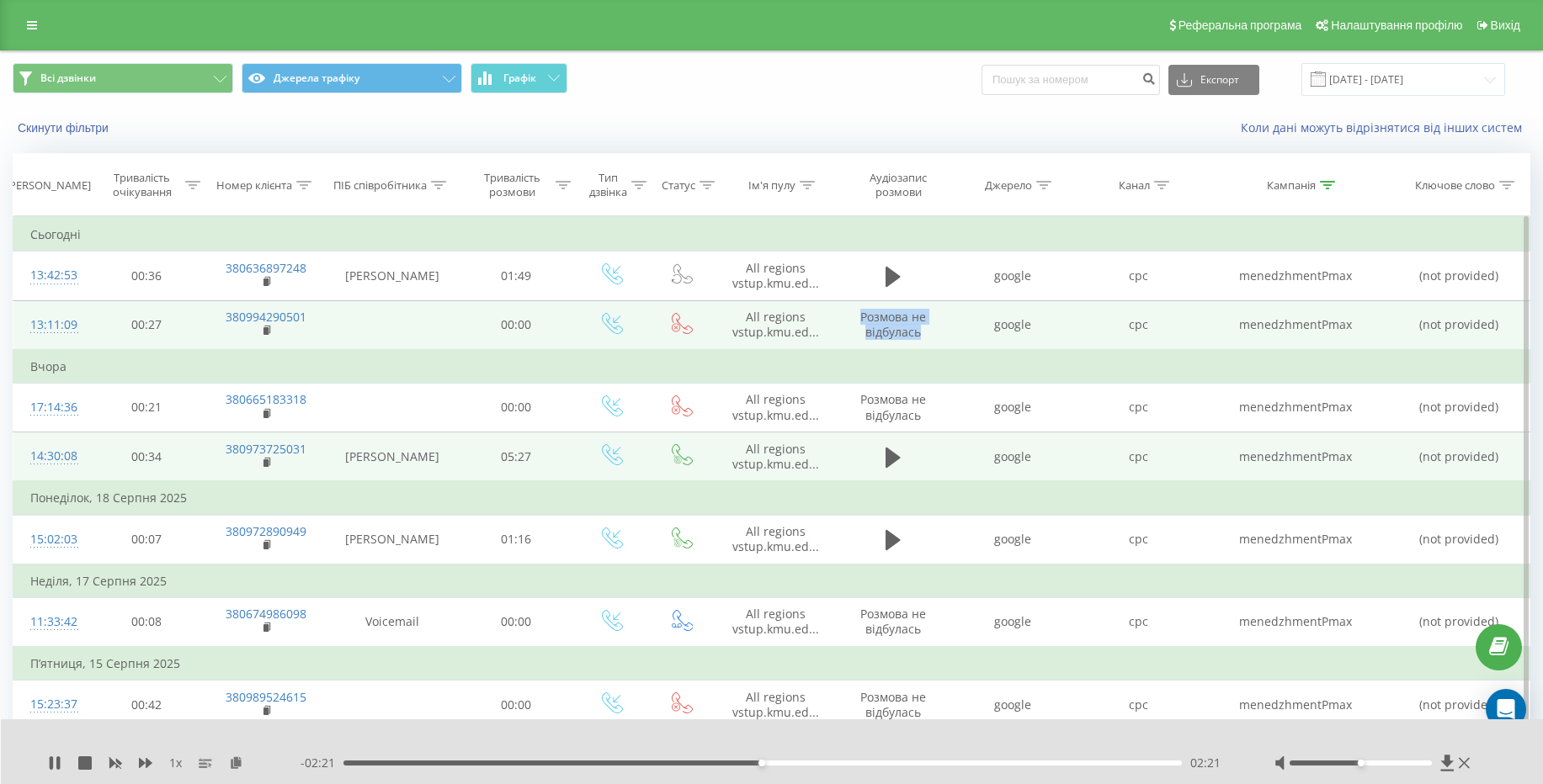
drag, startPoint x: 920, startPoint y: 332, endPoint x: 857, endPoint y: 317, distance: 64.8
click at [857, 317] on td "Розмова не відбулась" at bounding box center [893, 325] width 112 height 50
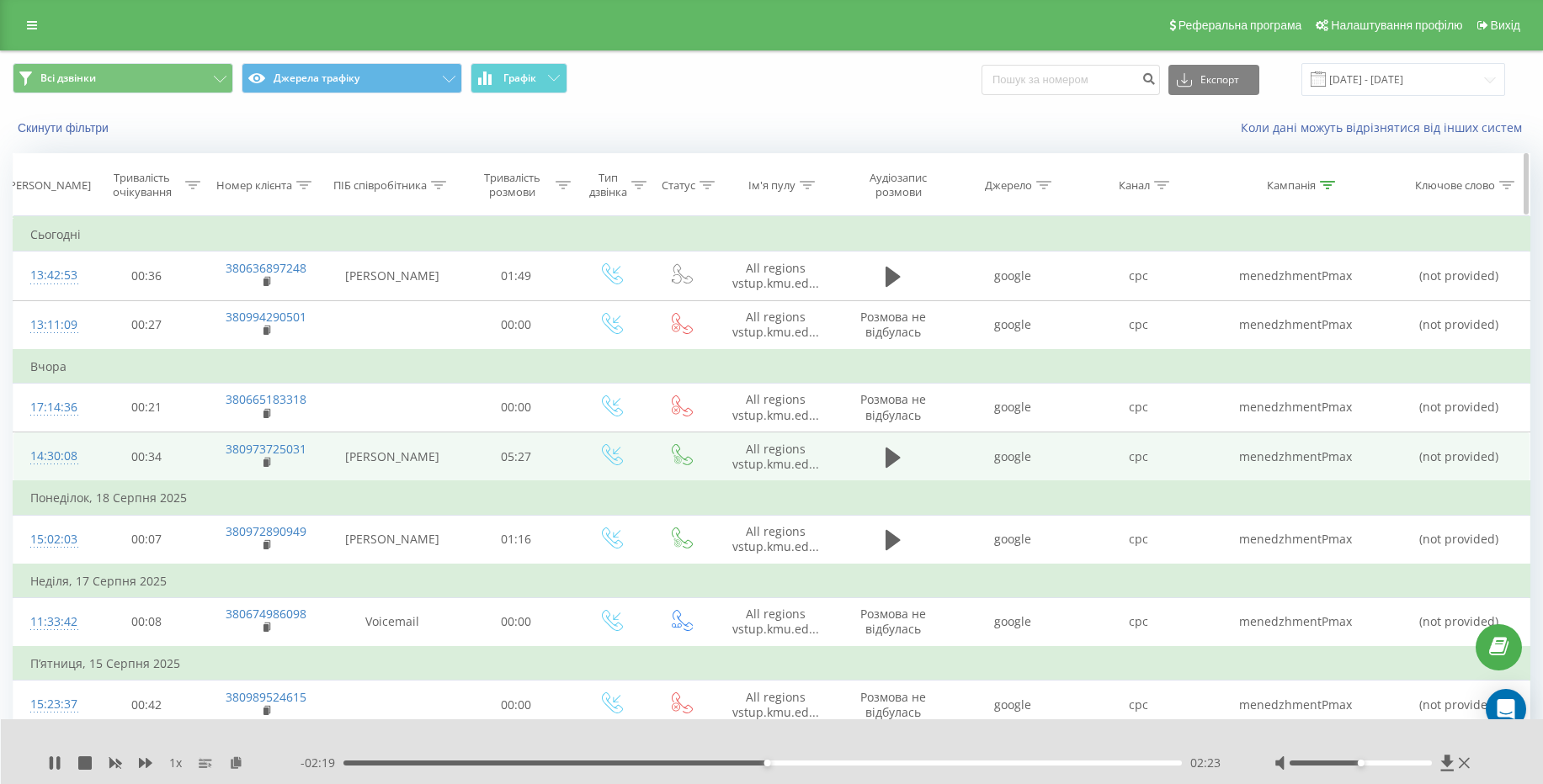
click at [908, 200] on th "Аудіозапис розмови" at bounding box center [893, 185] width 112 height 62
click at [903, 177] on div "Аудіозапис розмови" at bounding box center [898, 185] width 93 height 28
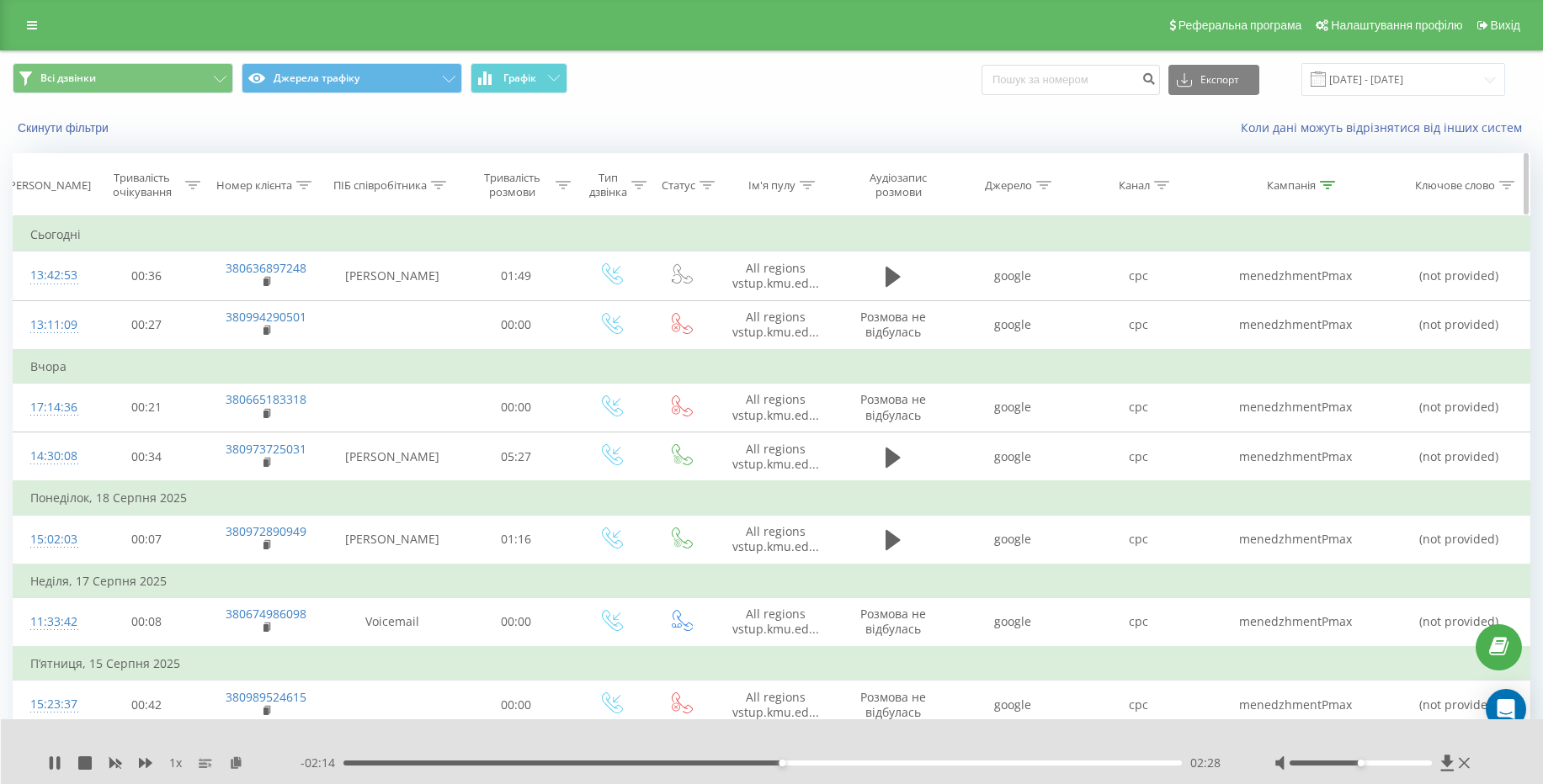
click at [910, 184] on div "Аудіозапис розмови" at bounding box center [898, 185] width 93 height 28
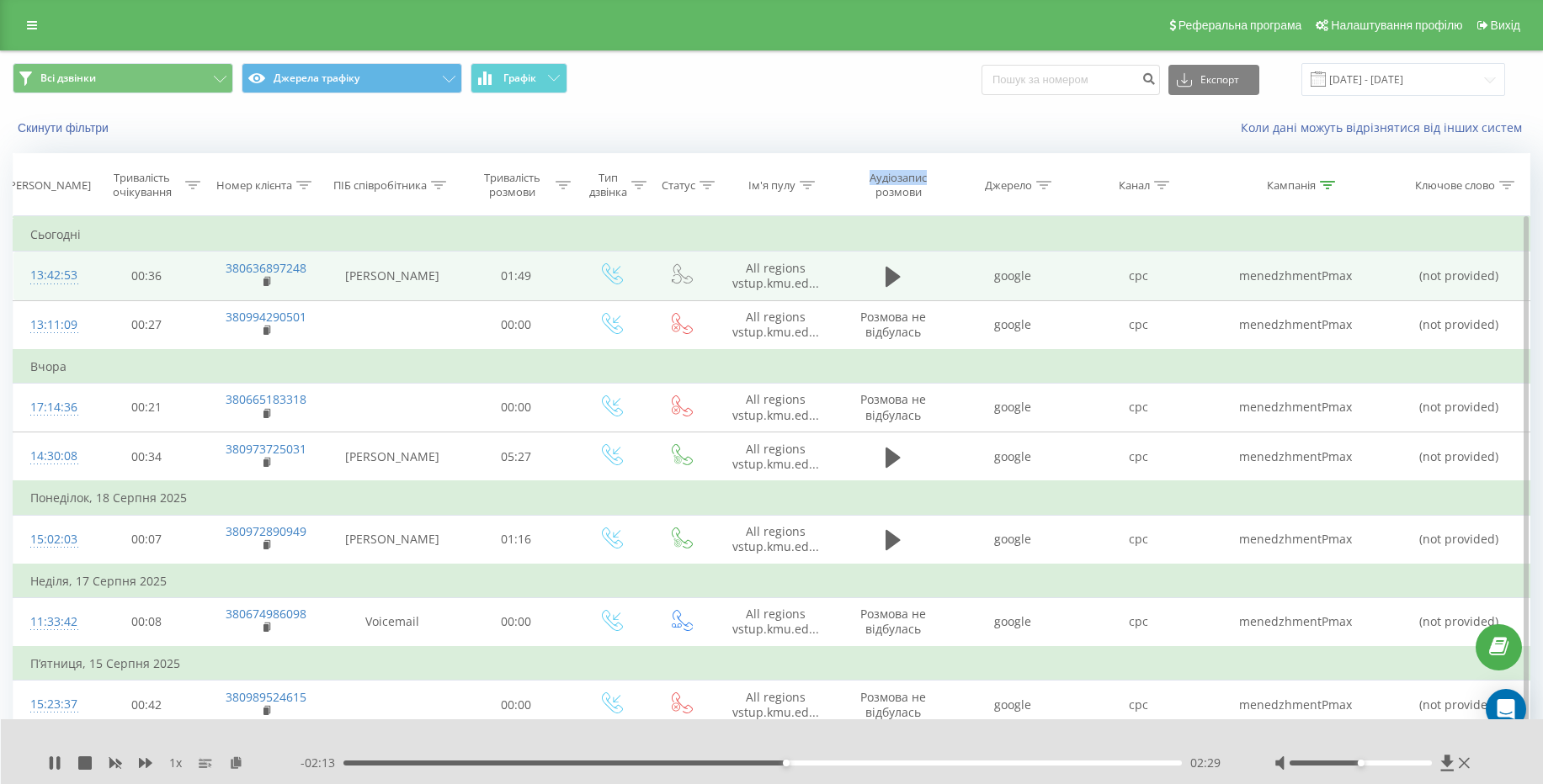
click at [925, 289] on td at bounding box center [893, 276] width 112 height 49
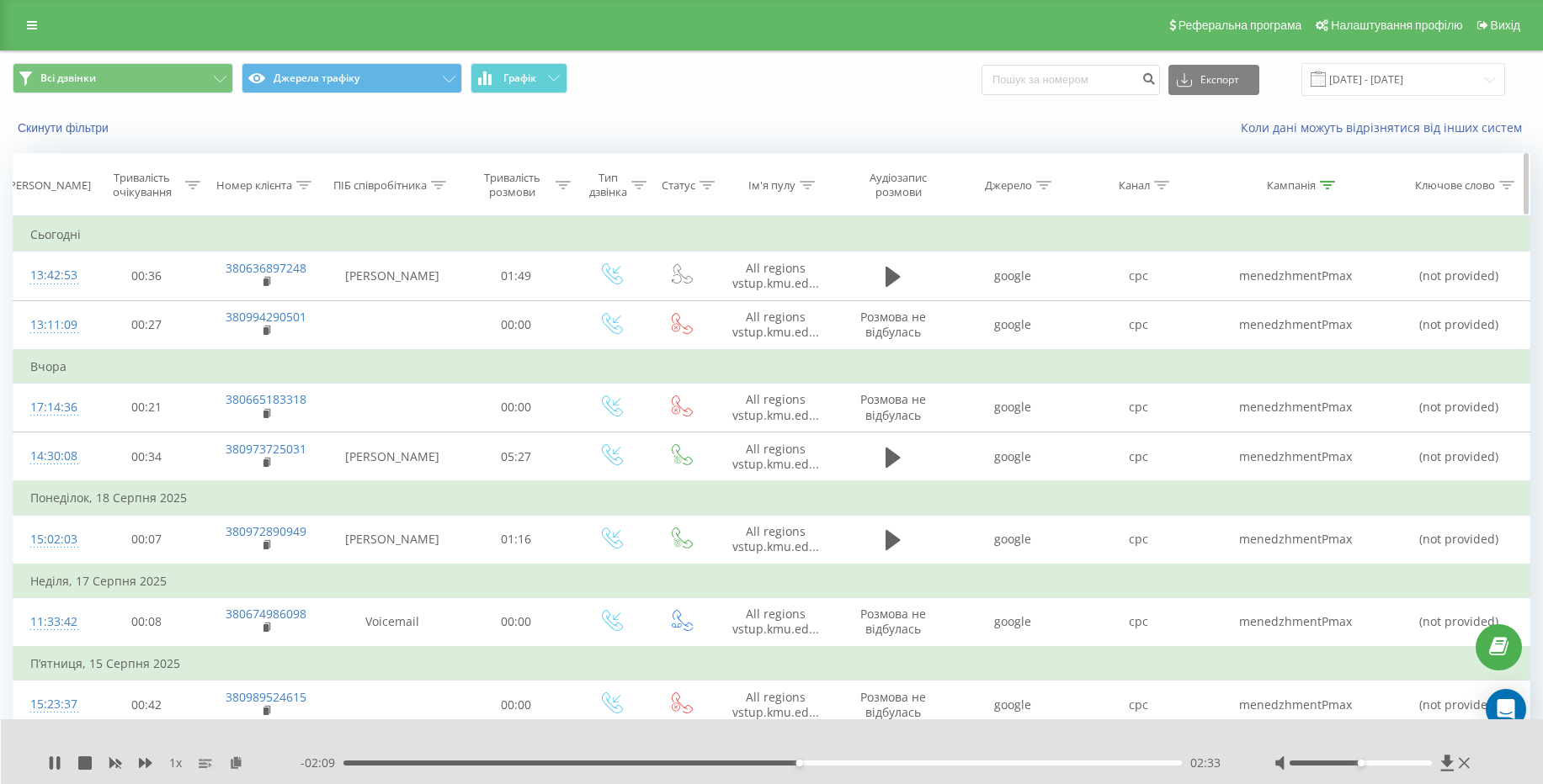
click at [711, 185] on icon at bounding box center [707, 185] width 15 height 8
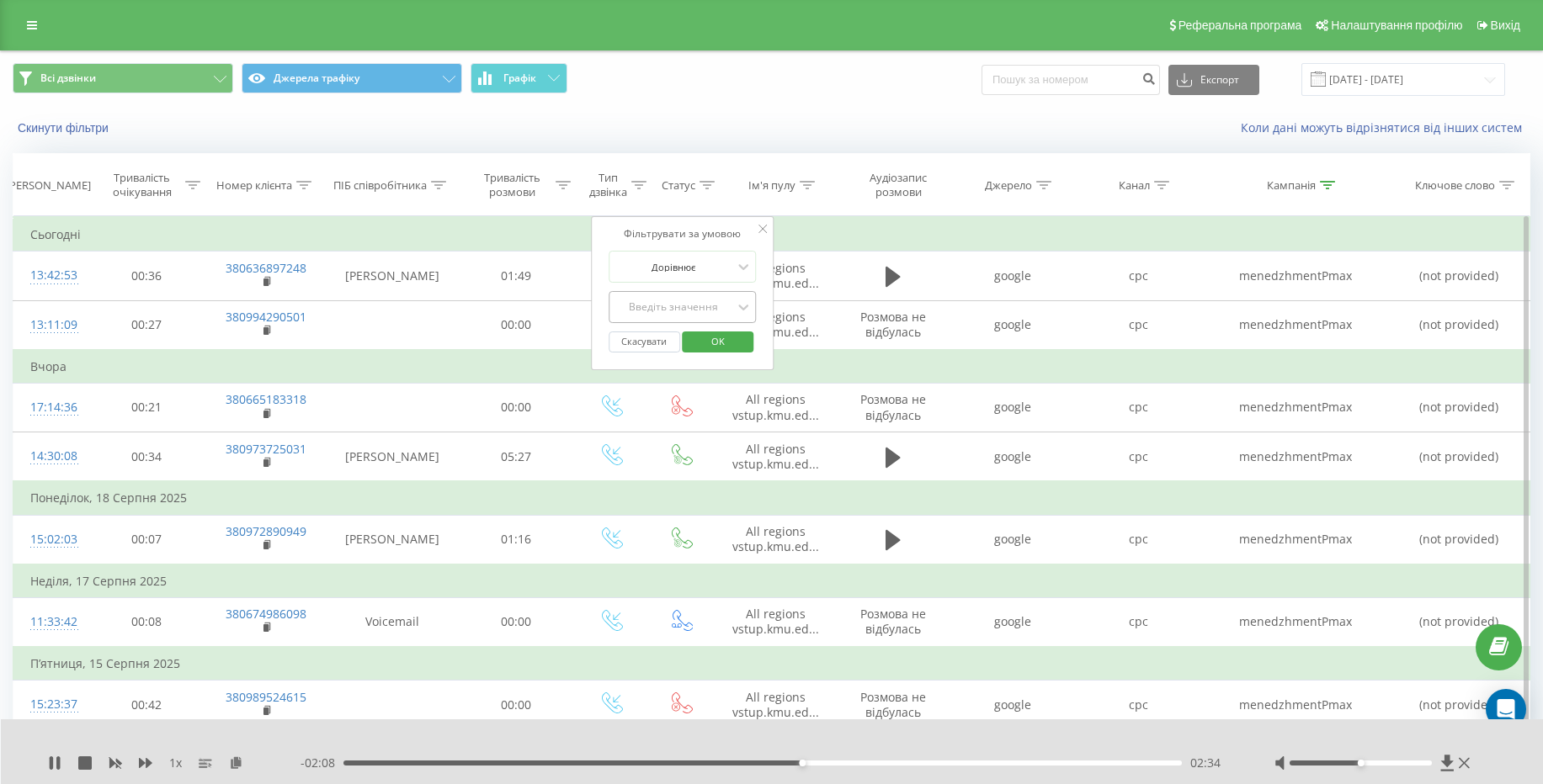
click at [723, 311] on div "Введіть значення" at bounding box center [673, 307] width 119 height 14
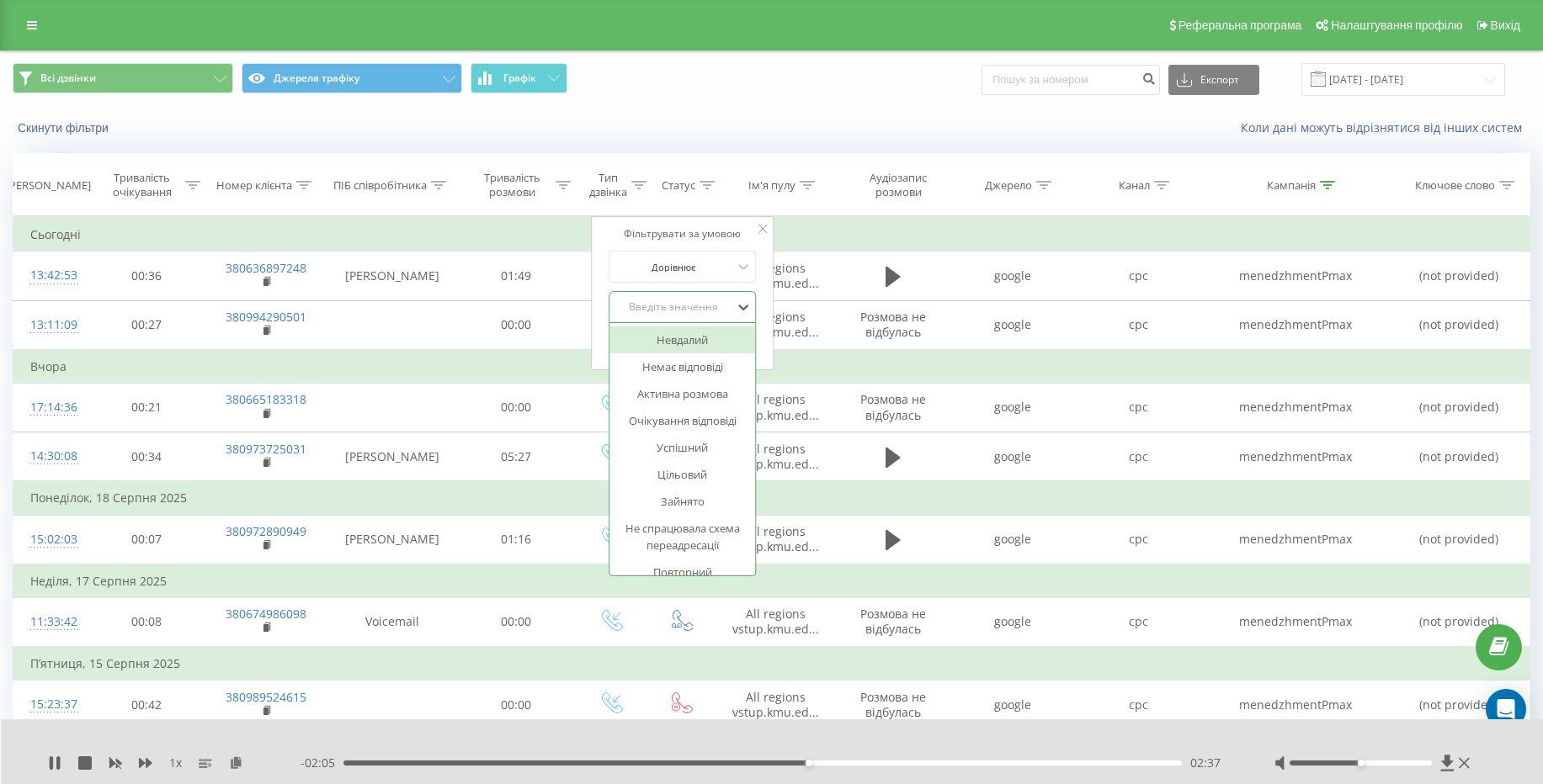
click at [880, 126] on div "Коли дані можуть відрізнятися вiд інших систем" at bounding box center [1060, 127] width 963 height 16
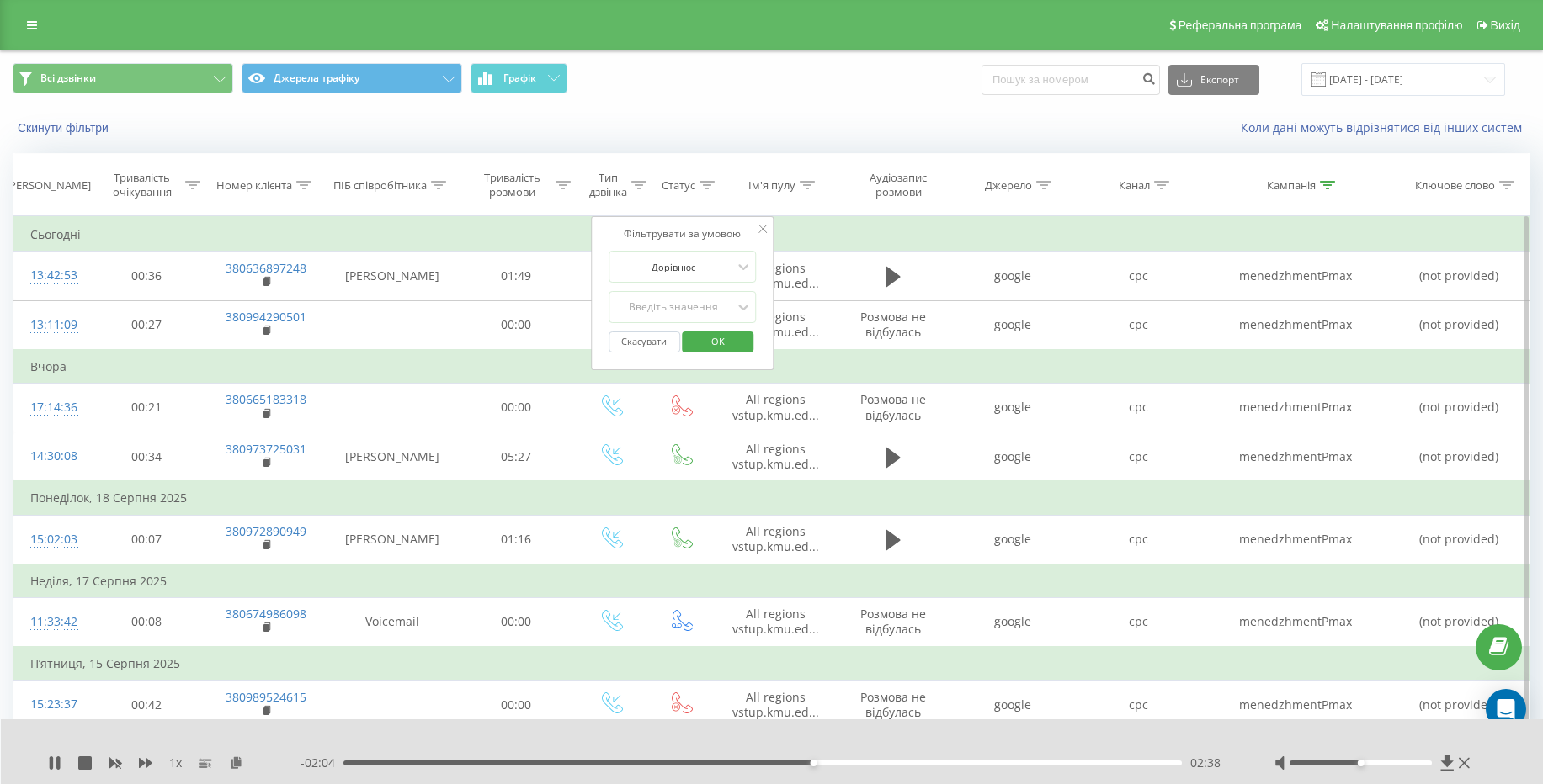
click at [760, 225] on icon at bounding box center [762, 229] width 8 height 8
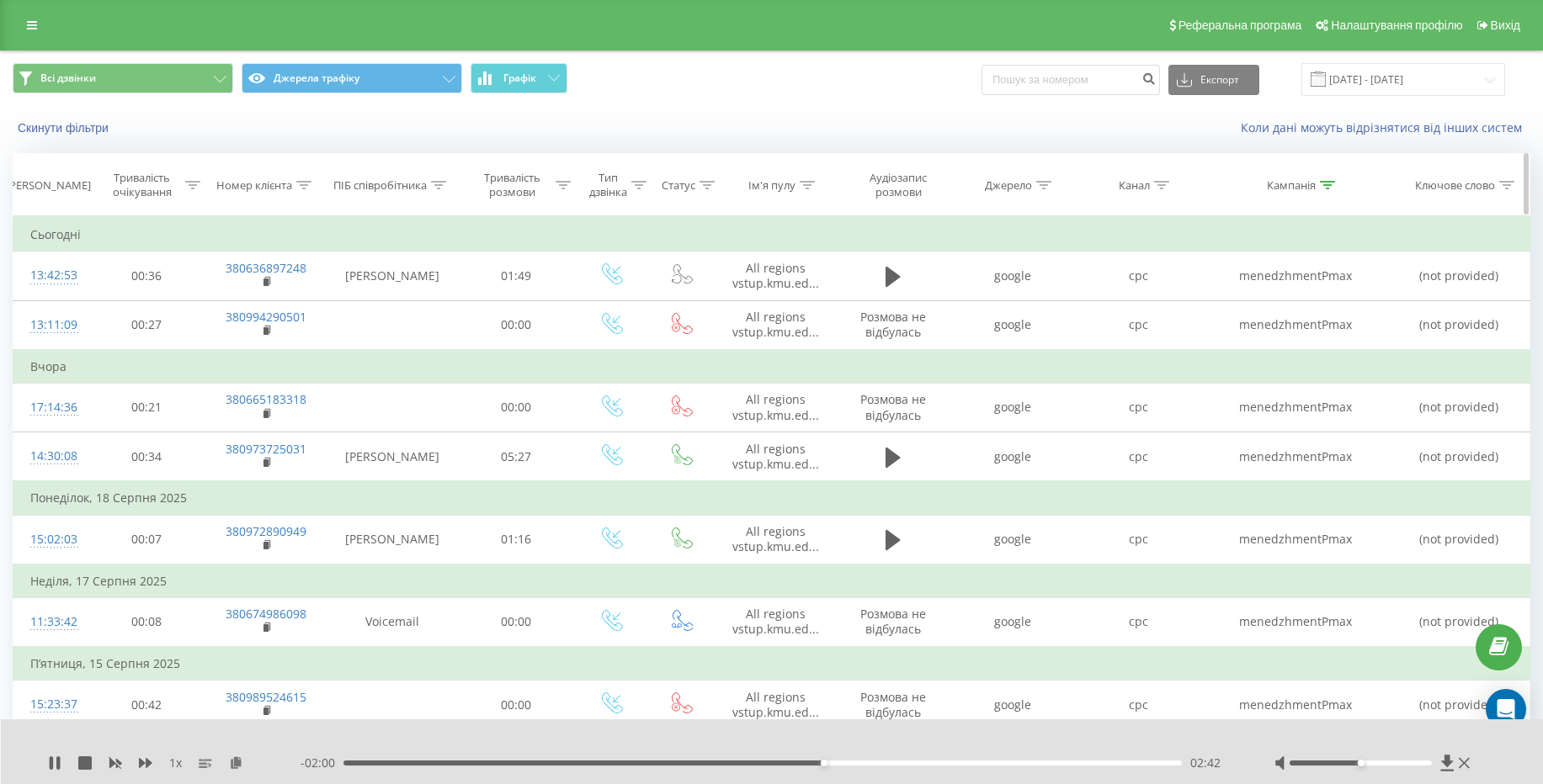
click at [711, 188] on icon at bounding box center [707, 185] width 15 height 8
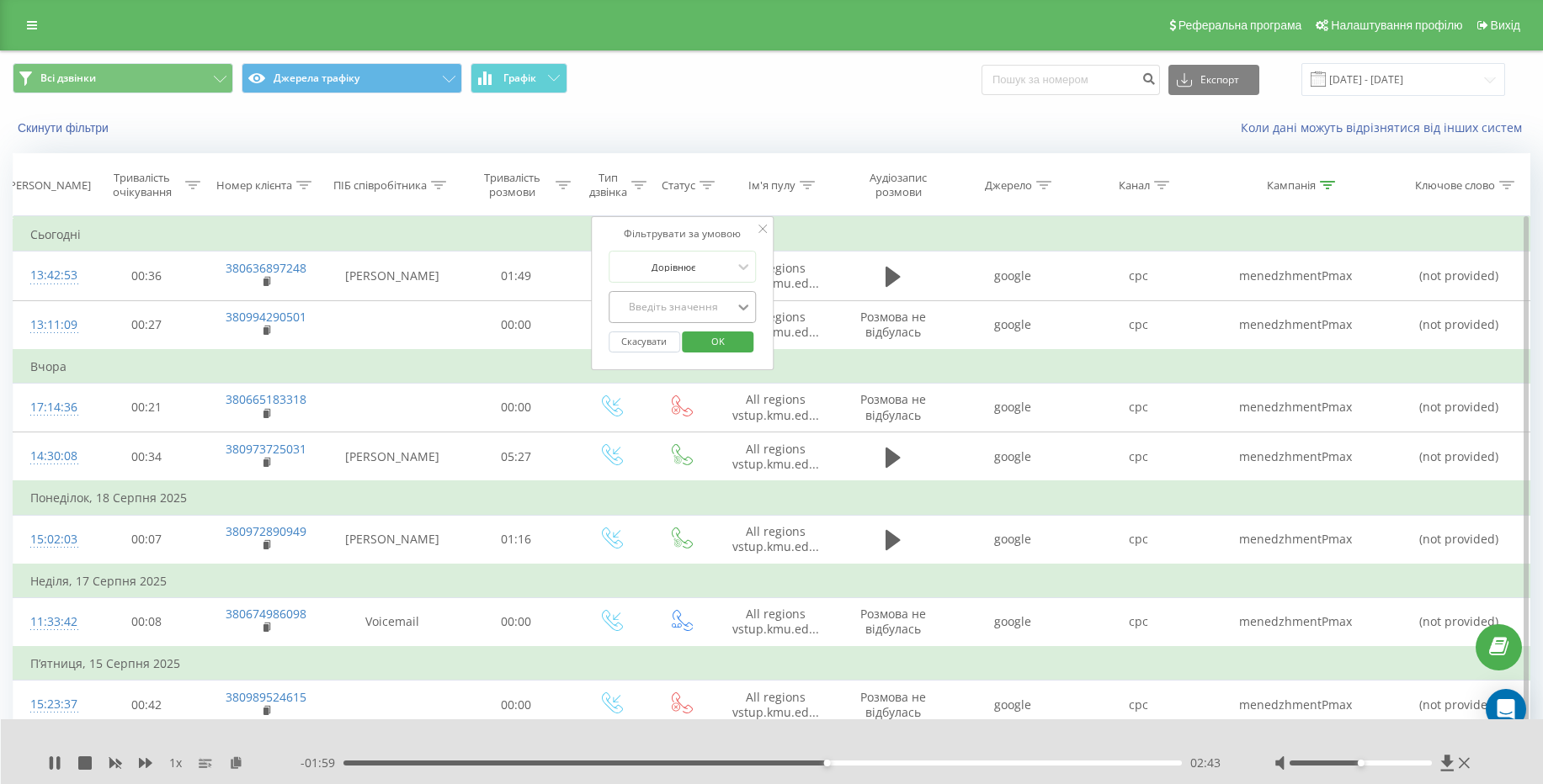
click at [738, 310] on icon at bounding box center [743, 307] width 16 height 16
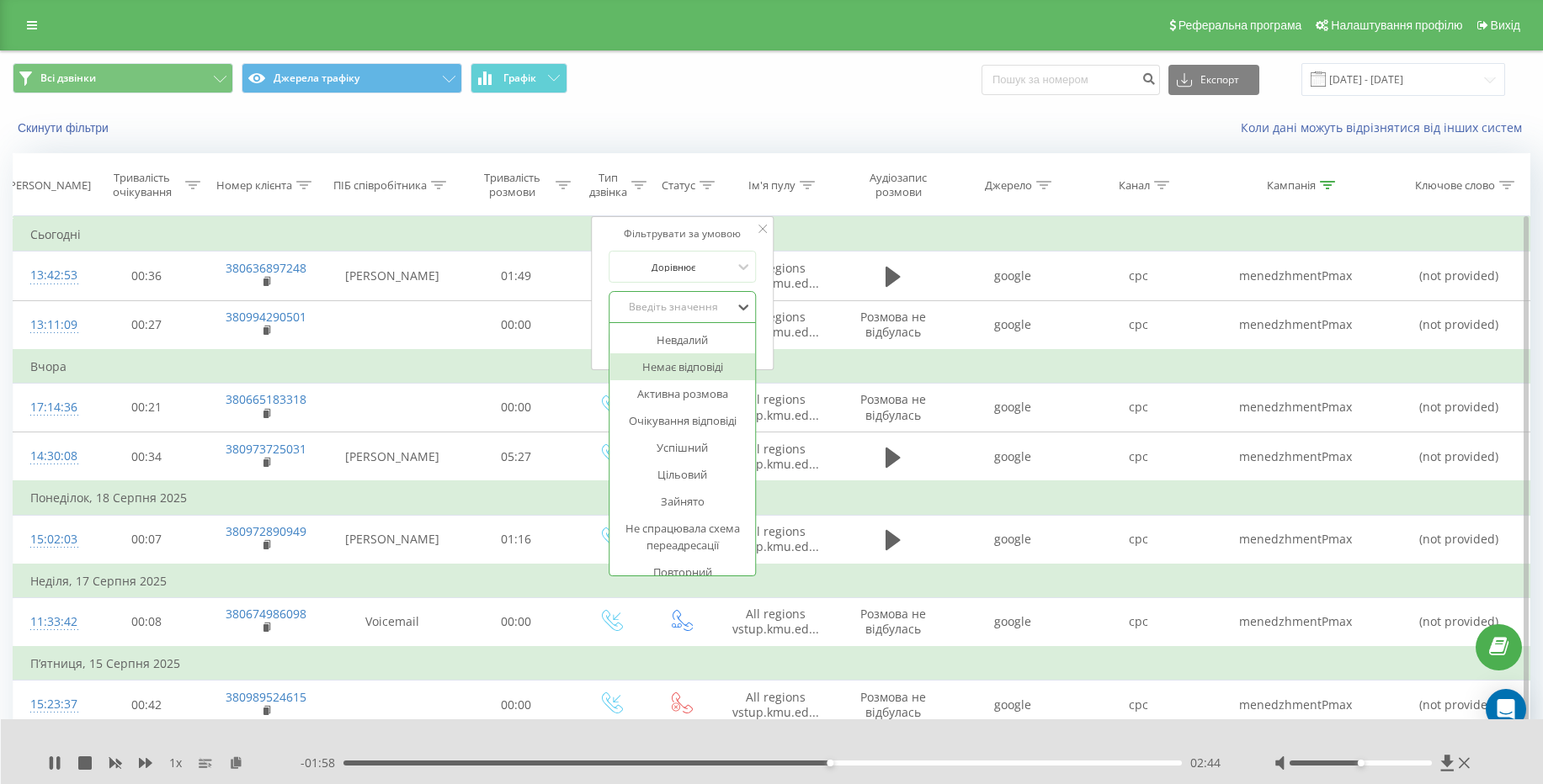
click at [708, 372] on div "Немає відповіді" at bounding box center [682, 367] width 147 height 27
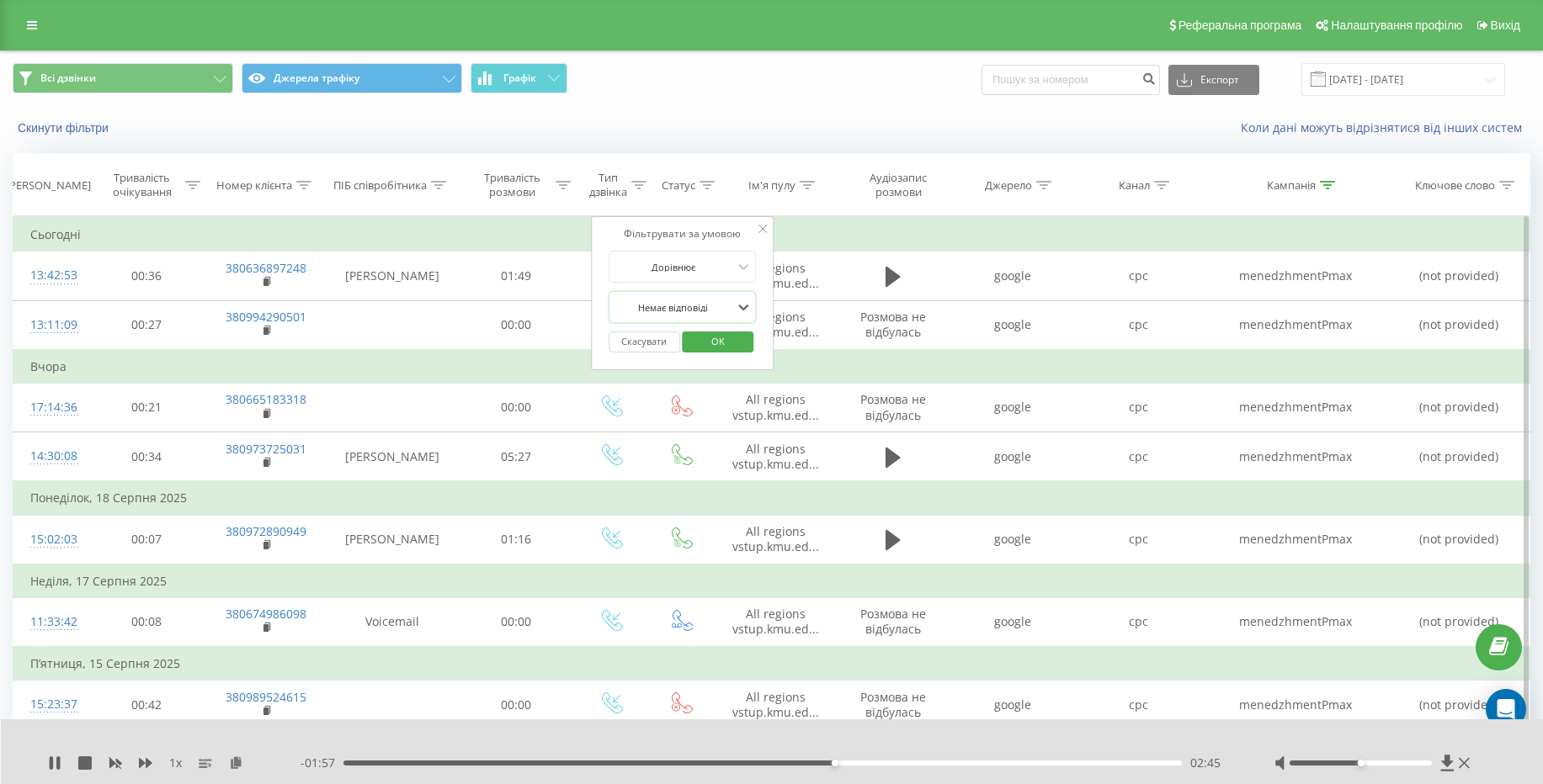
click at [709, 342] on span "OK" at bounding box center [718, 341] width 47 height 26
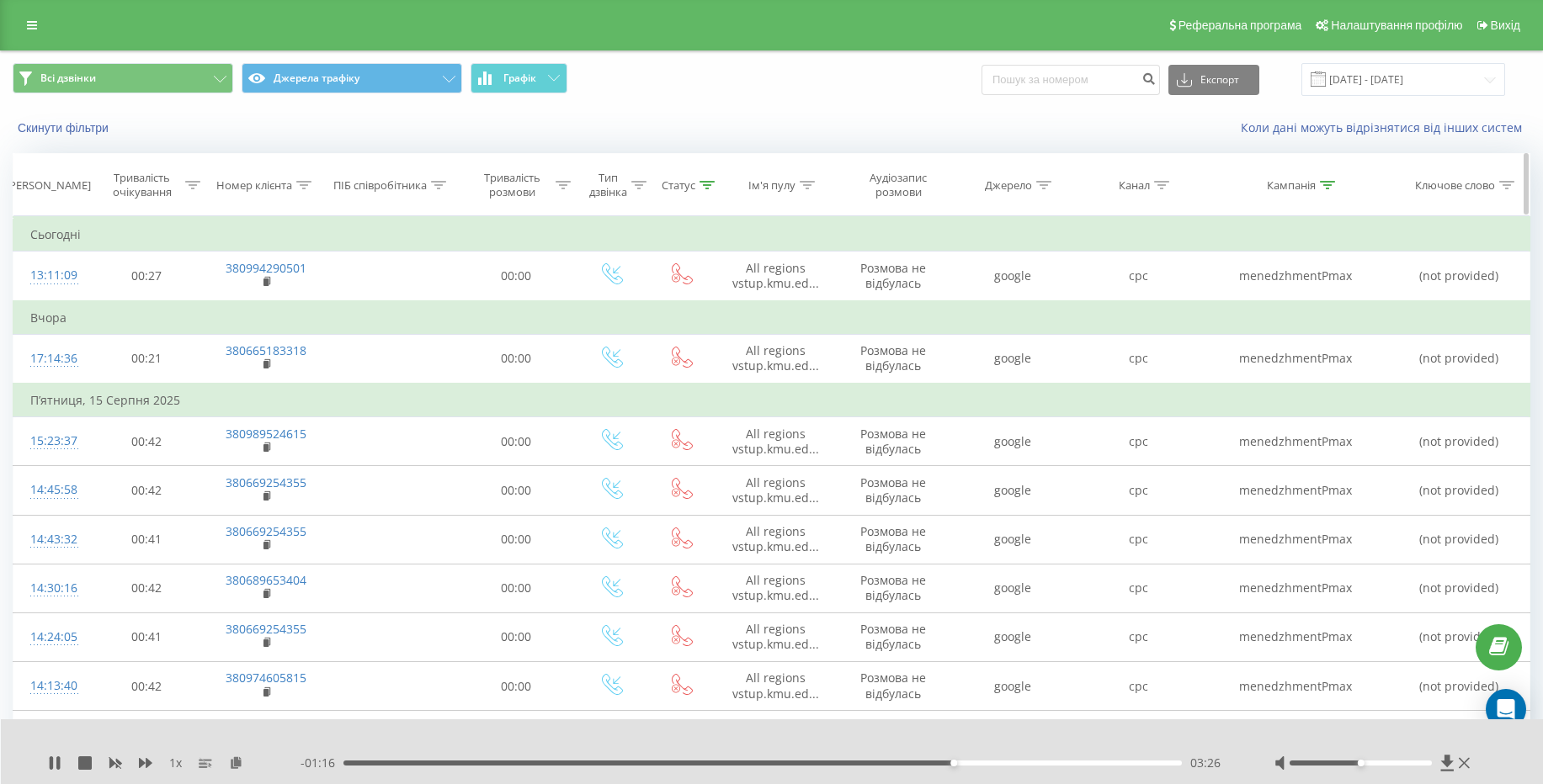
click at [711, 184] on icon at bounding box center [707, 185] width 15 height 8
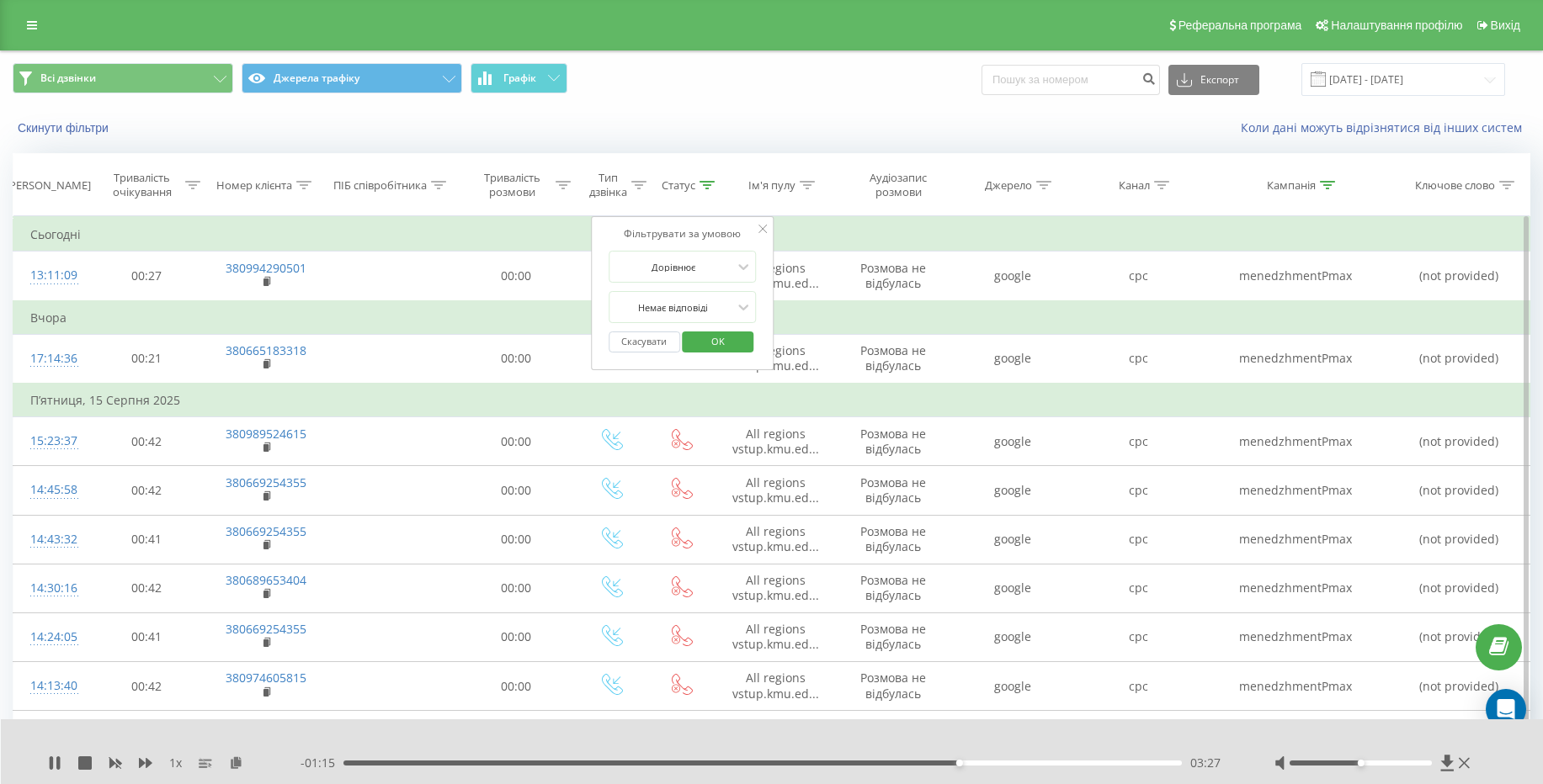
click at [659, 342] on button "Скасувати" at bounding box center [644, 341] width 72 height 21
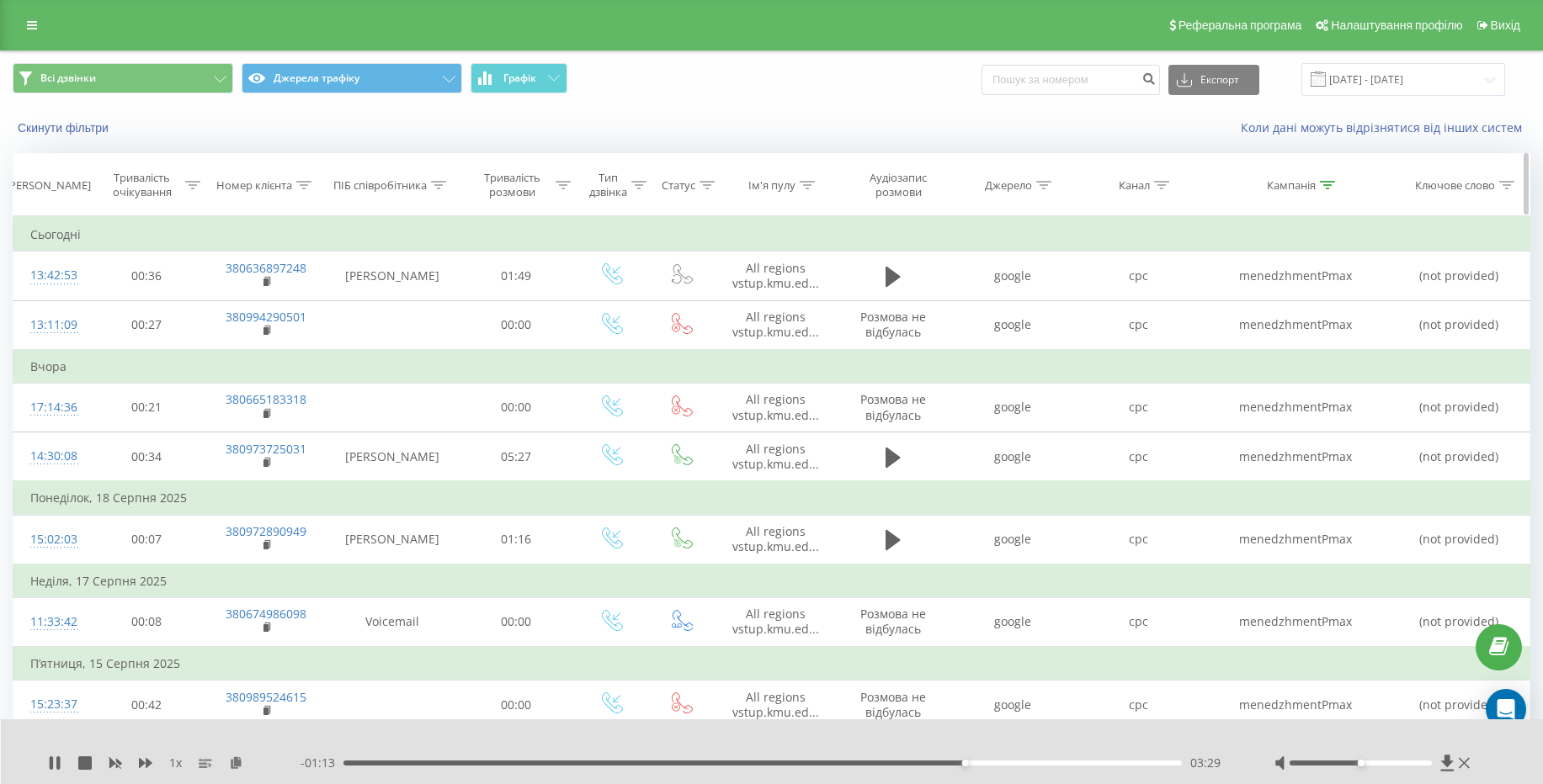
click at [1317, 183] on div "Кампанія" at bounding box center [1301, 186] width 68 height 15
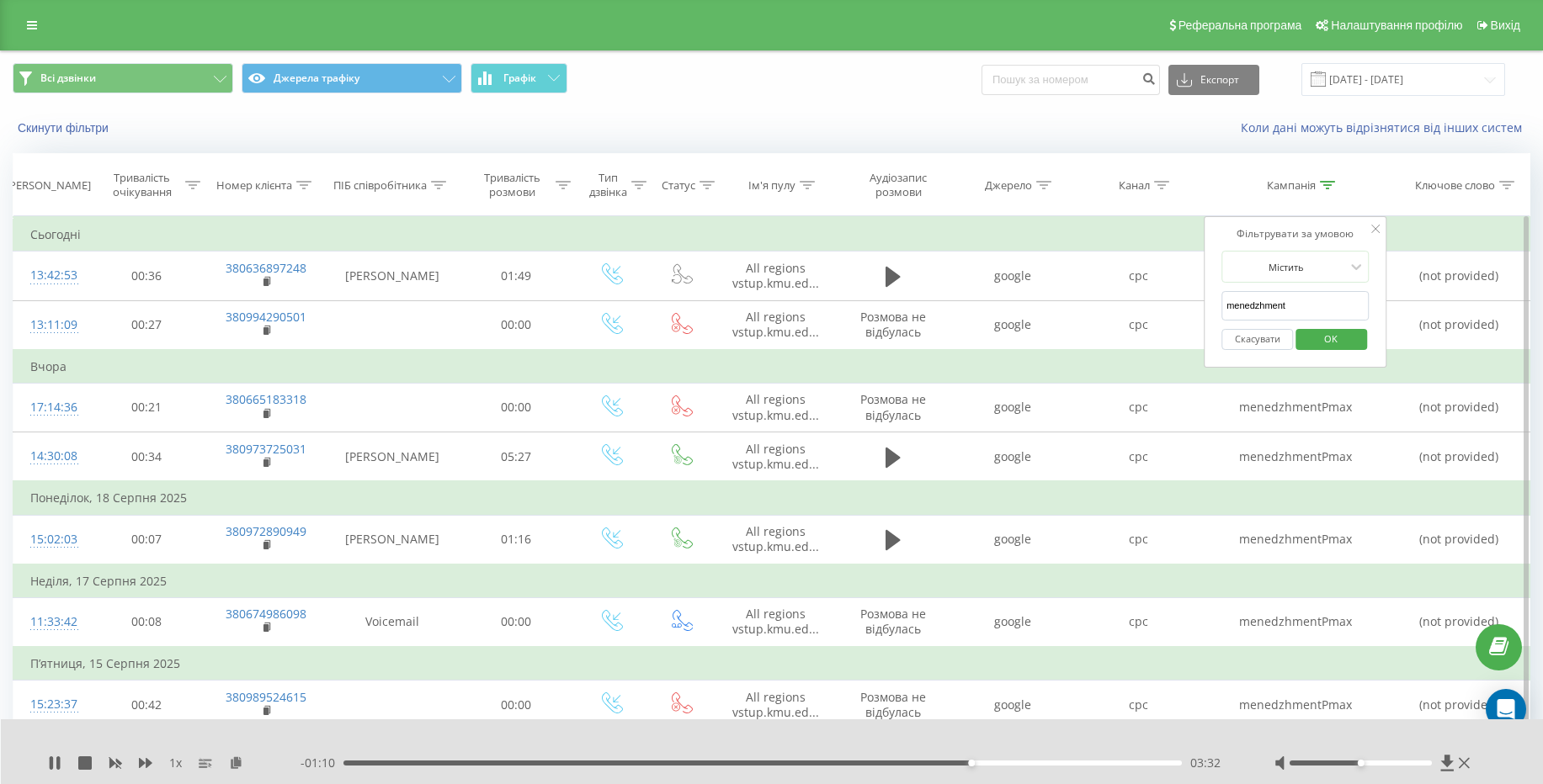
drag, startPoint x: 1241, startPoint y: 302, endPoint x: 1306, endPoint y: 307, distance: 65.2
click at [1306, 307] on input "menedzhment" at bounding box center [1295, 306] width 148 height 29
type input "medsestrynstvo"
click at [1344, 346] on span "OK" at bounding box center [1331, 339] width 47 height 26
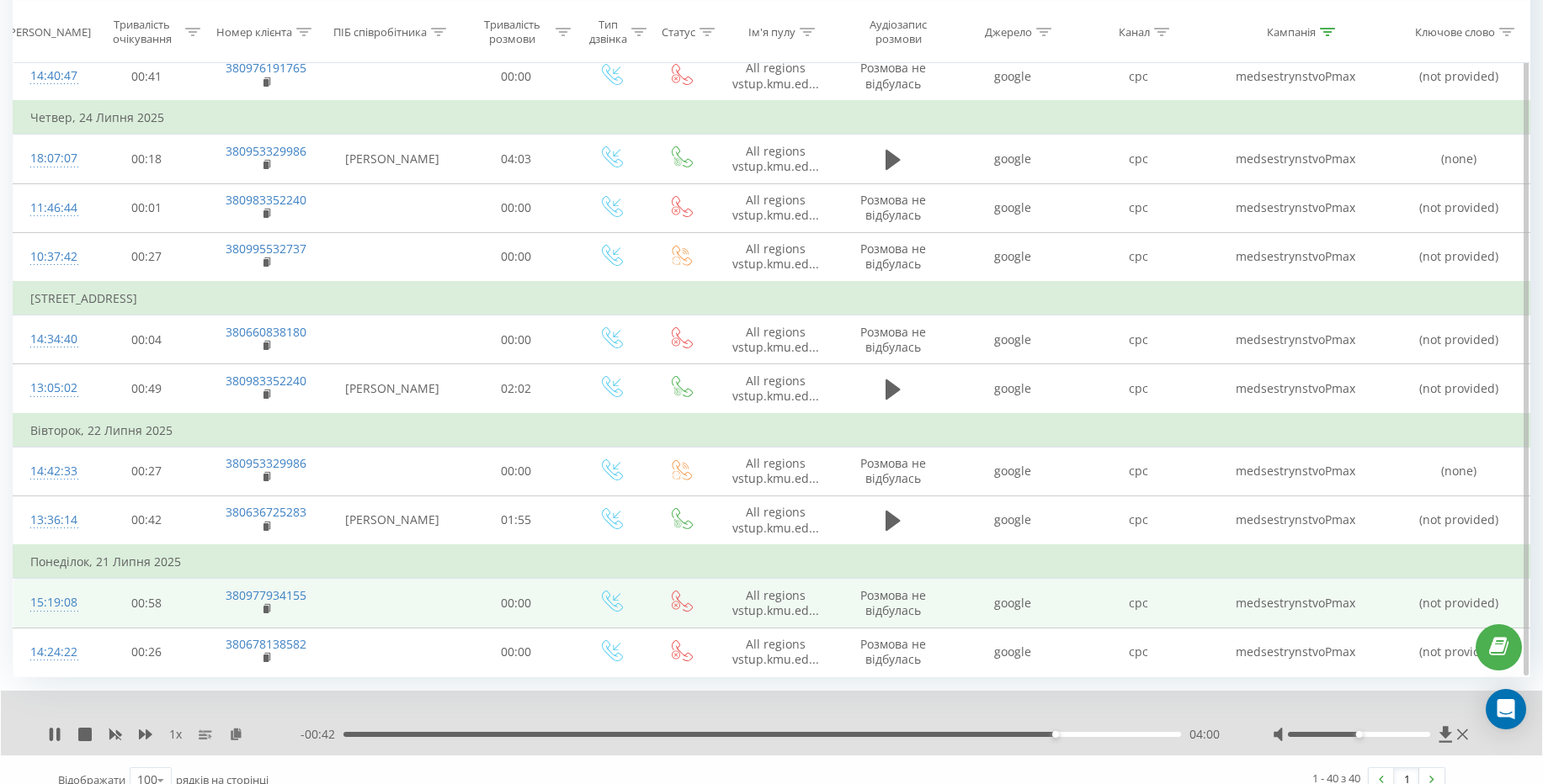
scroll to position [2062, 0]
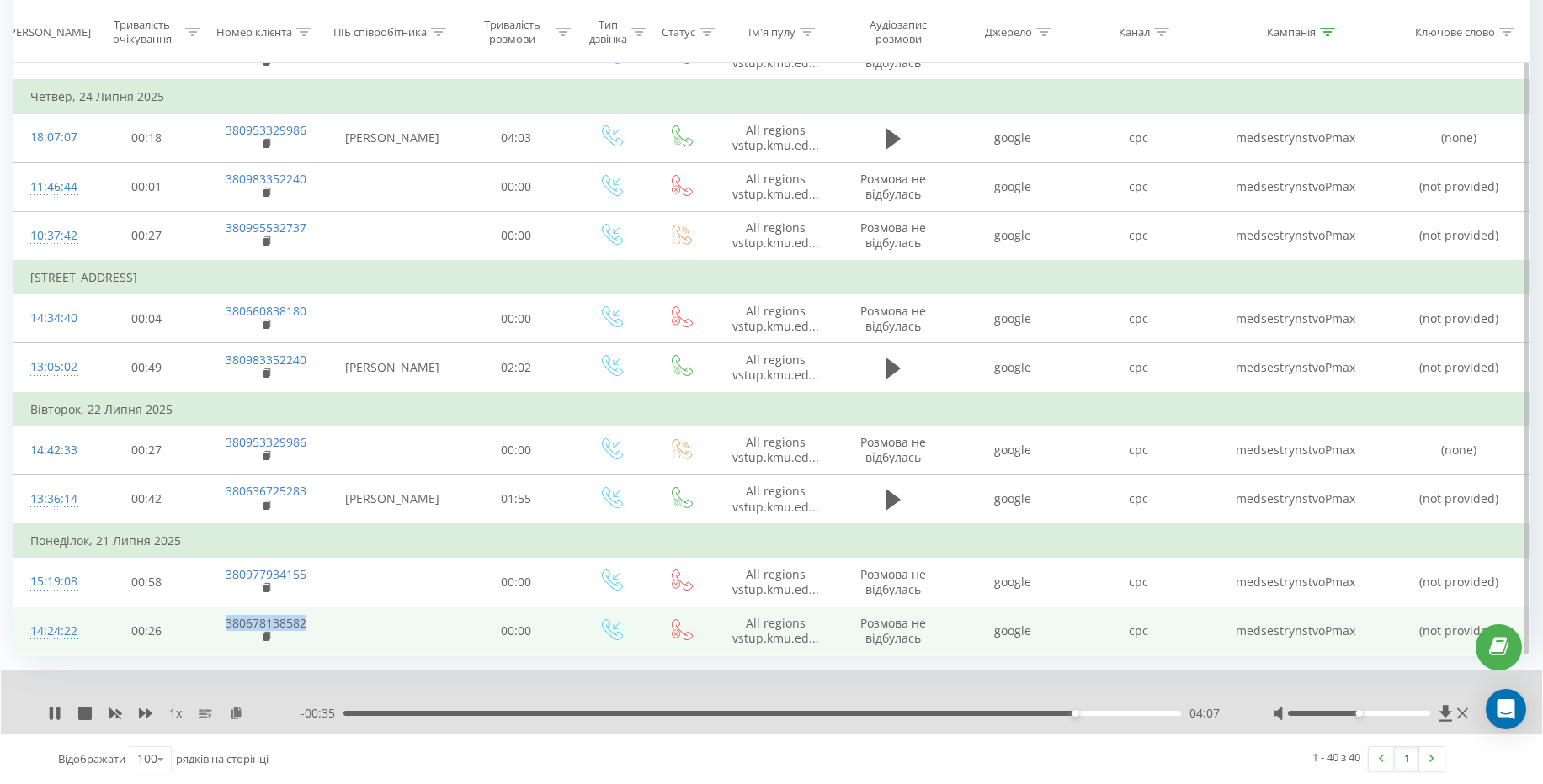
drag, startPoint x: 315, startPoint y: 627, endPoint x: 220, endPoint y: 617, distance: 95.5
click at [220, 617] on td "380678138582" at bounding box center [266, 631] width 122 height 49
copy link "380678138582"
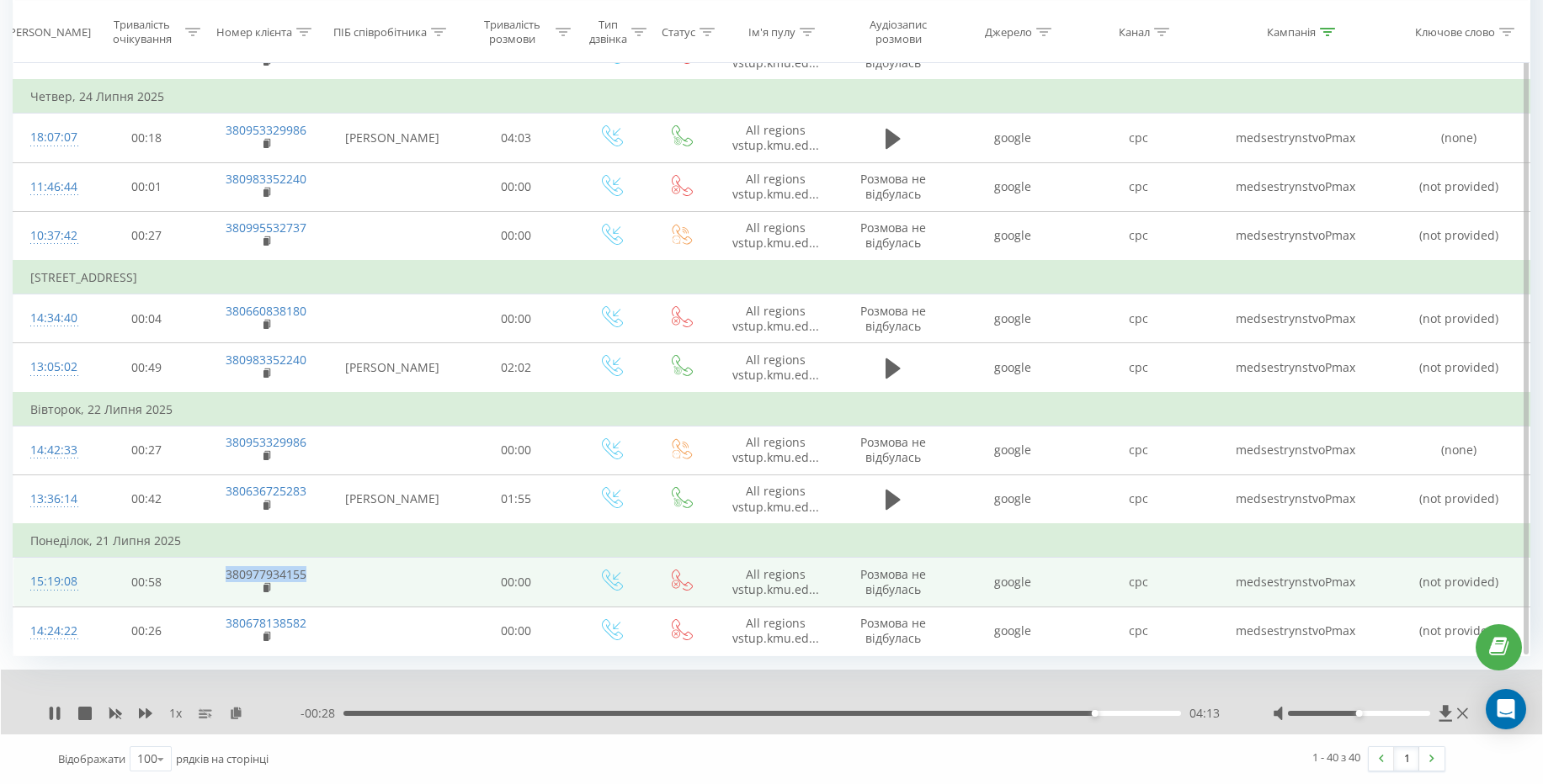
drag, startPoint x: 319, startPoint y: 571, endPoint x: 223, endPoint y: 567, distance: 96.1
click at [223, 567] on td "380977934155" at bounding box center [266, 583] width 122 height 49
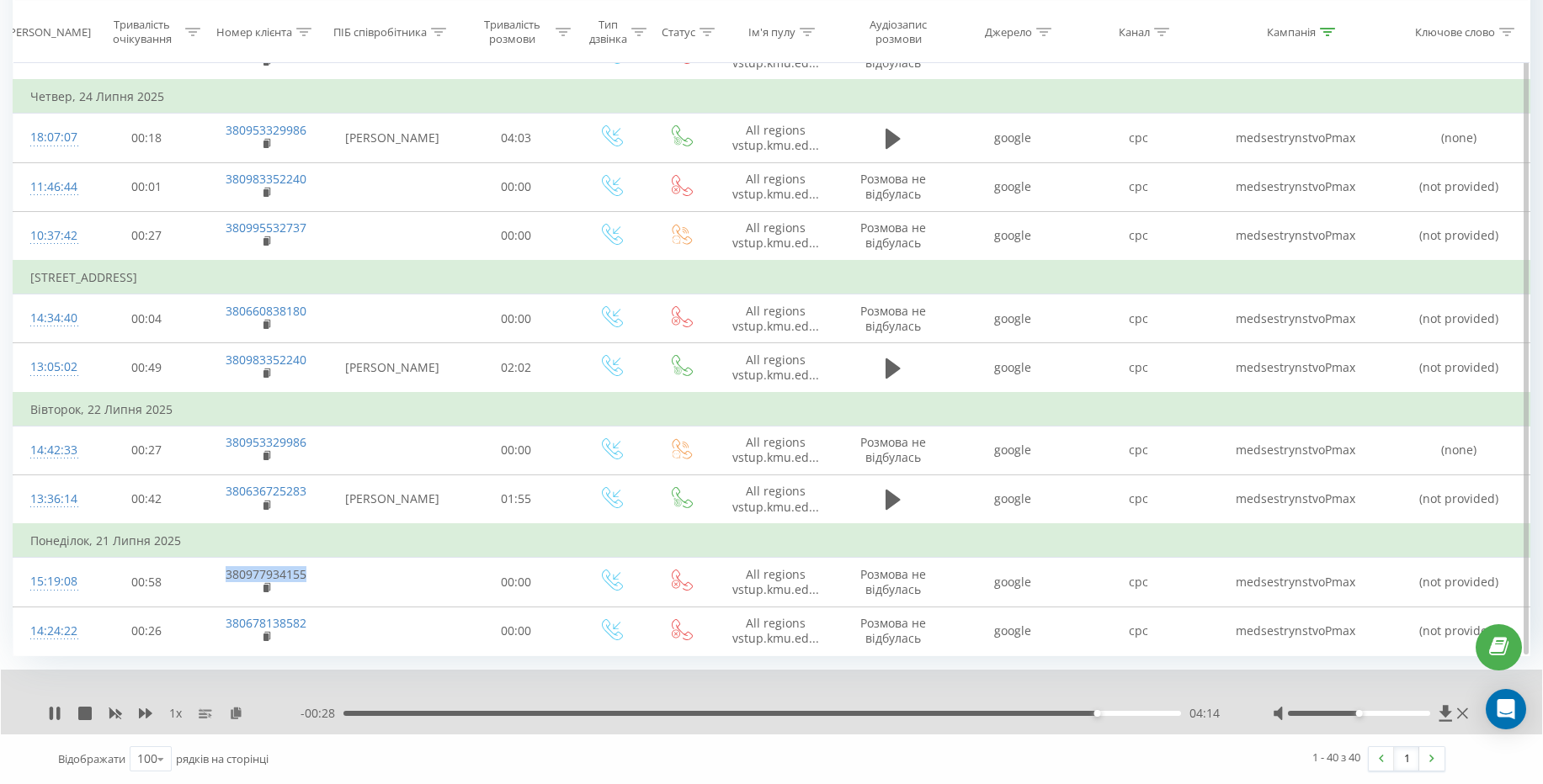
copy link "380977934155"
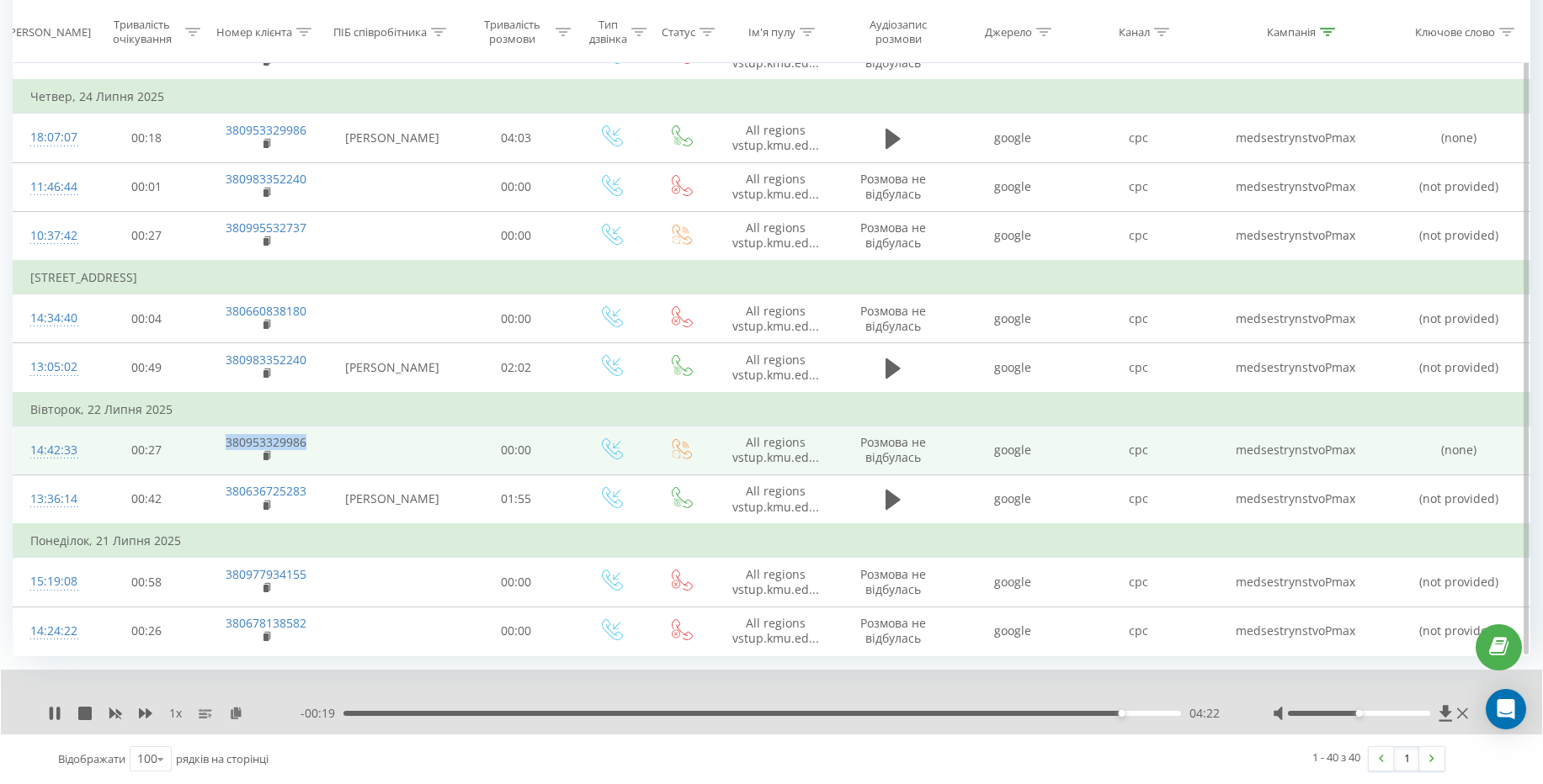
drag, startPoint x: 316, startPoint y: 443, endPoint x: 214, endPoint y: 442, distance: 102.0
click at [214, 442] on td "380953329986" at bounding box center [266, 451] width 122 height 49
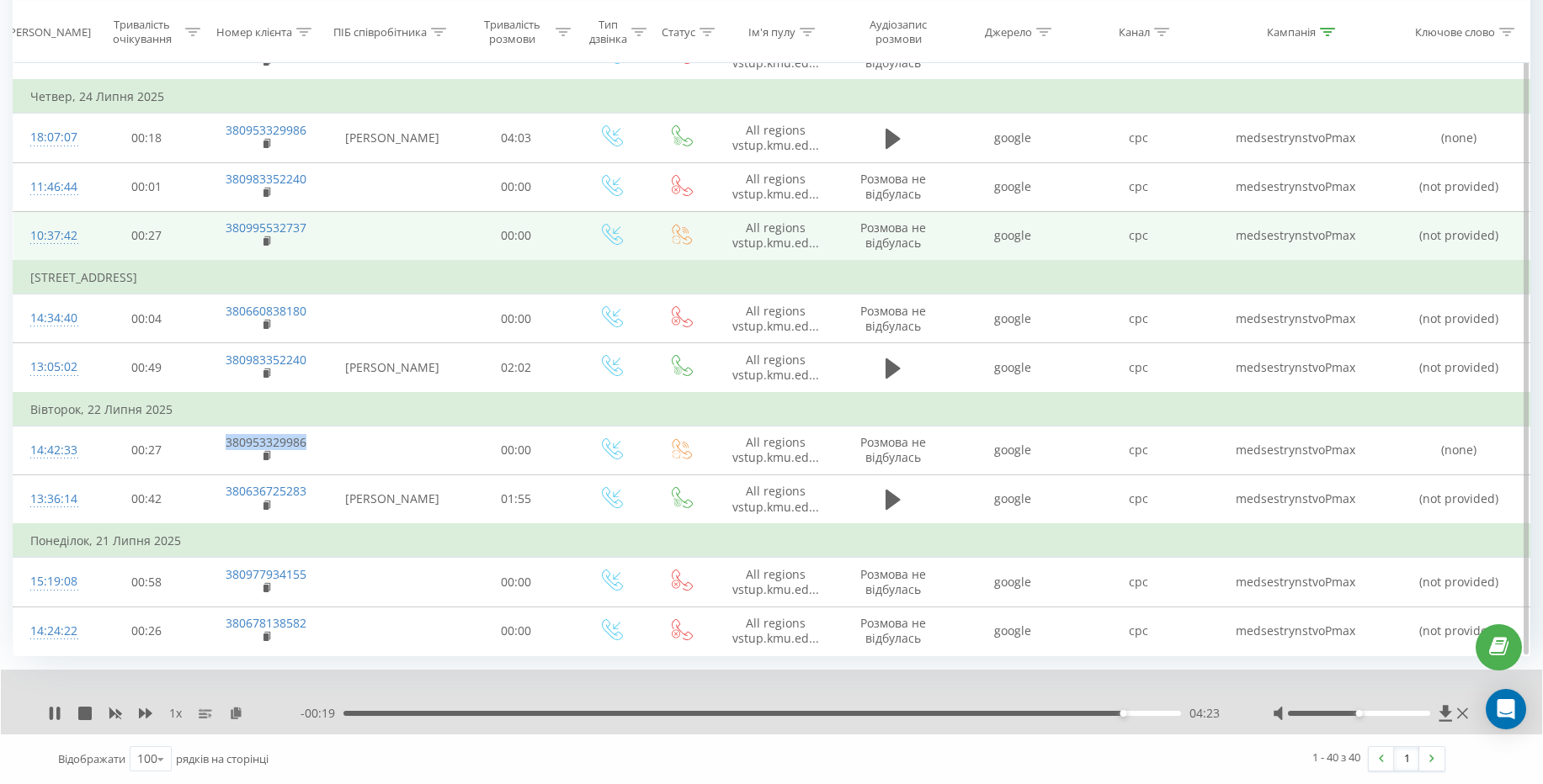
copy link "380953329986"
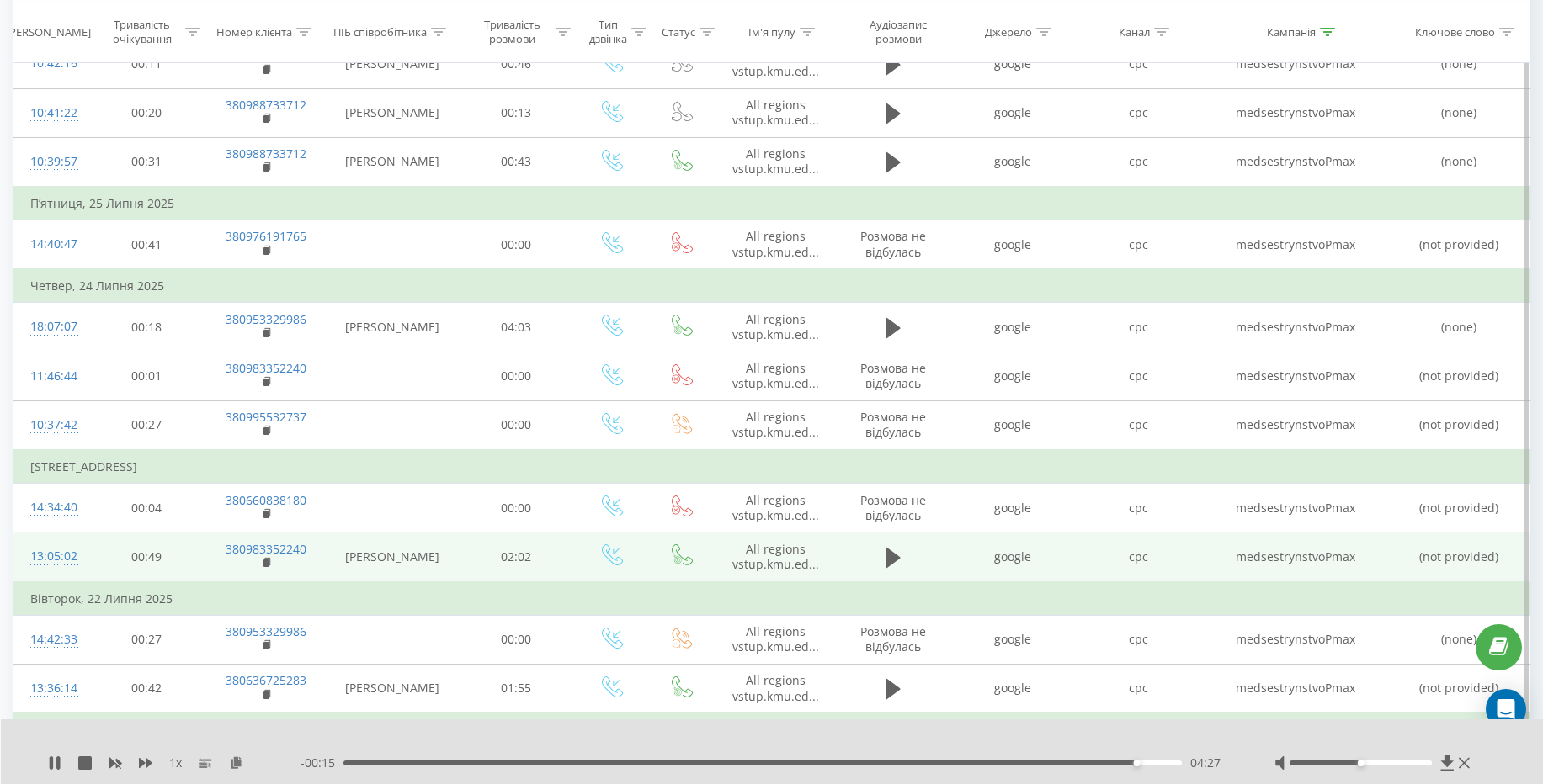
scroll to position [1859, 0]
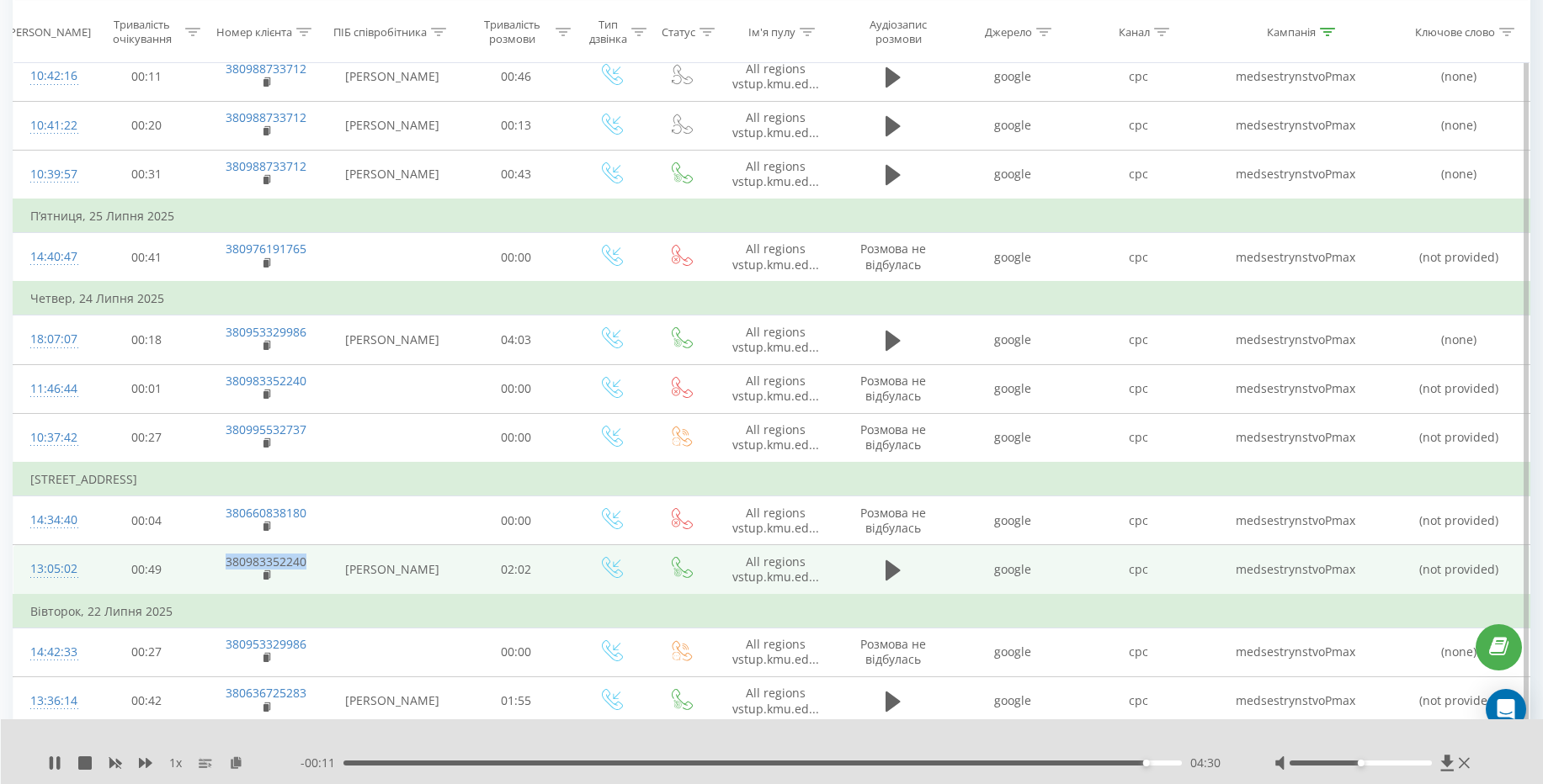
drag, startPoint x: 317, startPoint y: 563, endPoint x: 220, endPoint y: 559, distance: 97.1
click at [220, 559] on td "380983352240" at bounding box center [266, 570] width 122 height 50
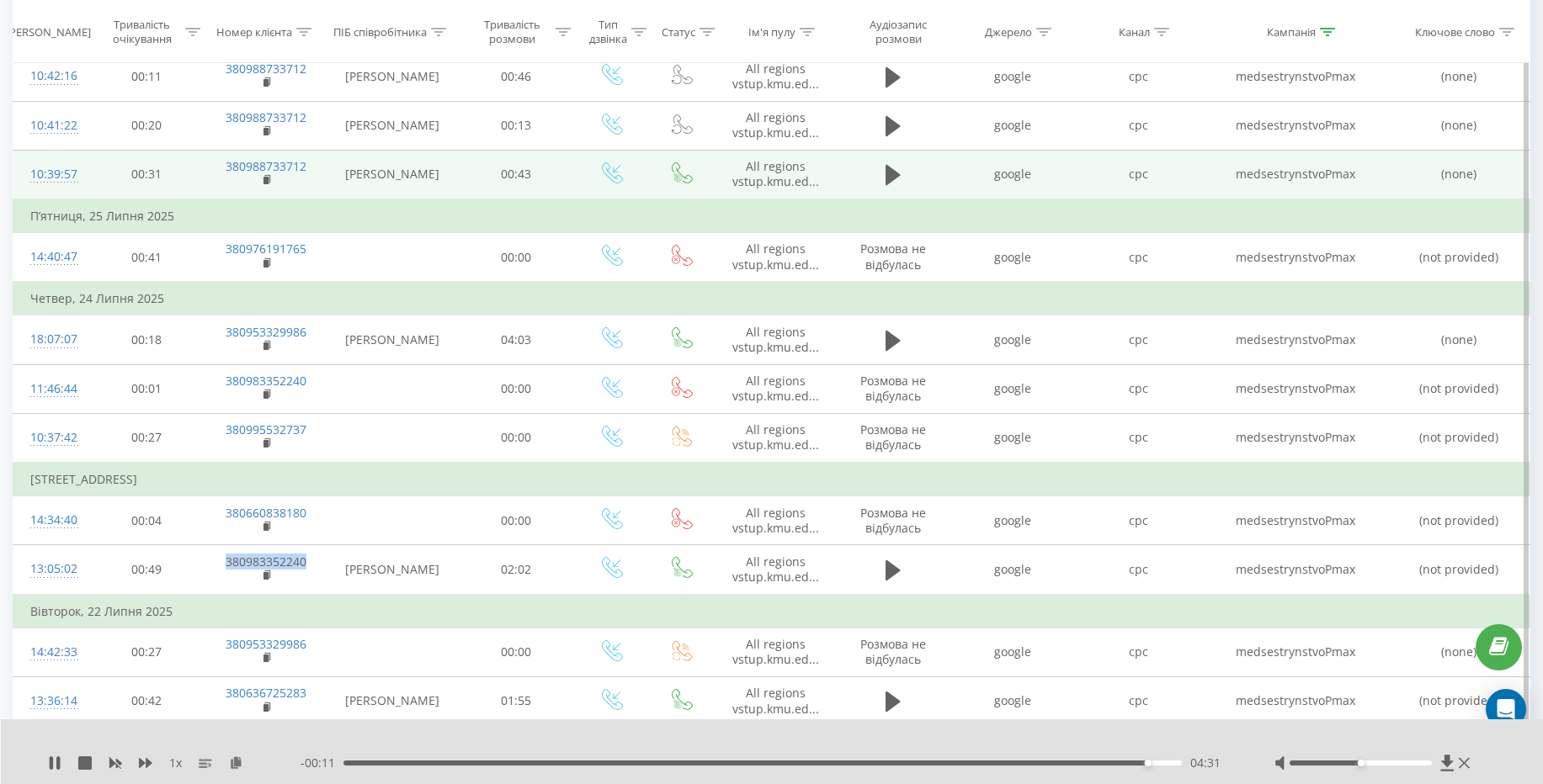
copy link "380983352240"
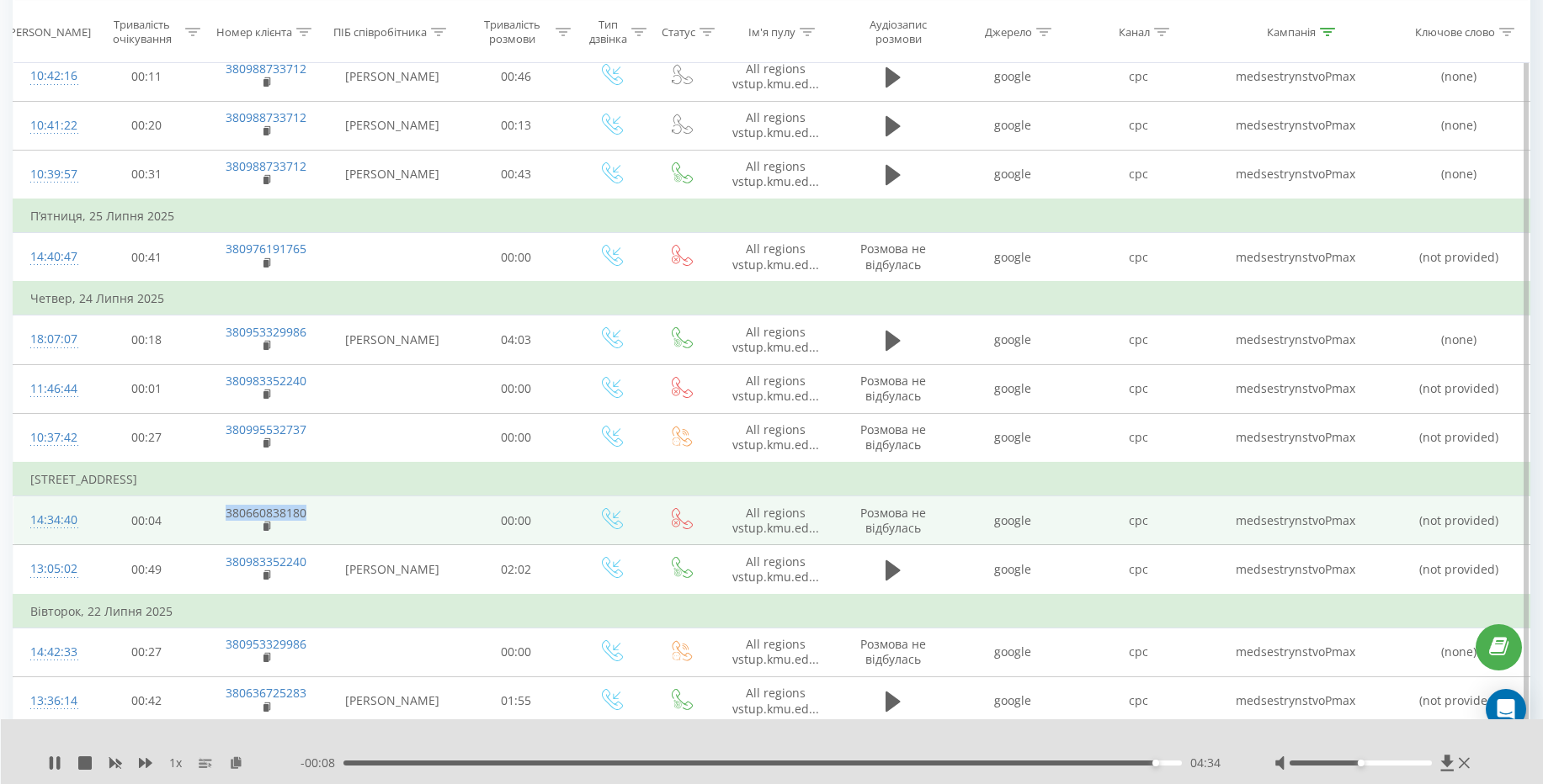
drag, startPoint x: 325, startPoint y: 516, endPoint x: 211, endPoint y: 508, distance: 114.3
click at [211, 508] on td "380660838180" at bounding box center [266, 521] width 122 height 49
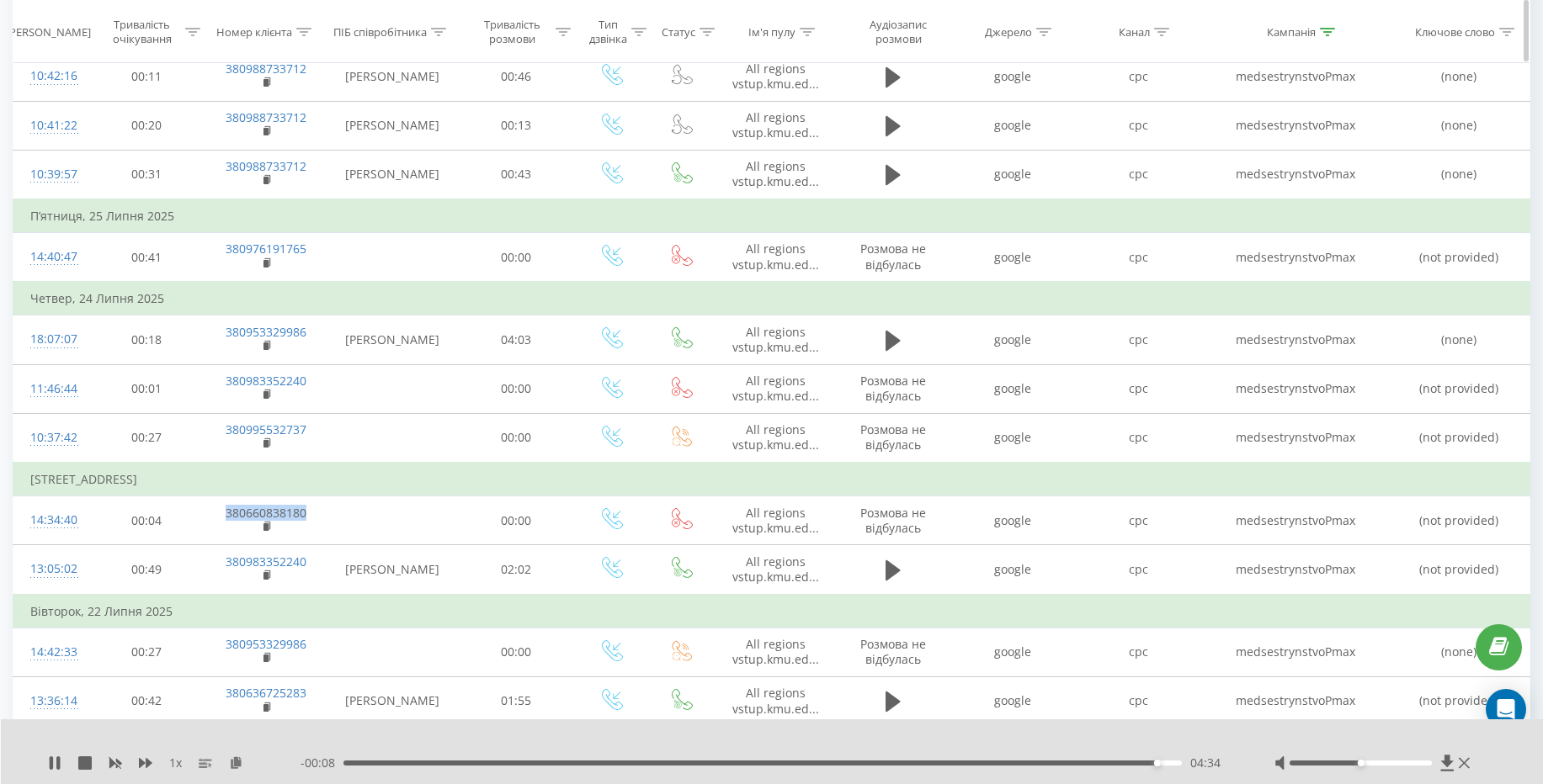
copy link "380660838180"
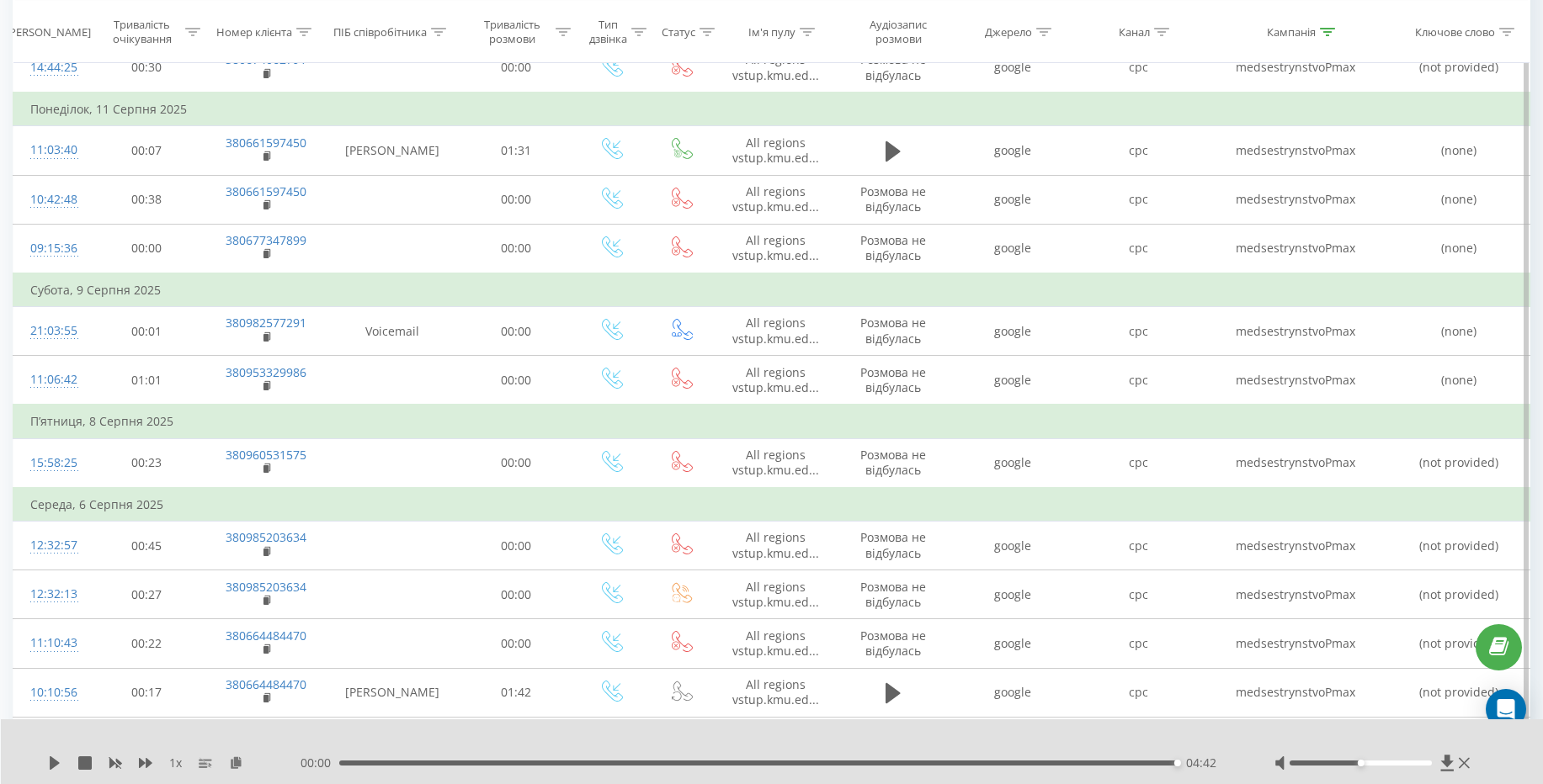
scroll to position [42, 0]
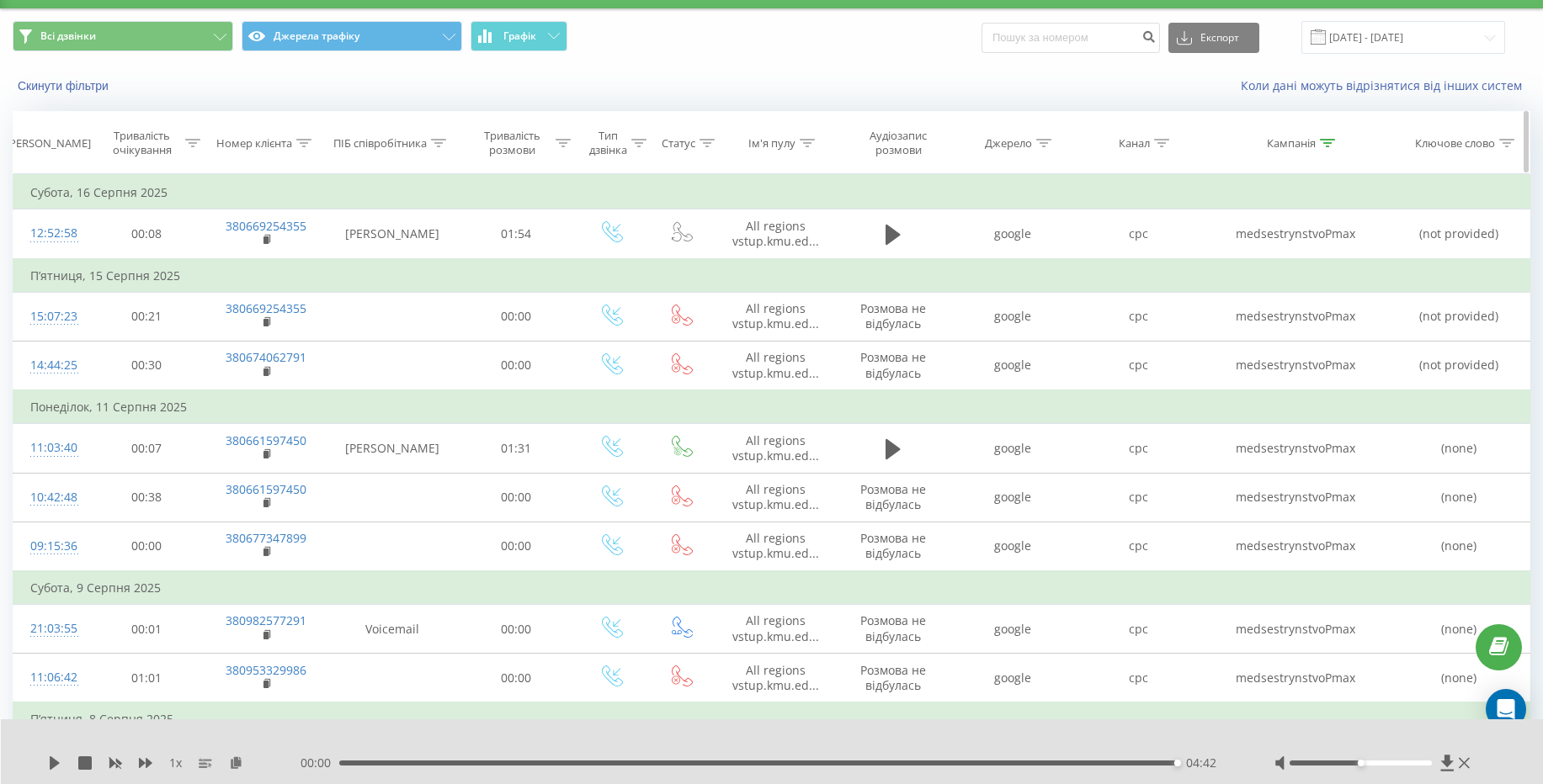
click at [709, 144] on icon at bounding box center [707, 142] width 15 height 8
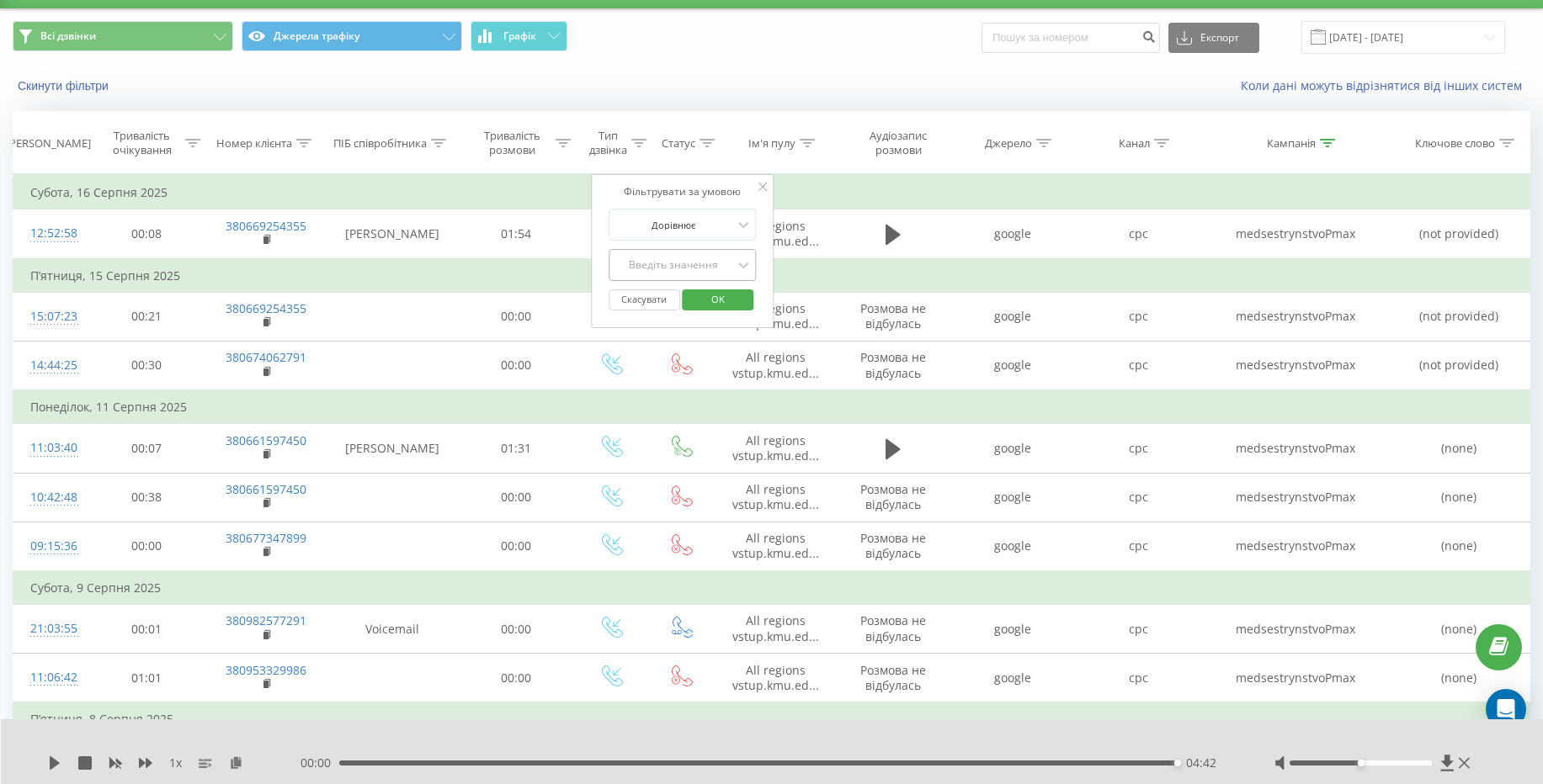
click at [721, 273] on div "Введіть значення" at bounding box center [673, 265] width 123 height 25
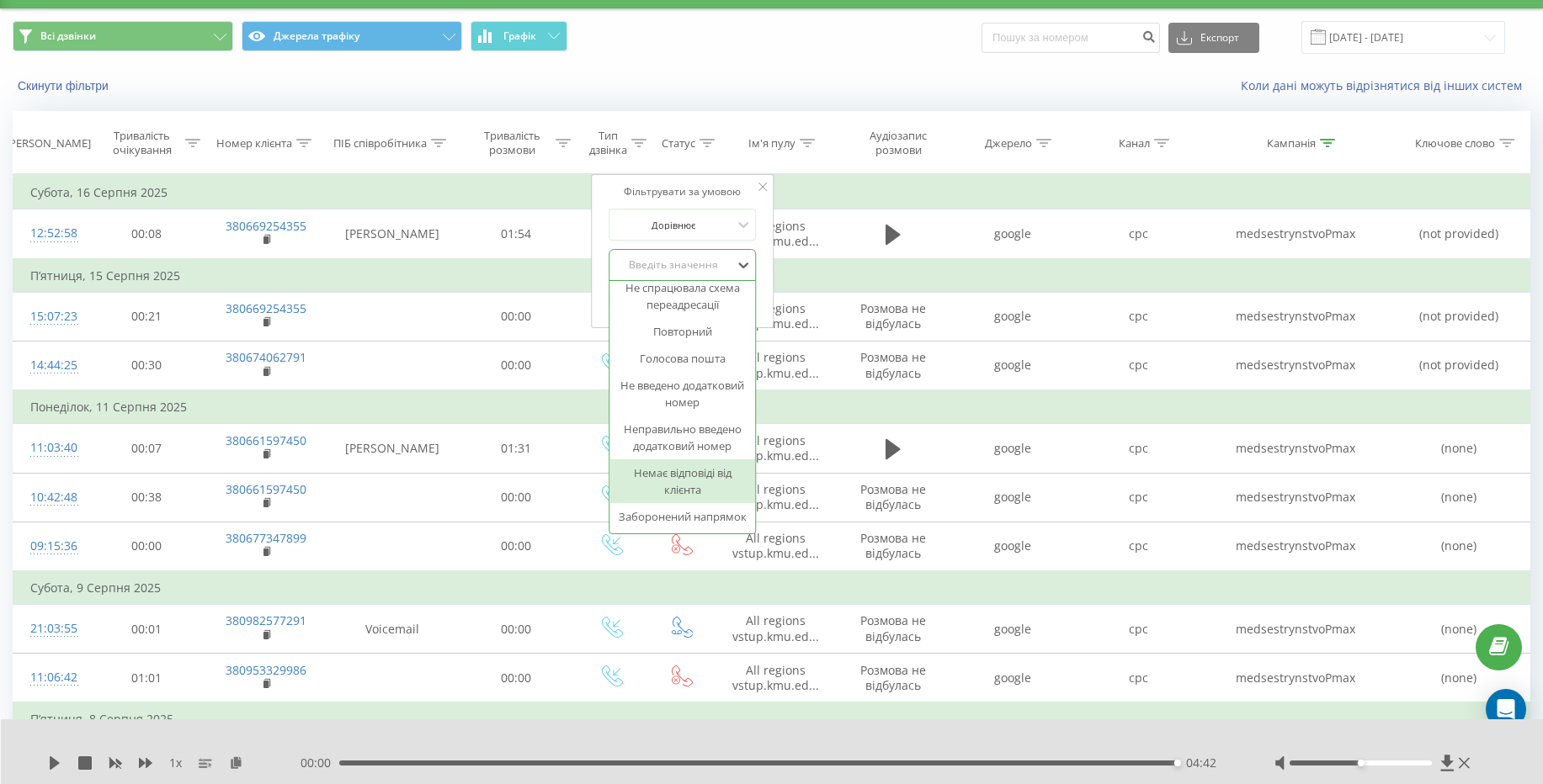
scroll to position [0, 0]
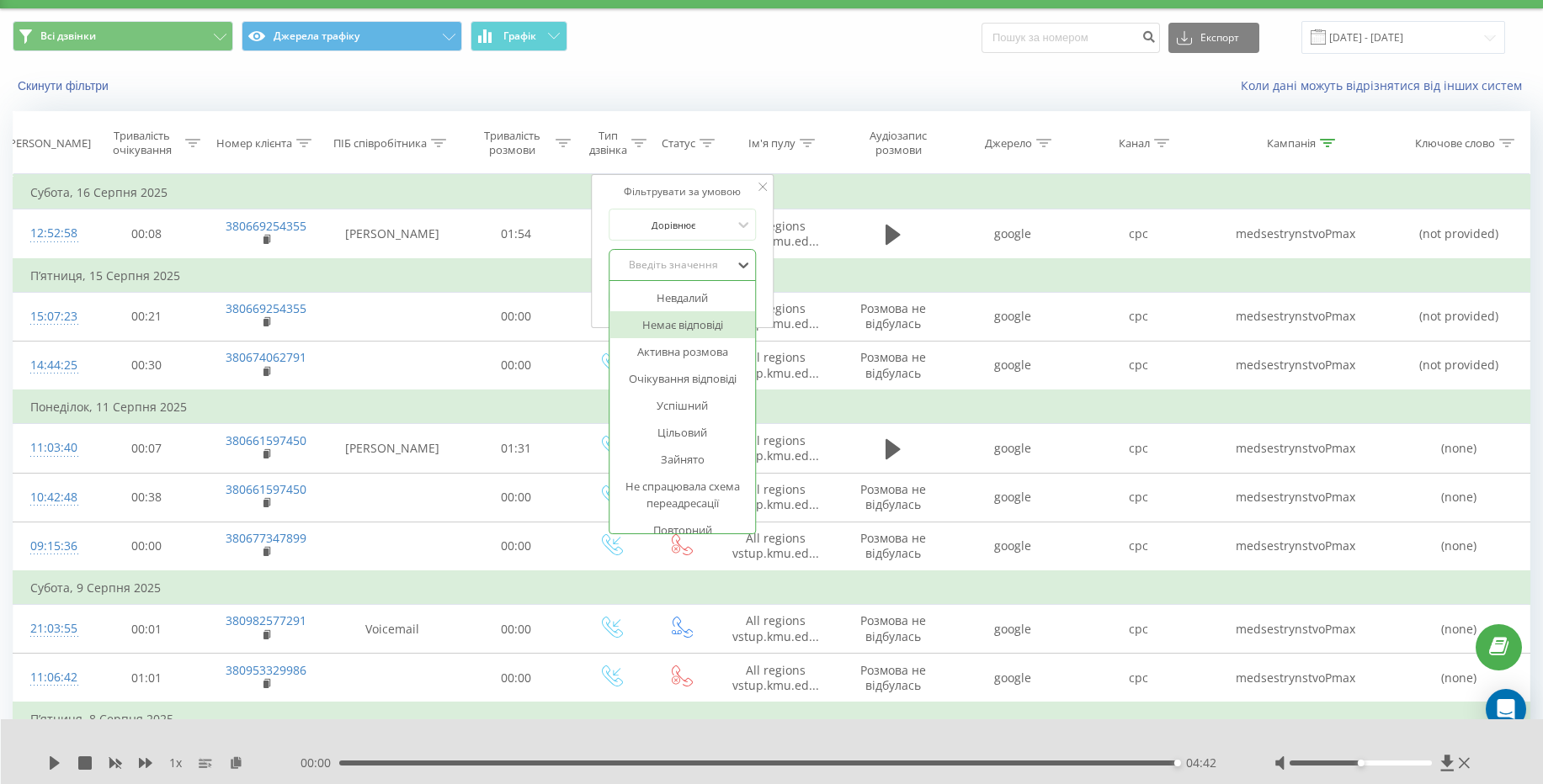
click at [680, 326] on div "Немає відповіді" at bounding box center [682, 325] width 147 height 27
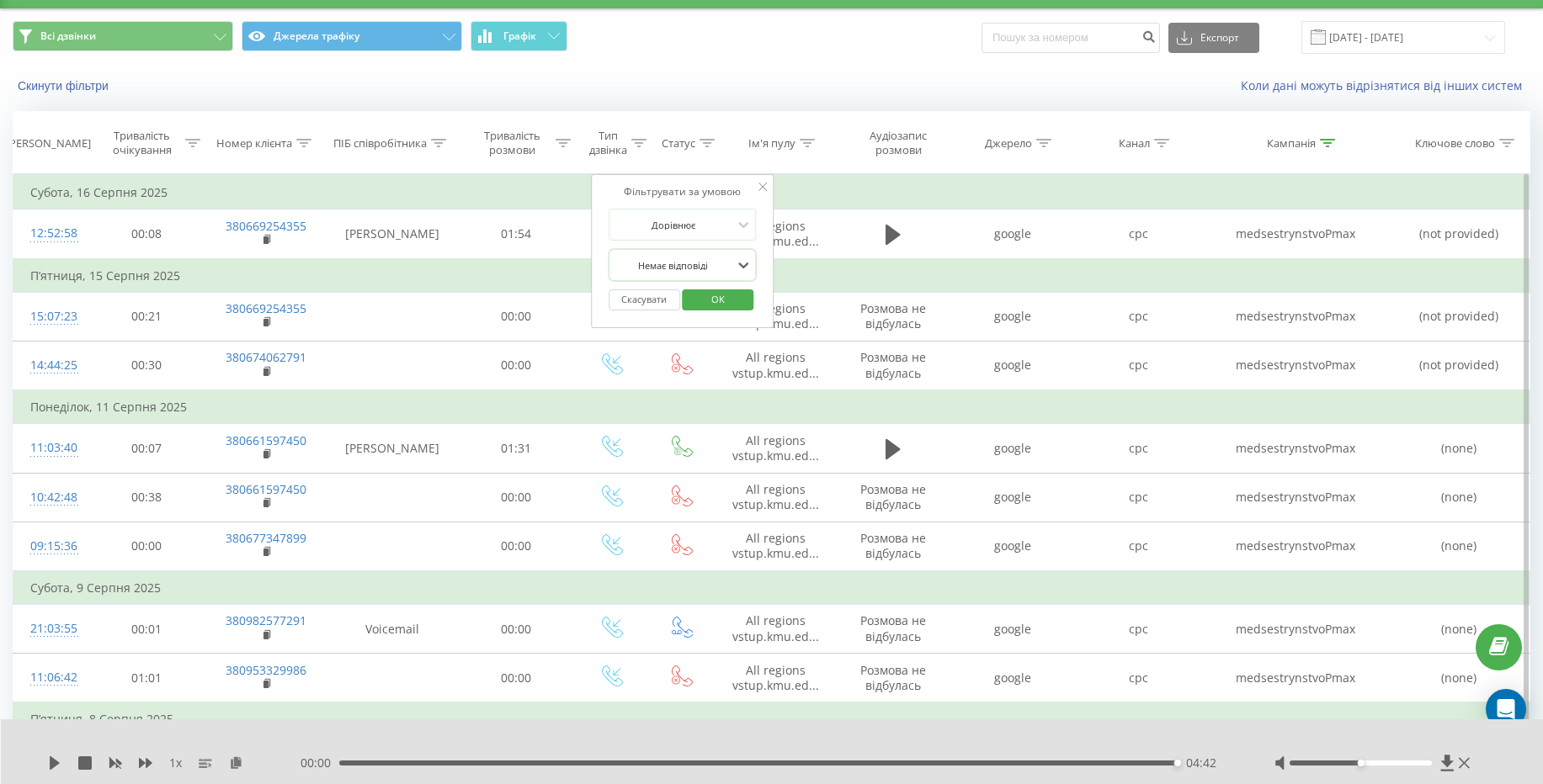
click at [693, 290] on button "OK" at bounding box center [718, 300] width 72 height 21
